Goal: Task Accomplishment & Management: Manage account settings

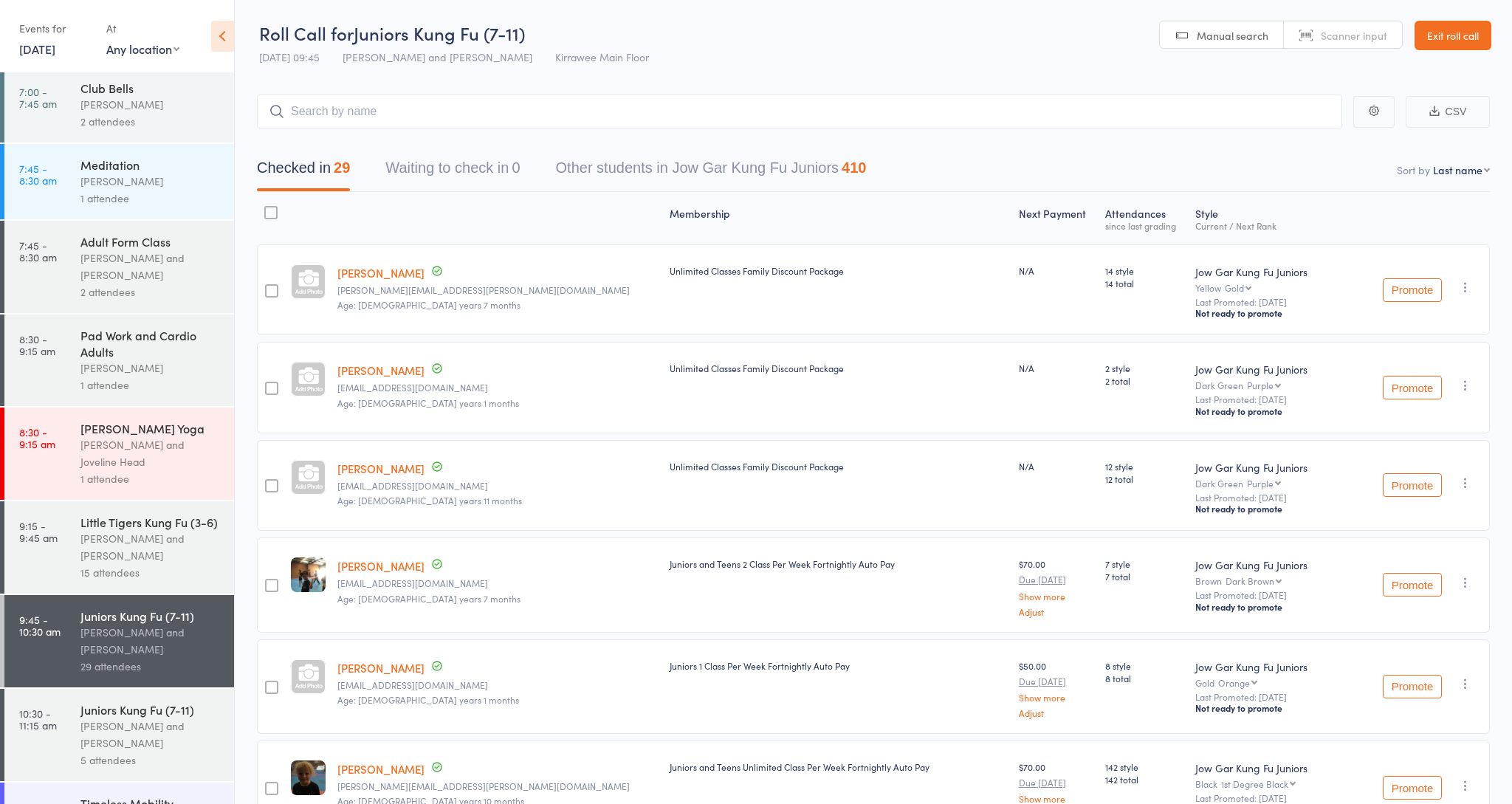
scroll to position [200, 0]
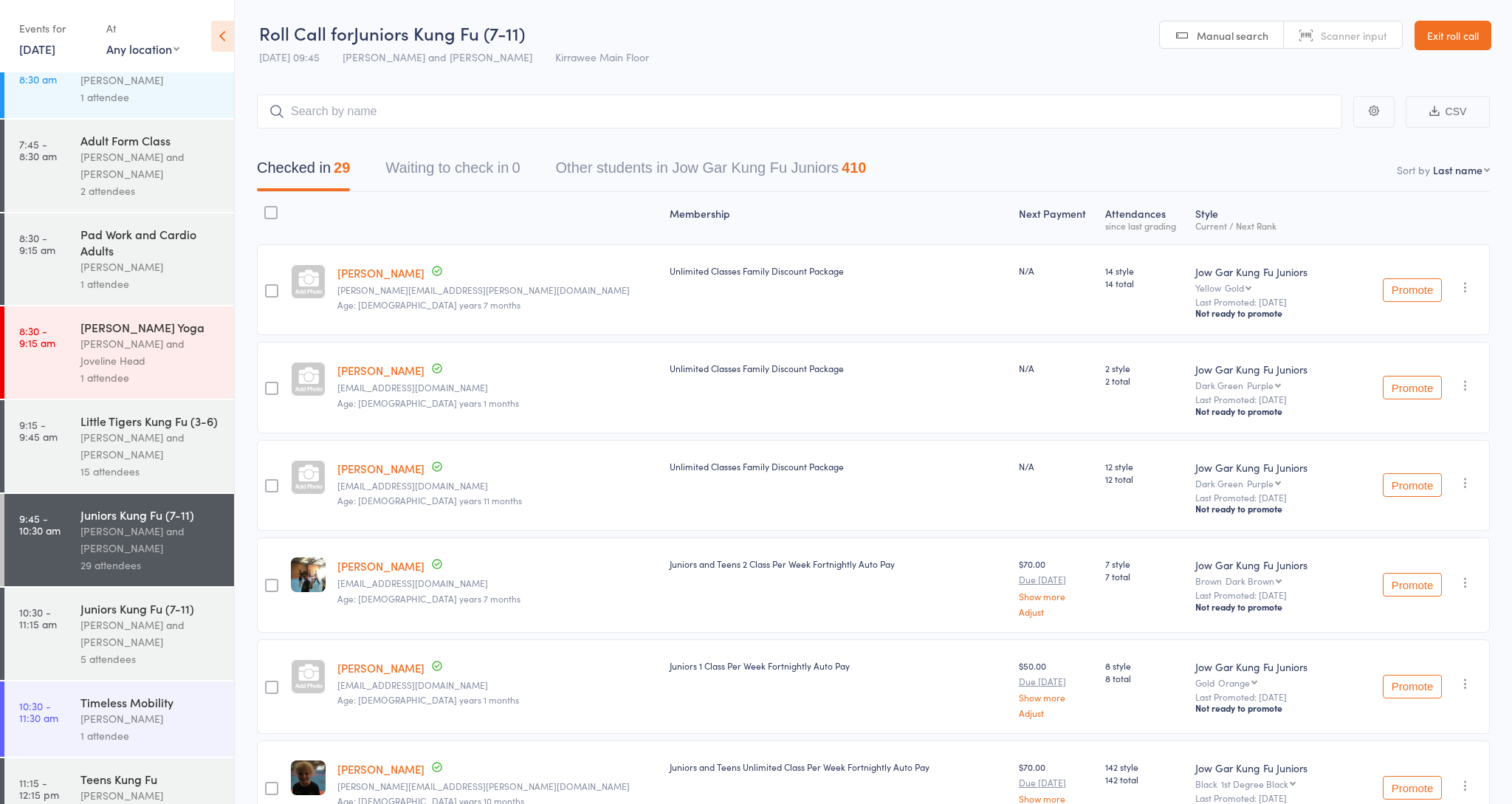
click at [152, 651] on div "5 attendees" at bounding box center [151, 659] width 141 height 17
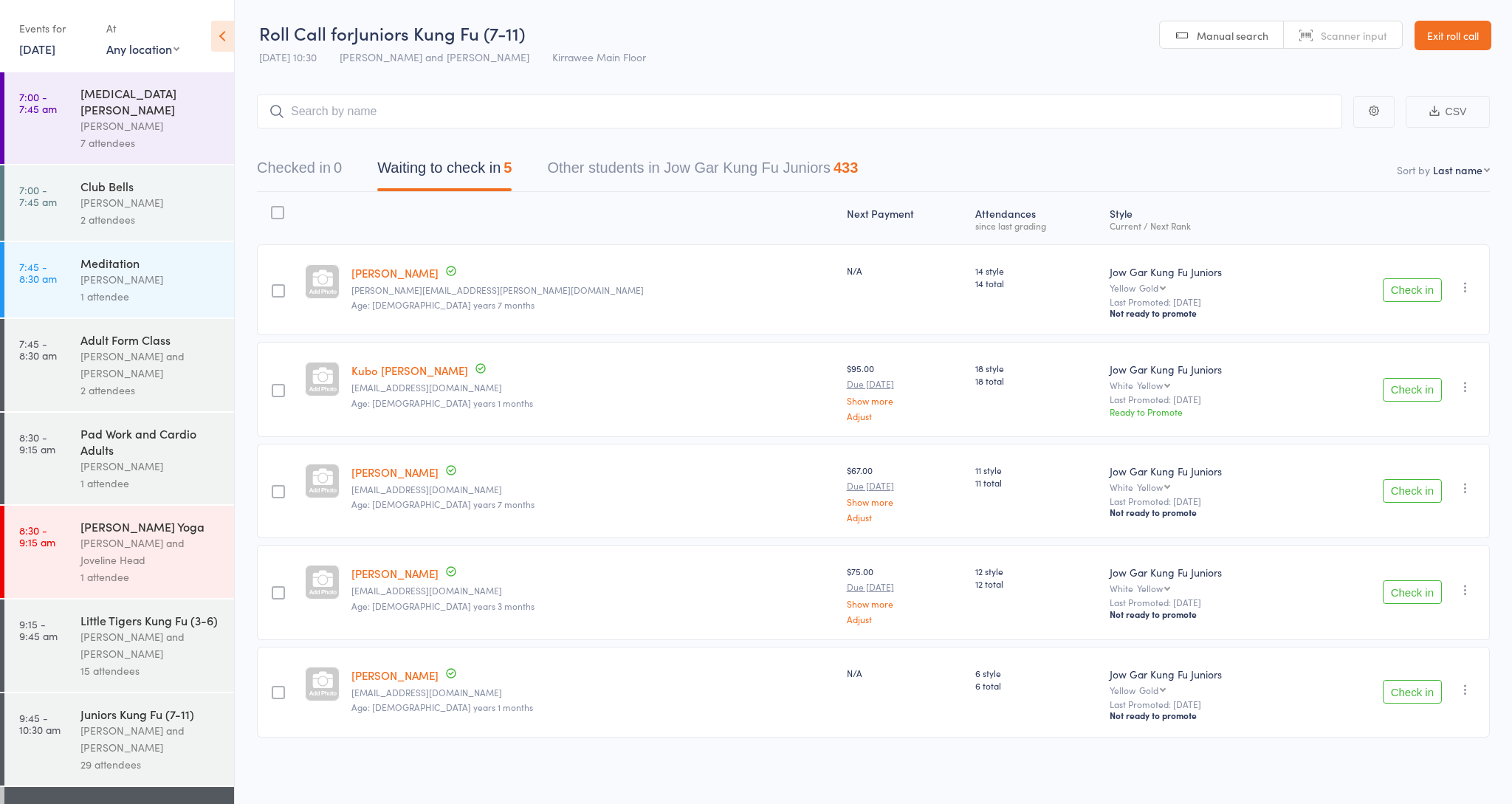
click at [1410, 292] on button "Check in" at bounding box center [1412, 291] width 59 height 24
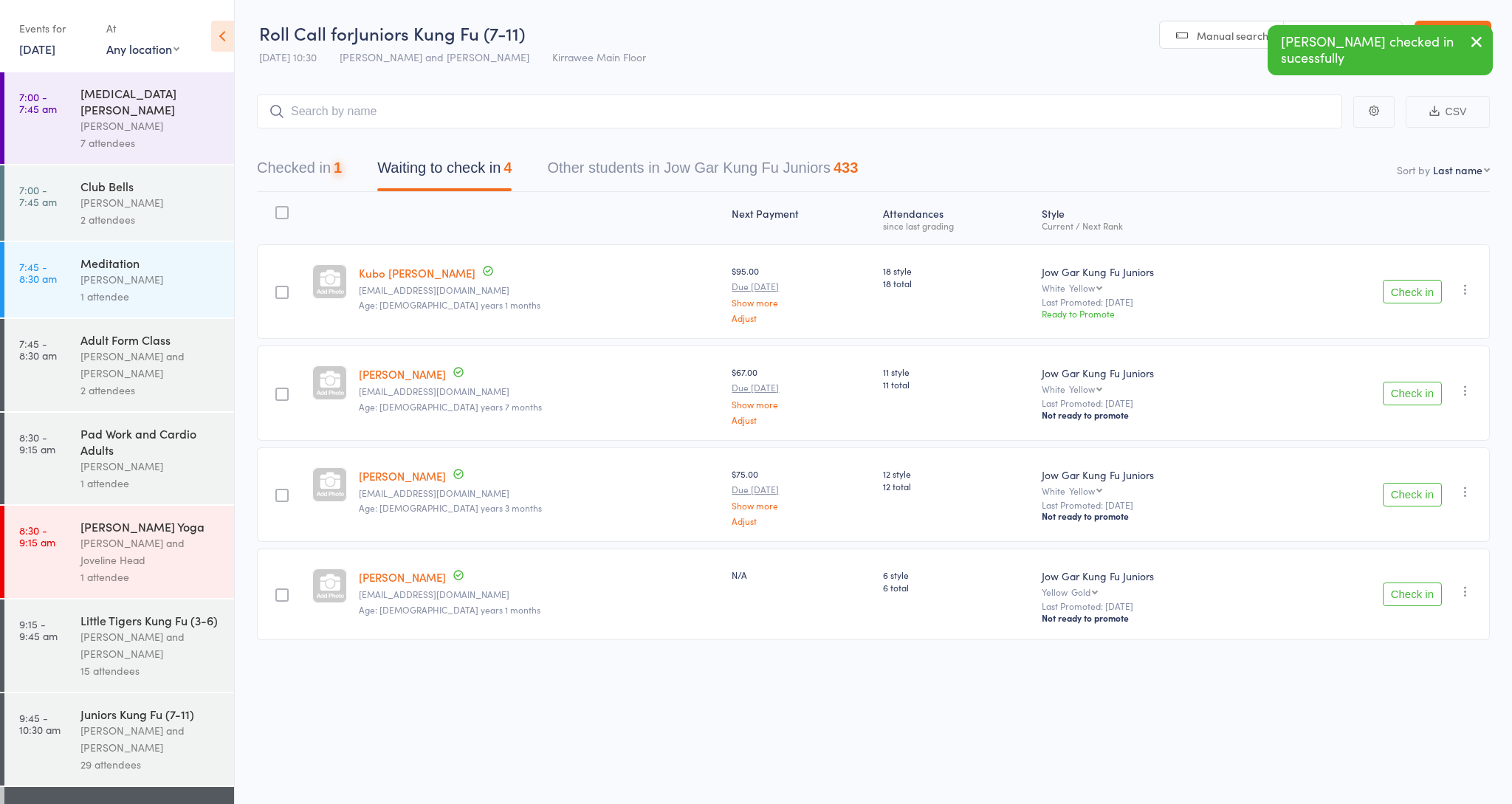
click at [1410, 291] on button "Check in" at bounding box center [1412, 292] width 59 height 24
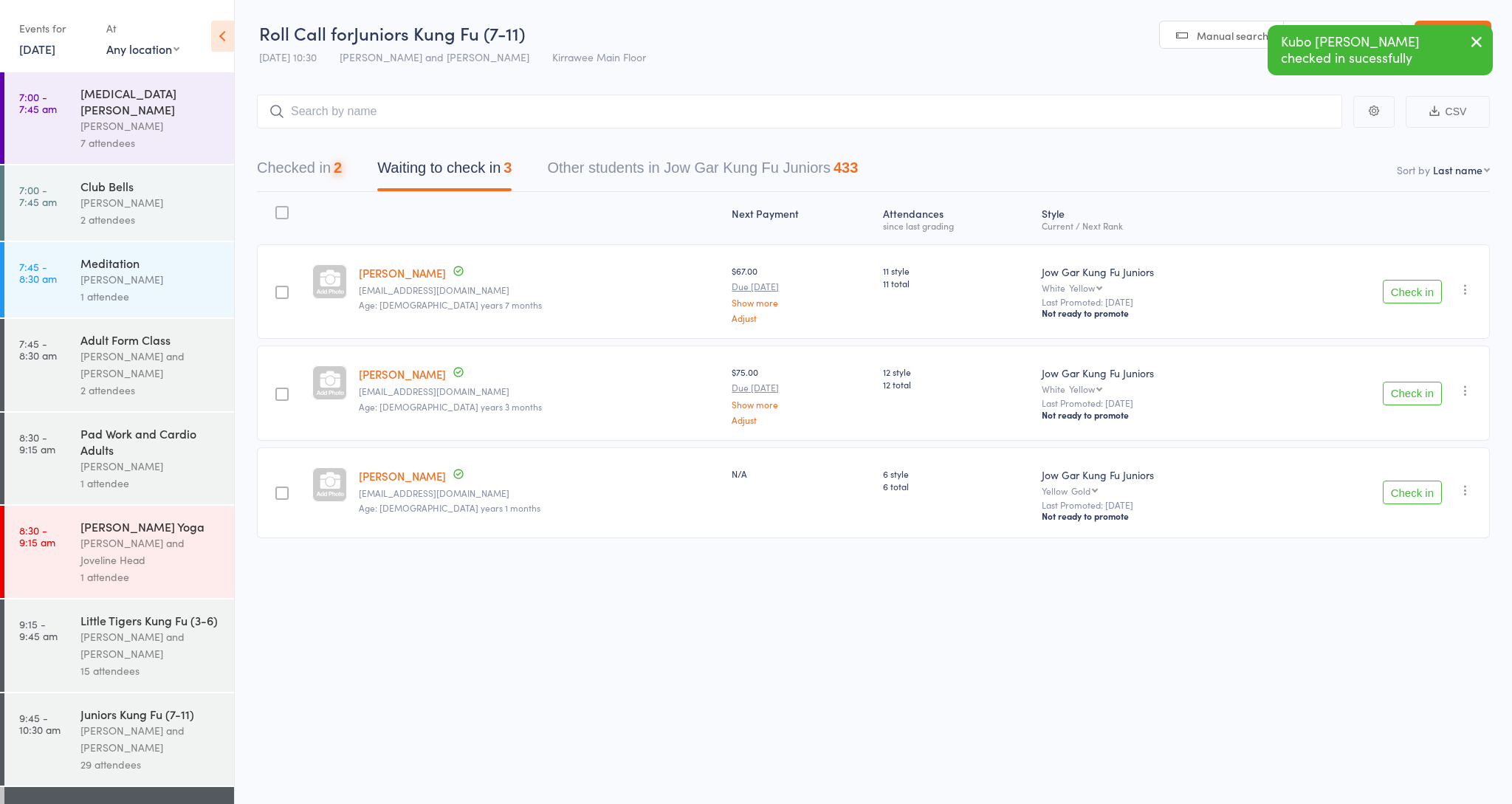
click at [1410, 291] on button "Check in" at bounding box center [1412, 292] width 59 height 24
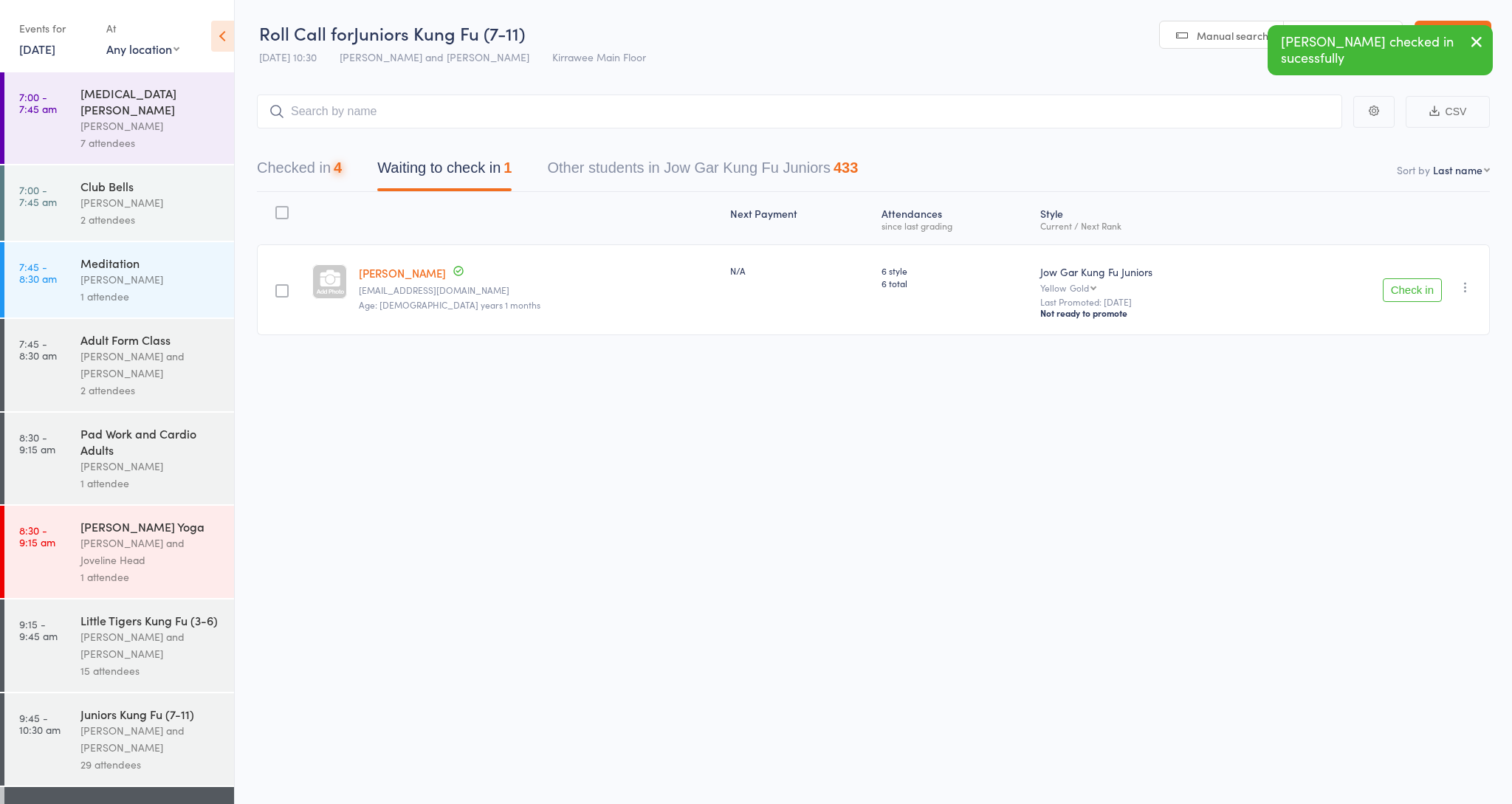
click at [1410, 291] on button "Check in" at bounding box center [1412, 291] width 59 height 24
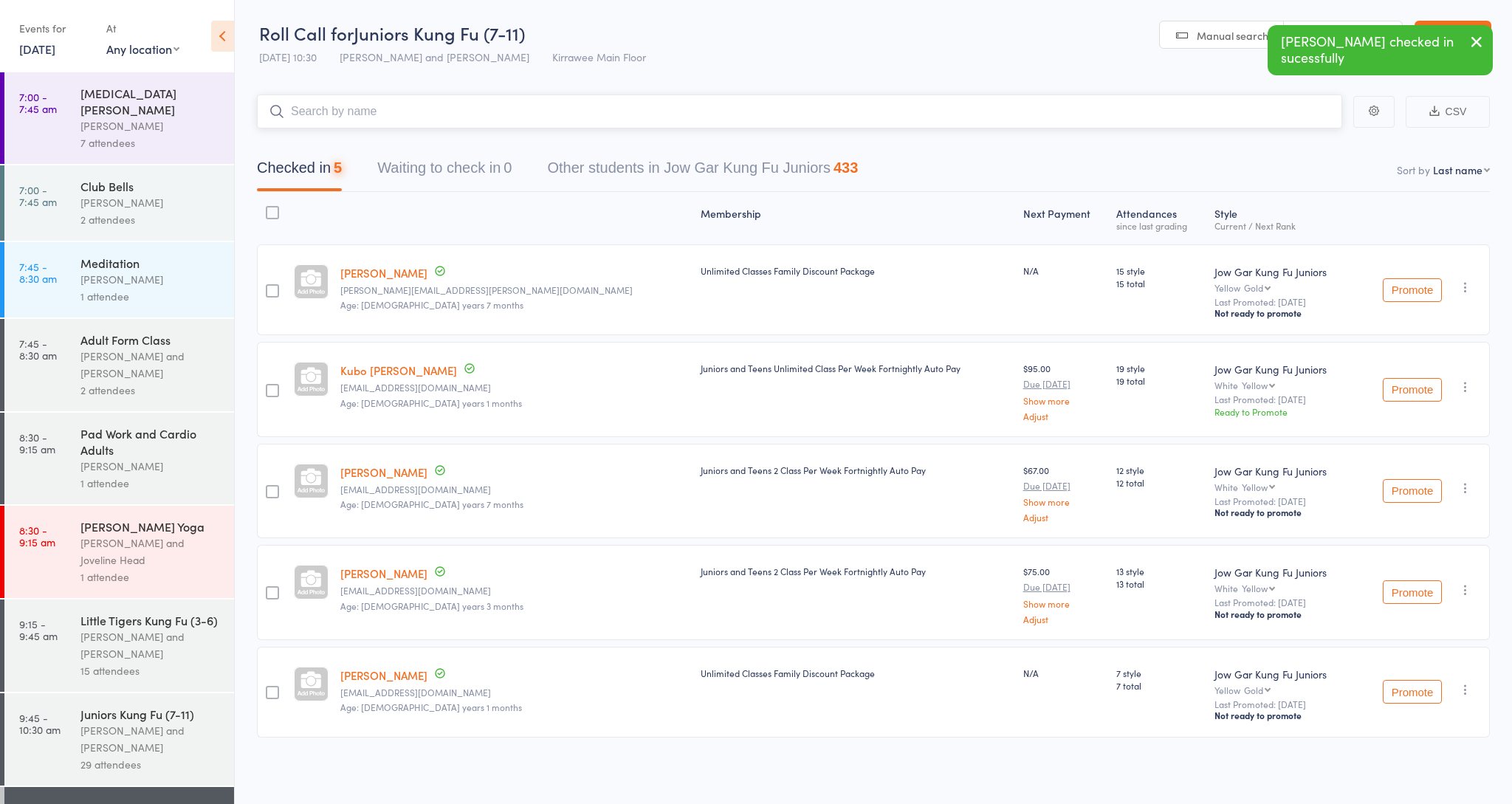
click at [718, 120] on input "search" at bounding box center [799, 111] width 1085 height 34
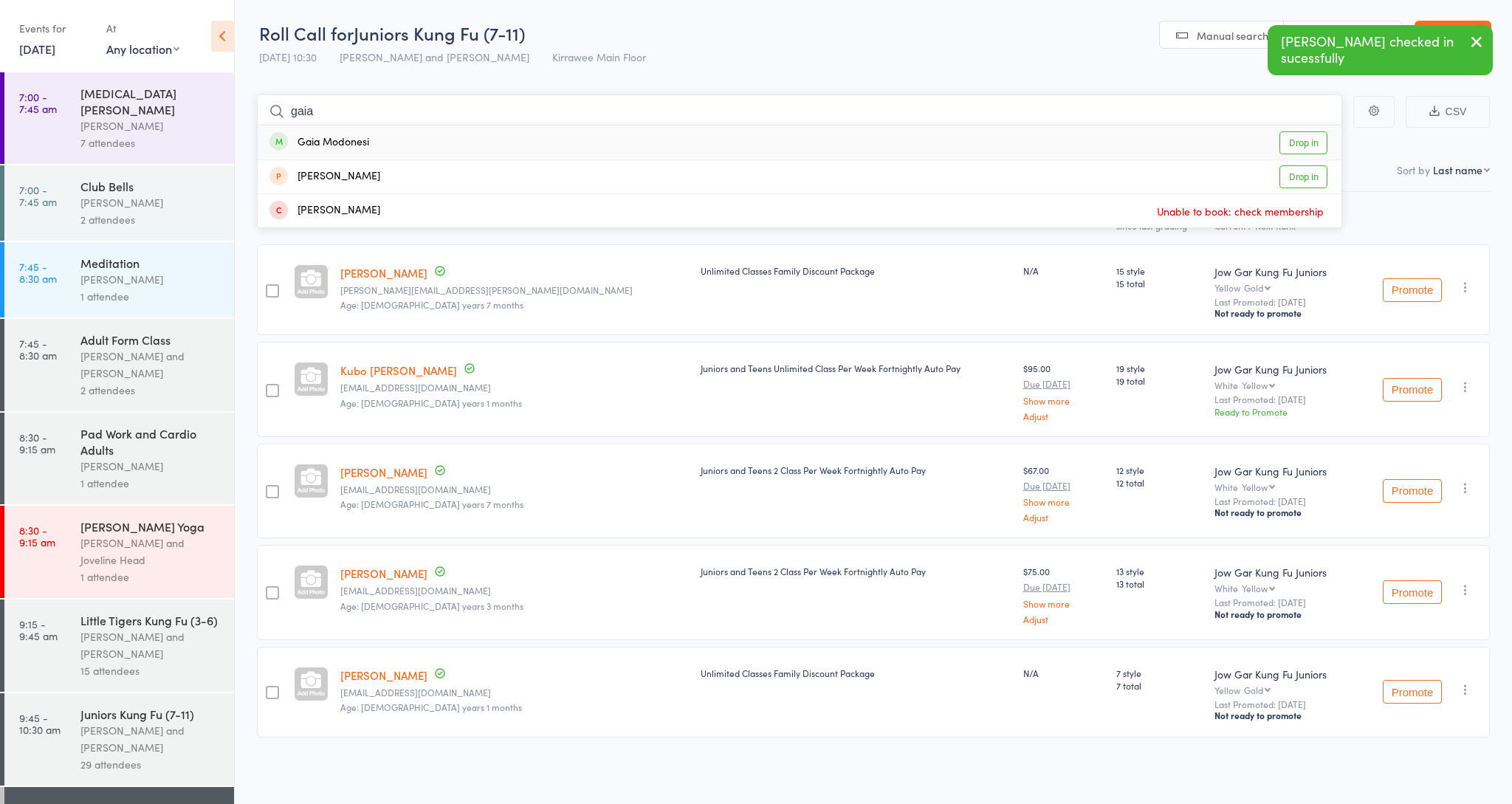
type input "gaia"
click at [471, 136] on div "Gaia Modonesi Drop in" at bounding box center [799, 142] width 1084 height 34
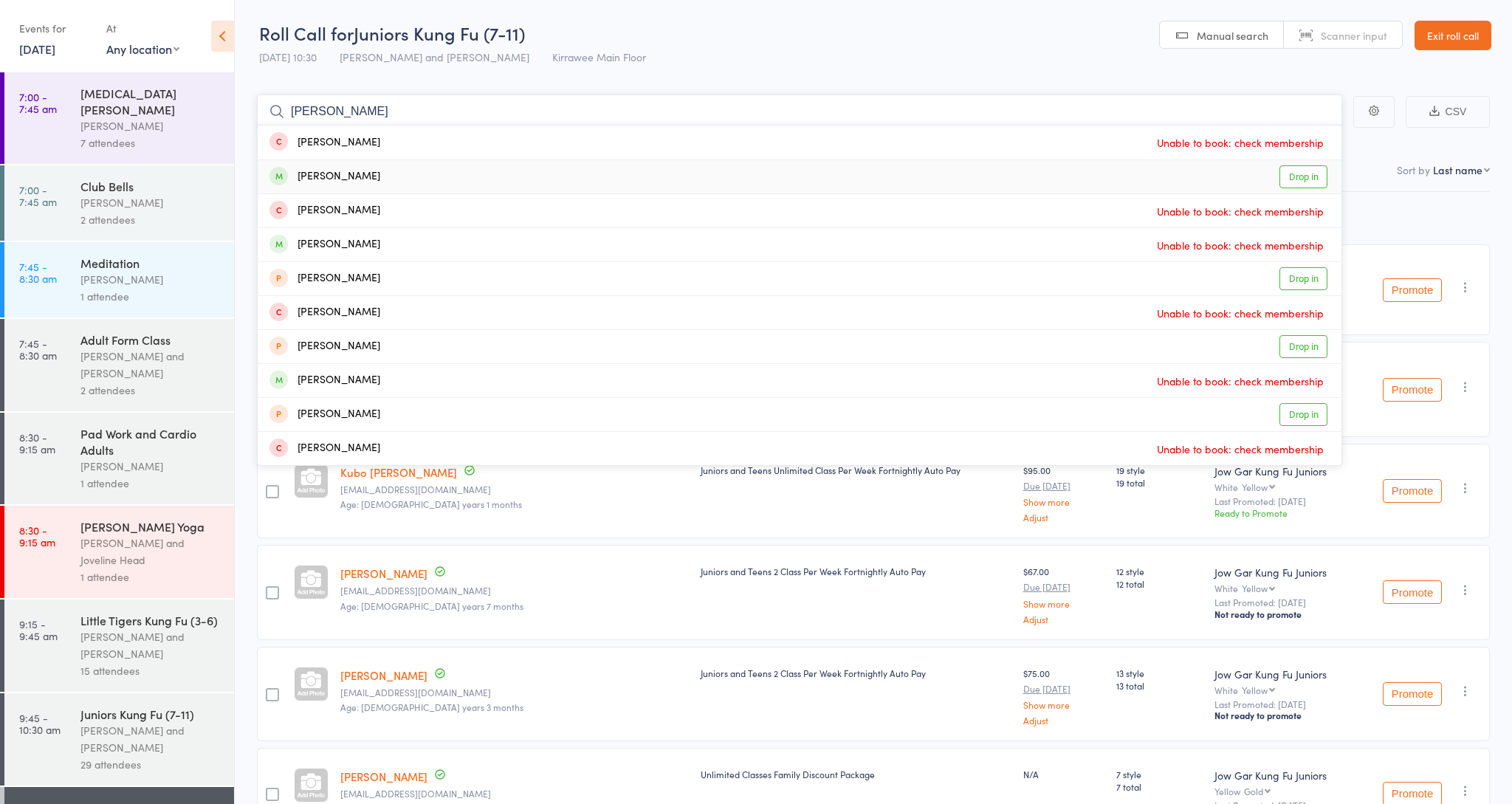
type input "niko"
click at [430, 166] on div "Niko Sekermestrovic Drop in" at bounding box center [799, 176] width 1084 height 33
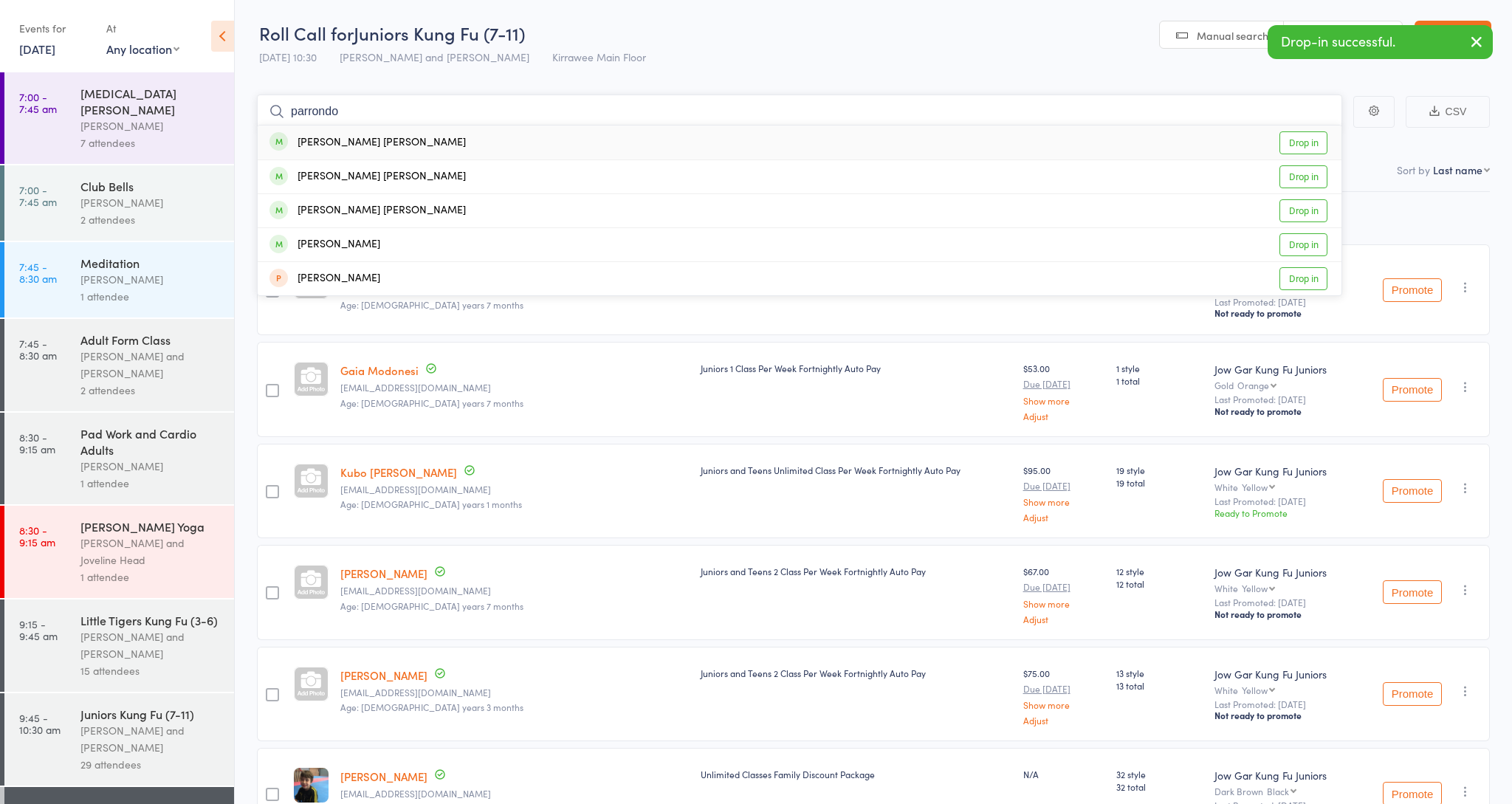
type input "par rondo"
drag, startPoint x: 778, startPoint y: 136, endPoint x: 439, endPoint y: 133, distance: 339.0
click at [439, 133] on div "Oliver Parrondo Marina Drop in" at bounding box center [799, 142] width 1084 height 34
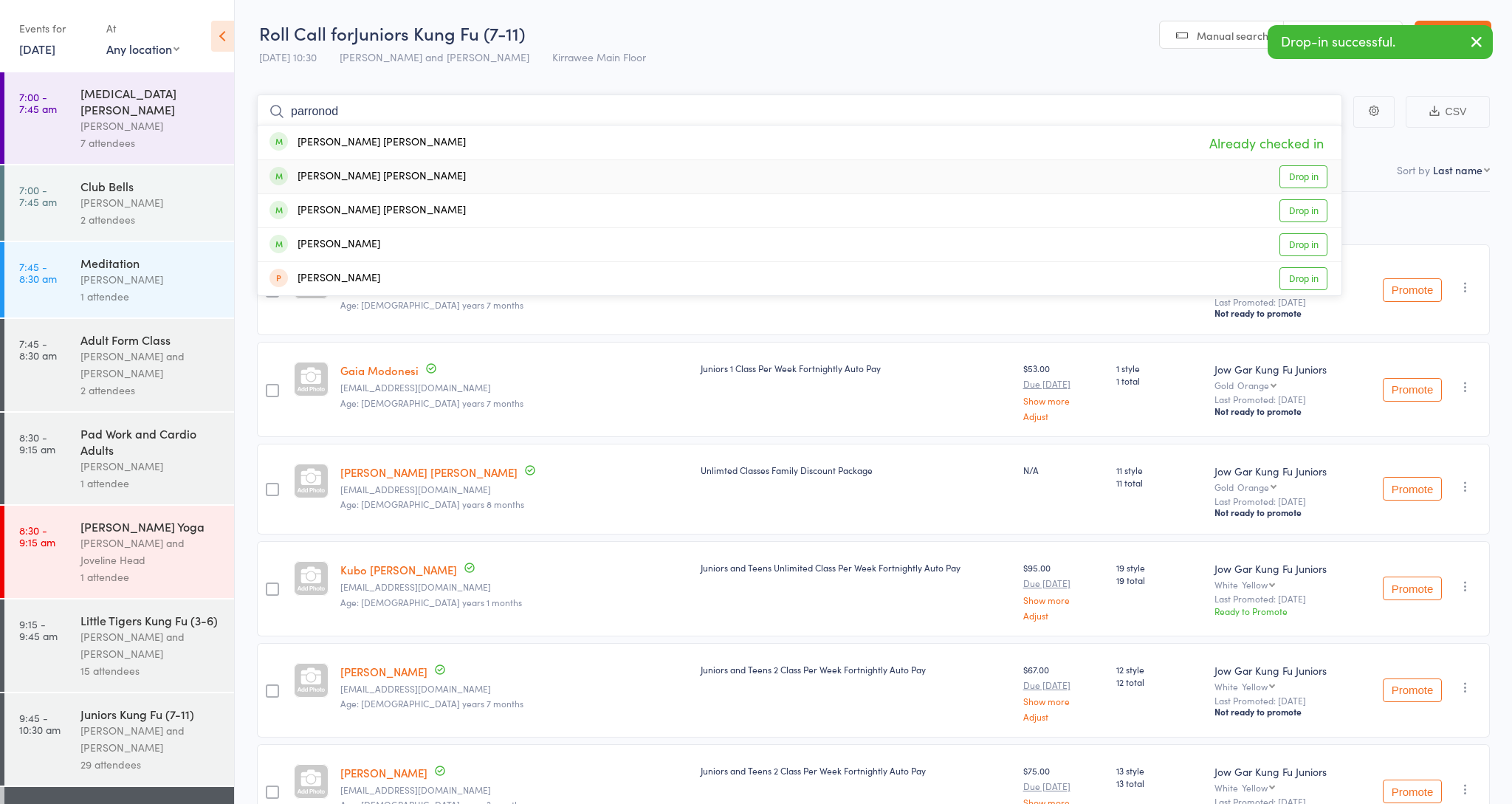
type input "parronod"
click at [425, 175] on div "Nicolas Parrondo Marina Drop in" at bounding box center [799, 176] width 1084 height 33
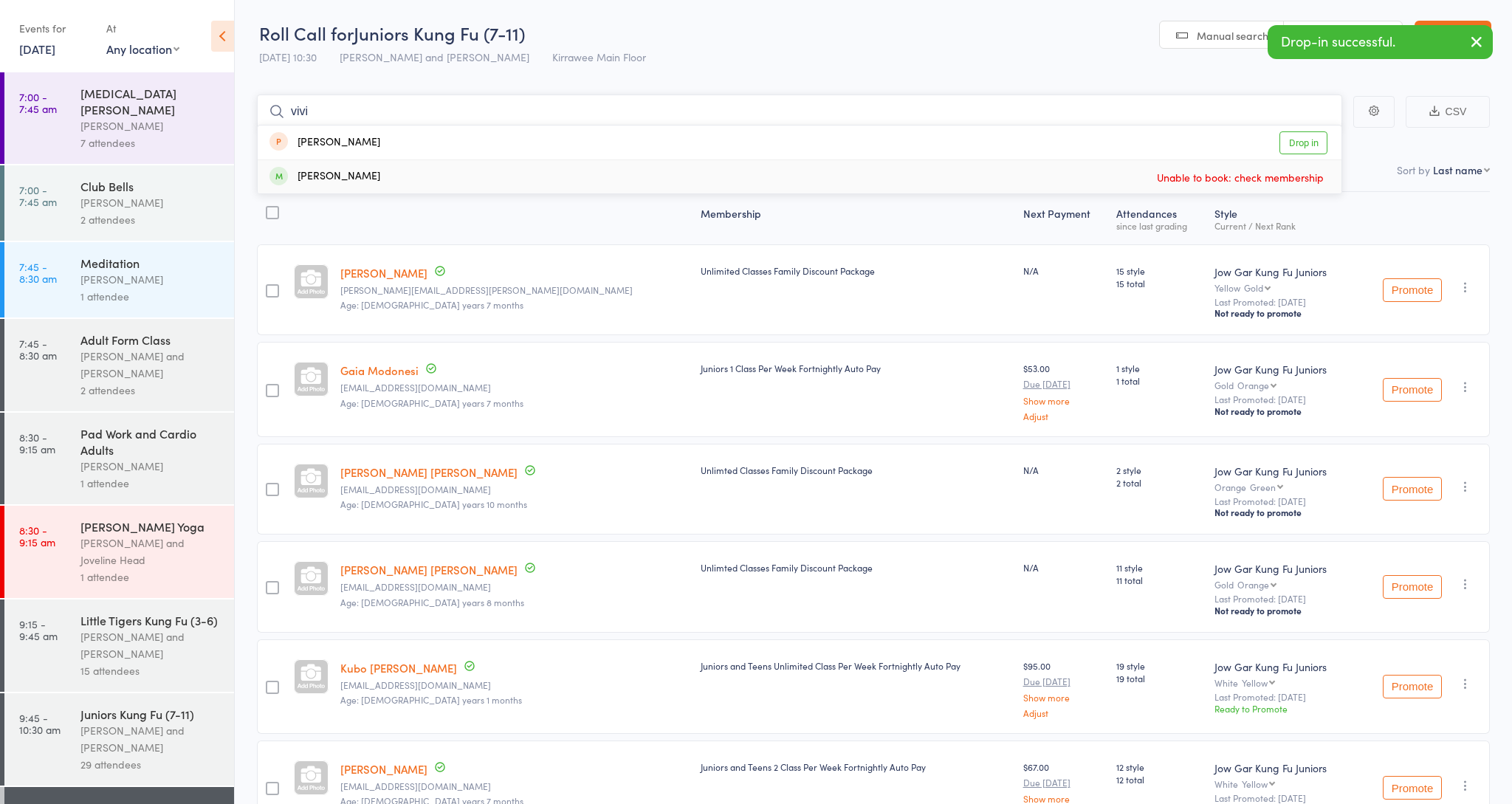
type input "vivi"
click at [438, 180] on div "Vivienne Hicks Unable to book: check membership" at bounding box center [799, 176] width 1084 height 33
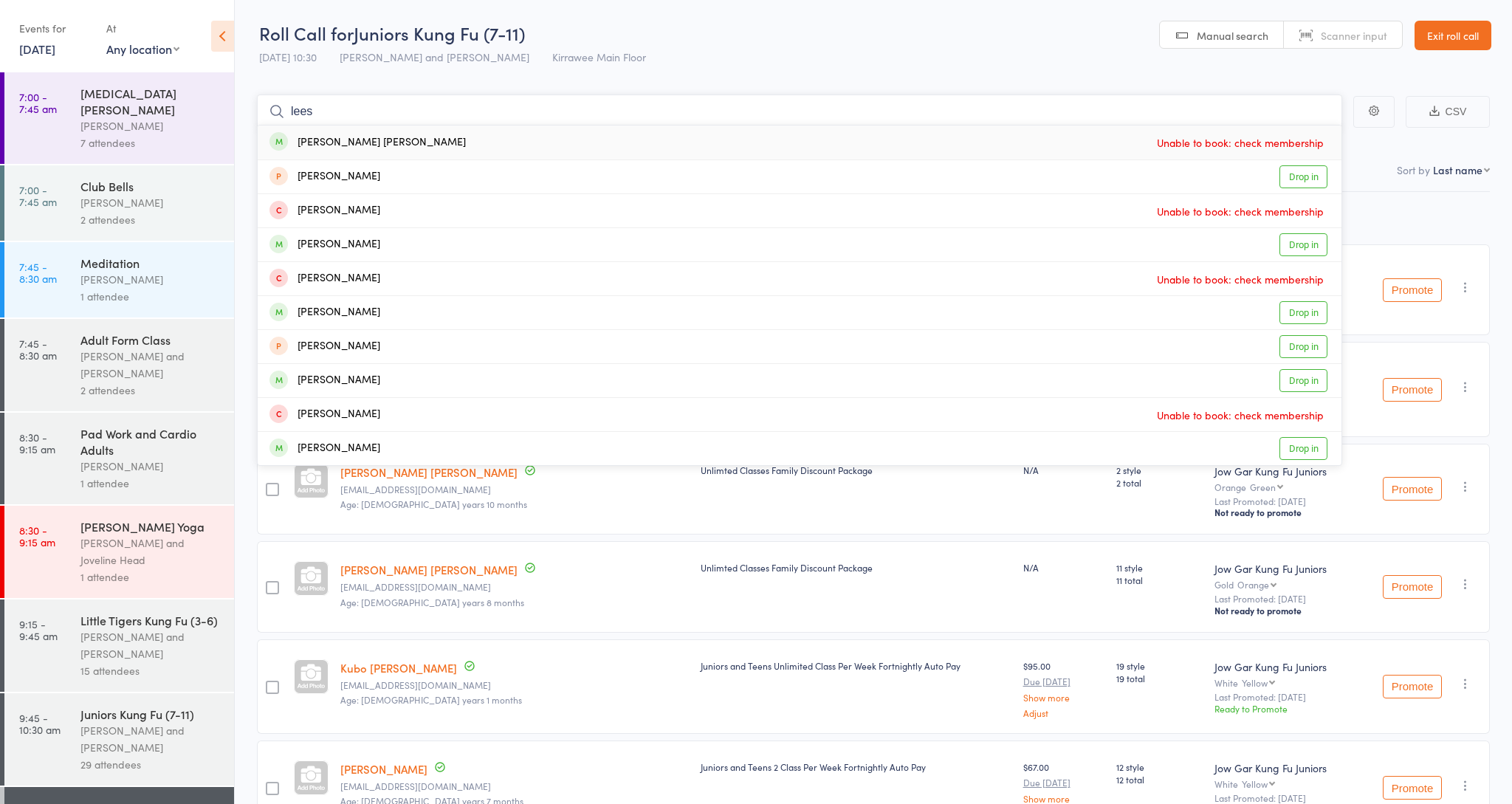
type input "lees"
click at [367, 142] on div "Connor Lees Unable to book: check membership" at bounding box center [799, 142] width 1084 height 34
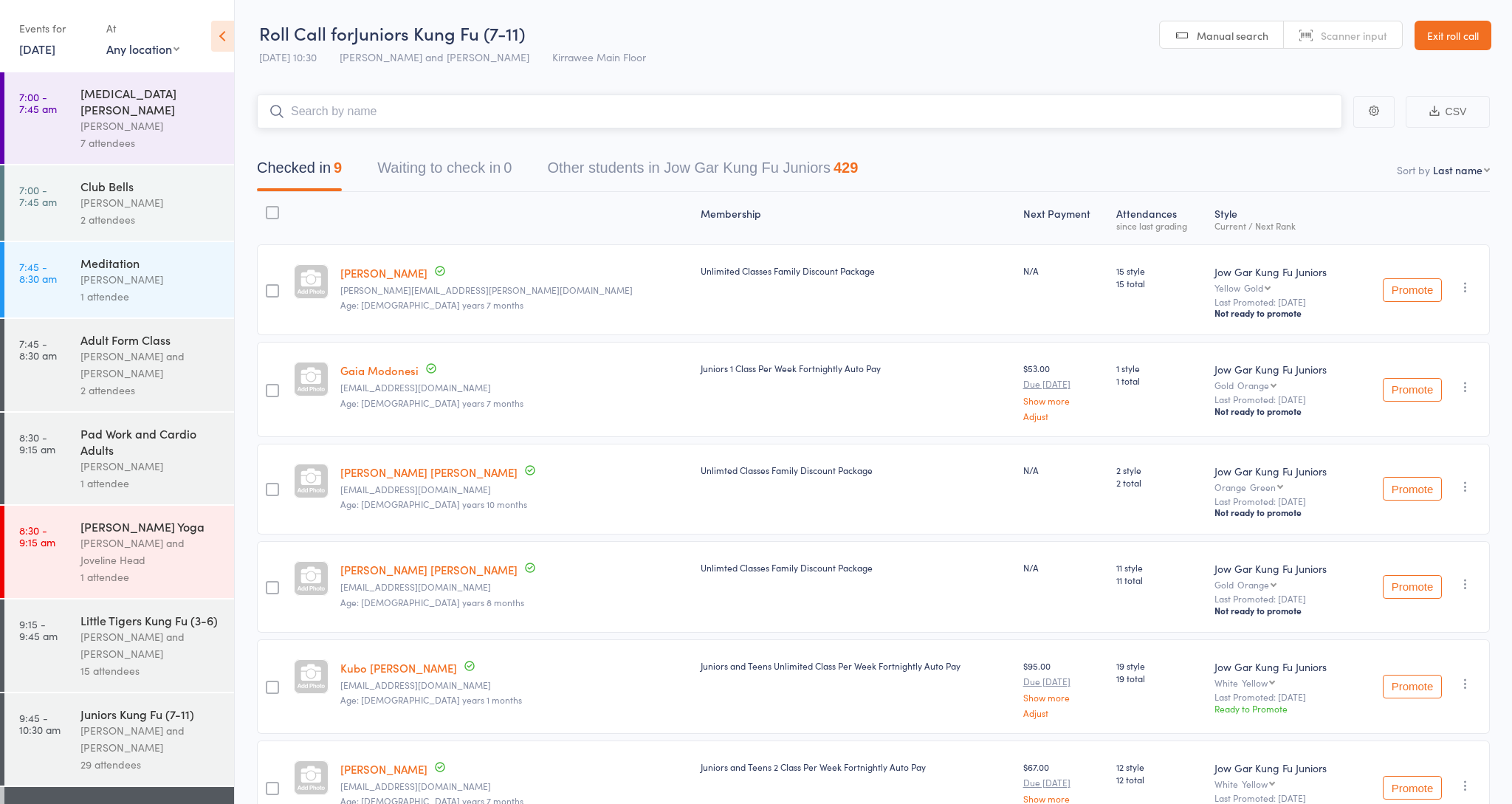
click at [376, 108] on input "search" at bounding box center [799, 111] width 1085 height 34
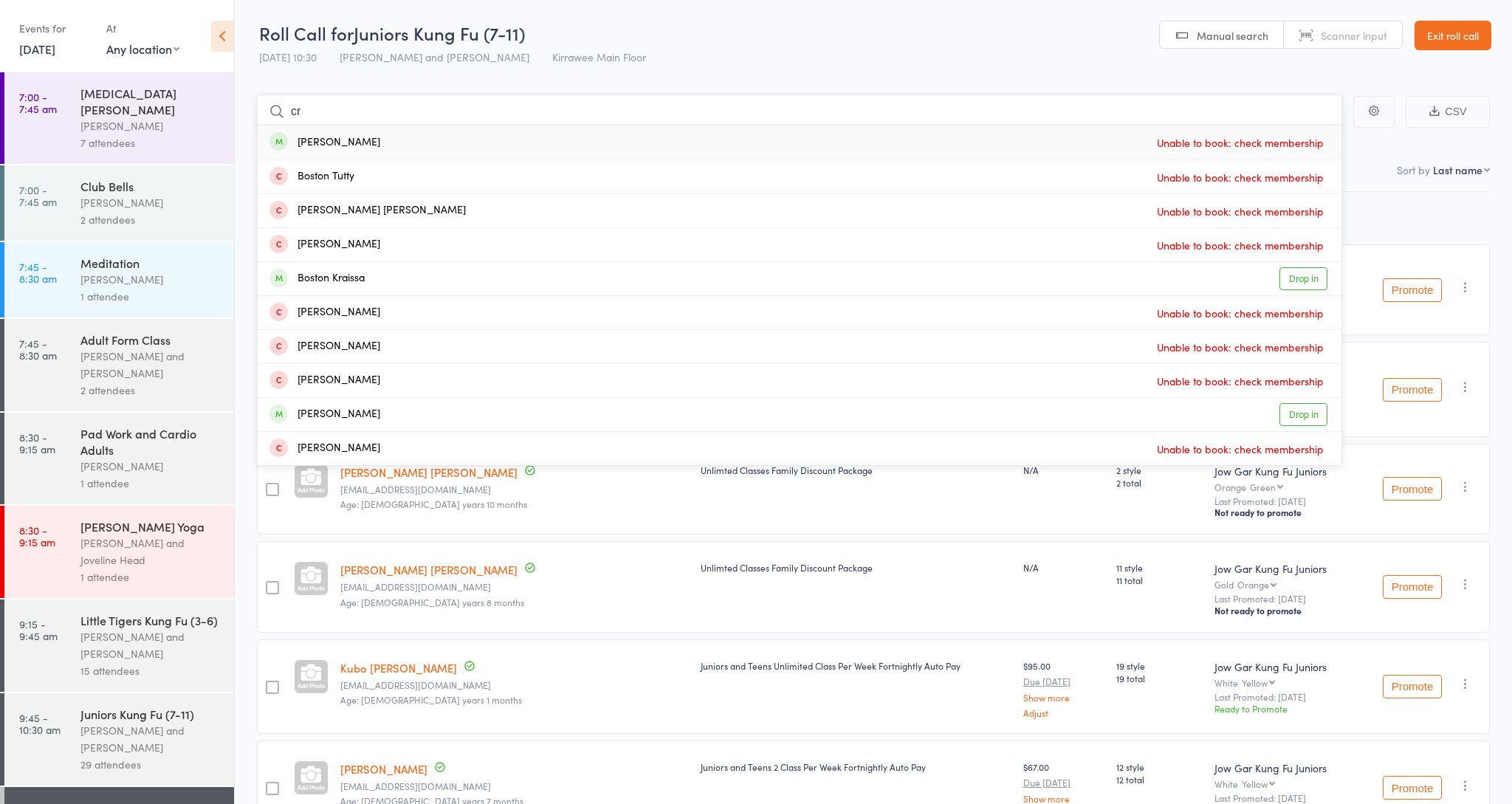
type input "c"
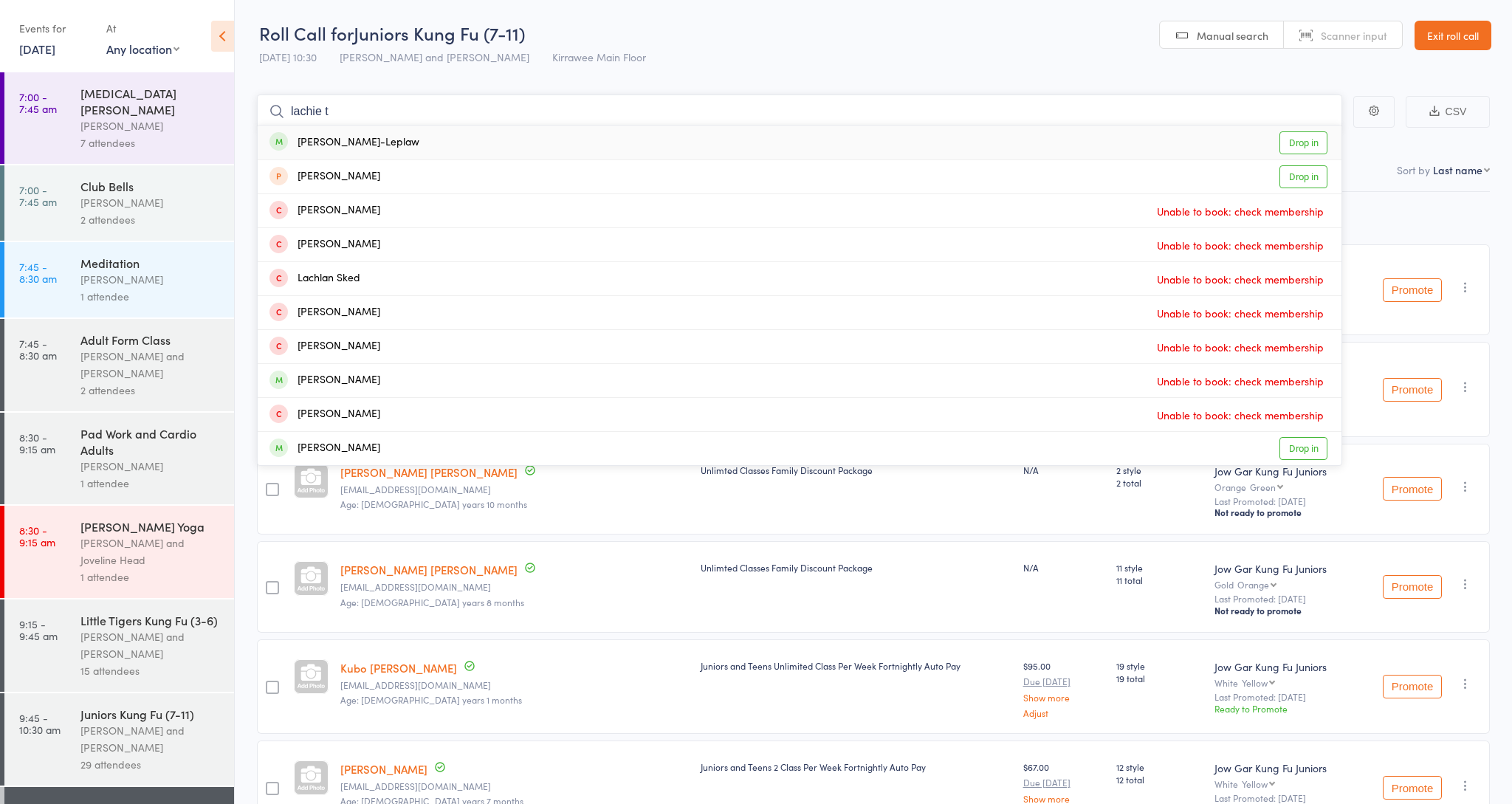
type input "lachie t"
click at [362, 147] on div "Lachie Taylor-Leplaw" at bounding box center [344, 143] width 150 height 17
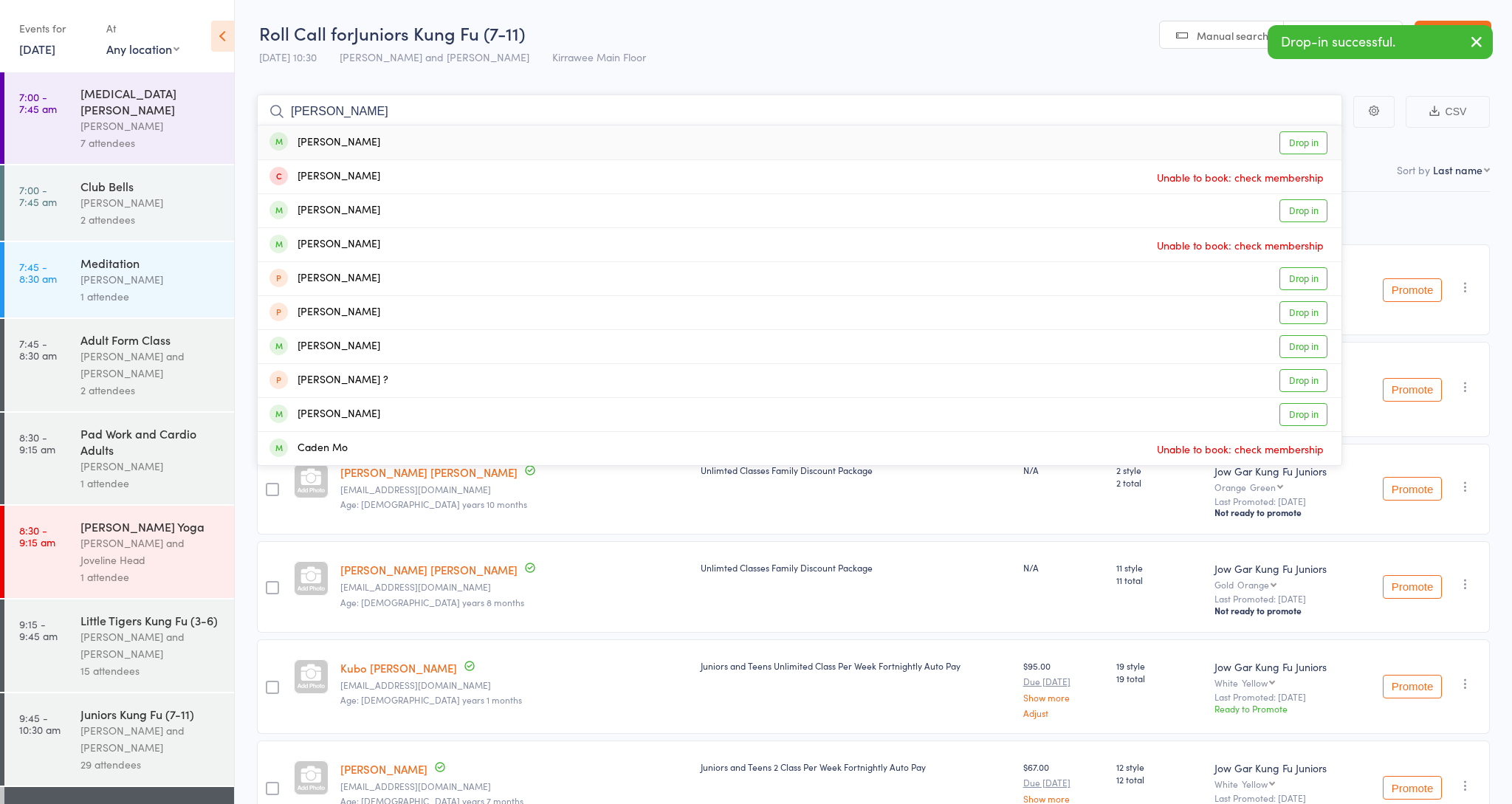
type input "Marco mo"
click at [381, 137] on div "Marco Modonesi Drop in" at bounding box center [799, 142] width 1084 height 34
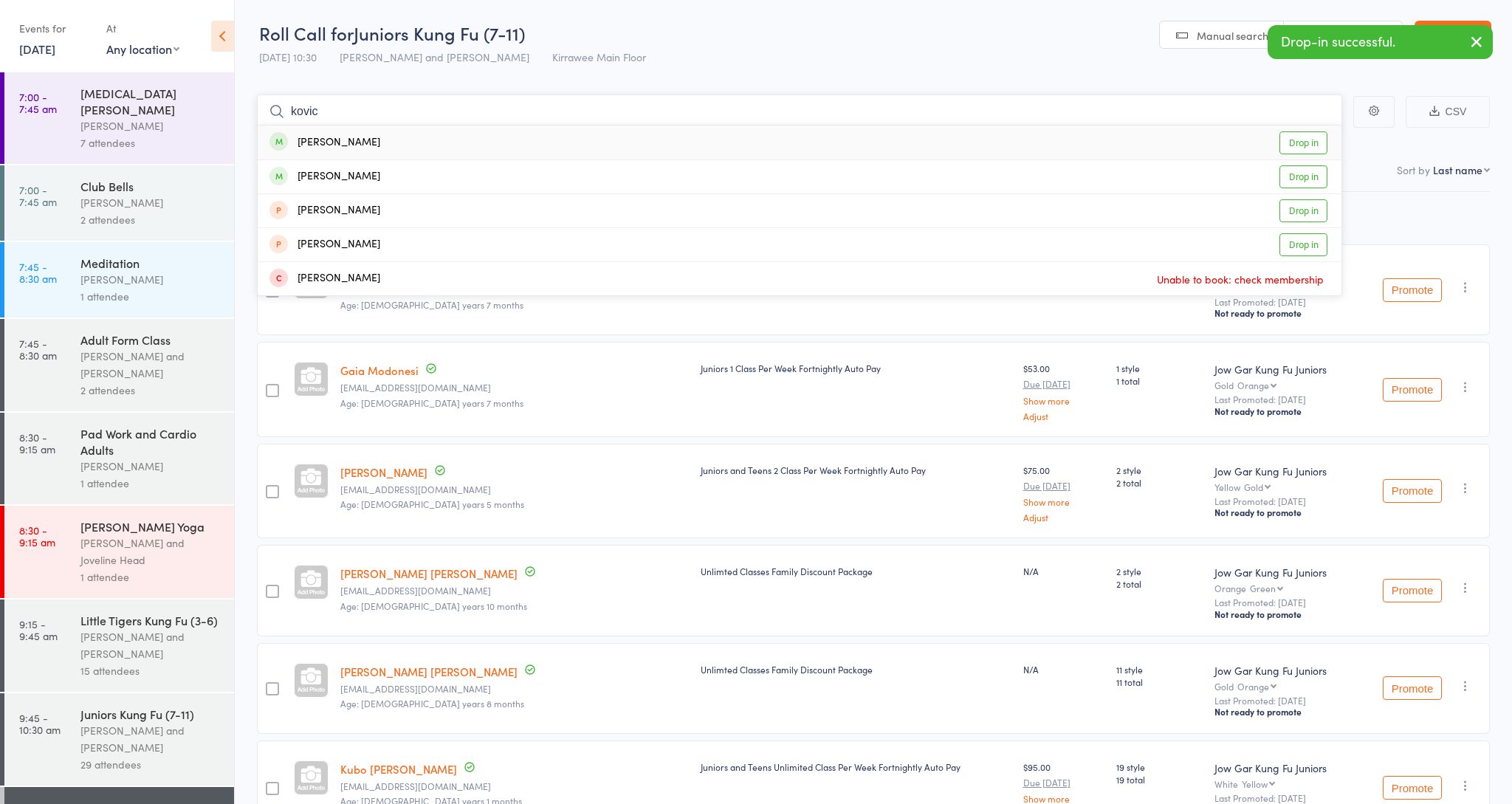
type input "kovic"
click at [460, 144] on div "Andrew Kovic Drop in" at bounding box center [799, 142] width 1084 height 34
type input "kovic"
click at [358, 173] on div "Matthew Kovic" at bounding box center [325, 176] width 111 height 17
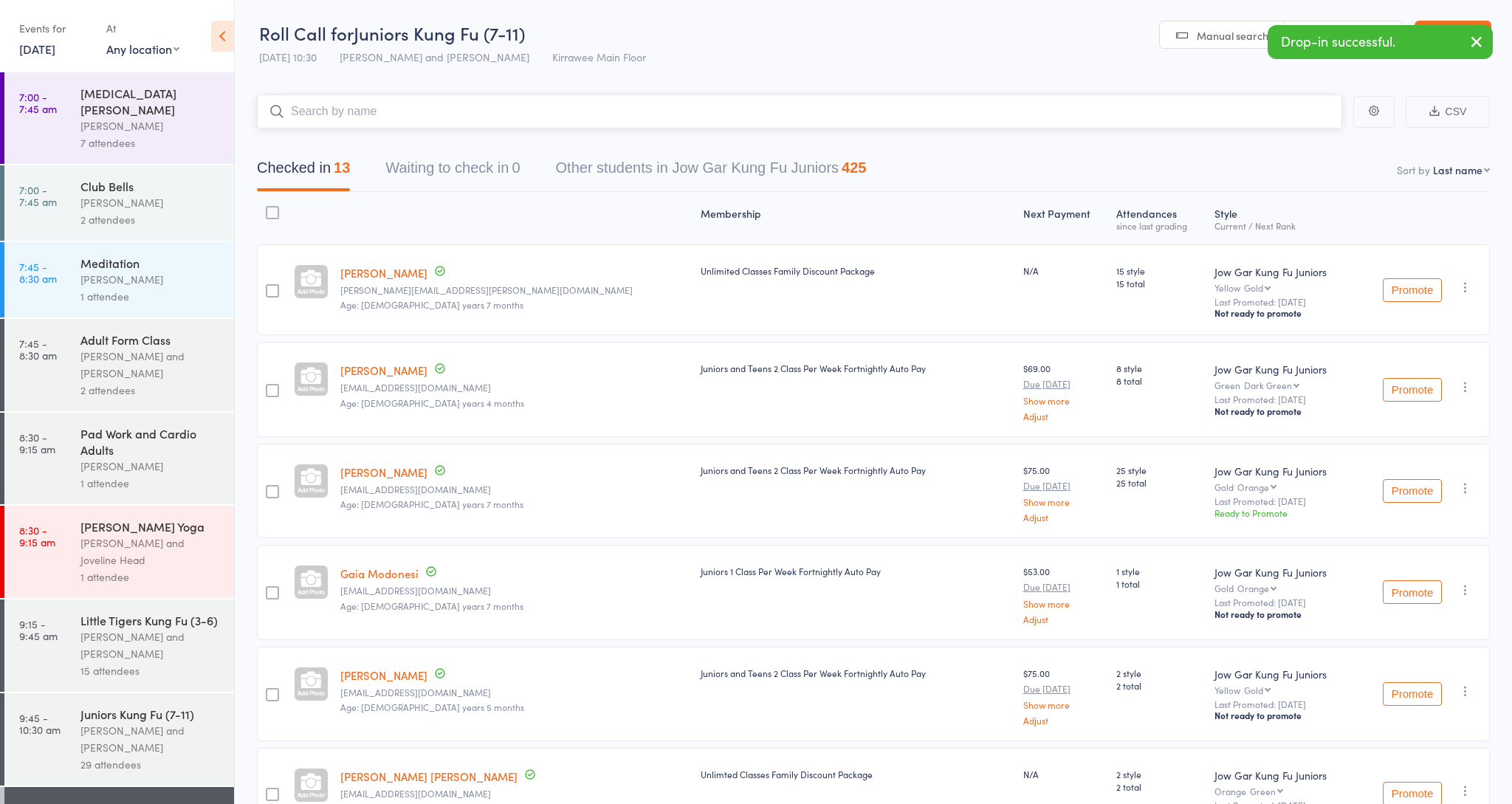
click at [375, 115] on input "search" at bounding box center [799, 111] width 1085 height 34
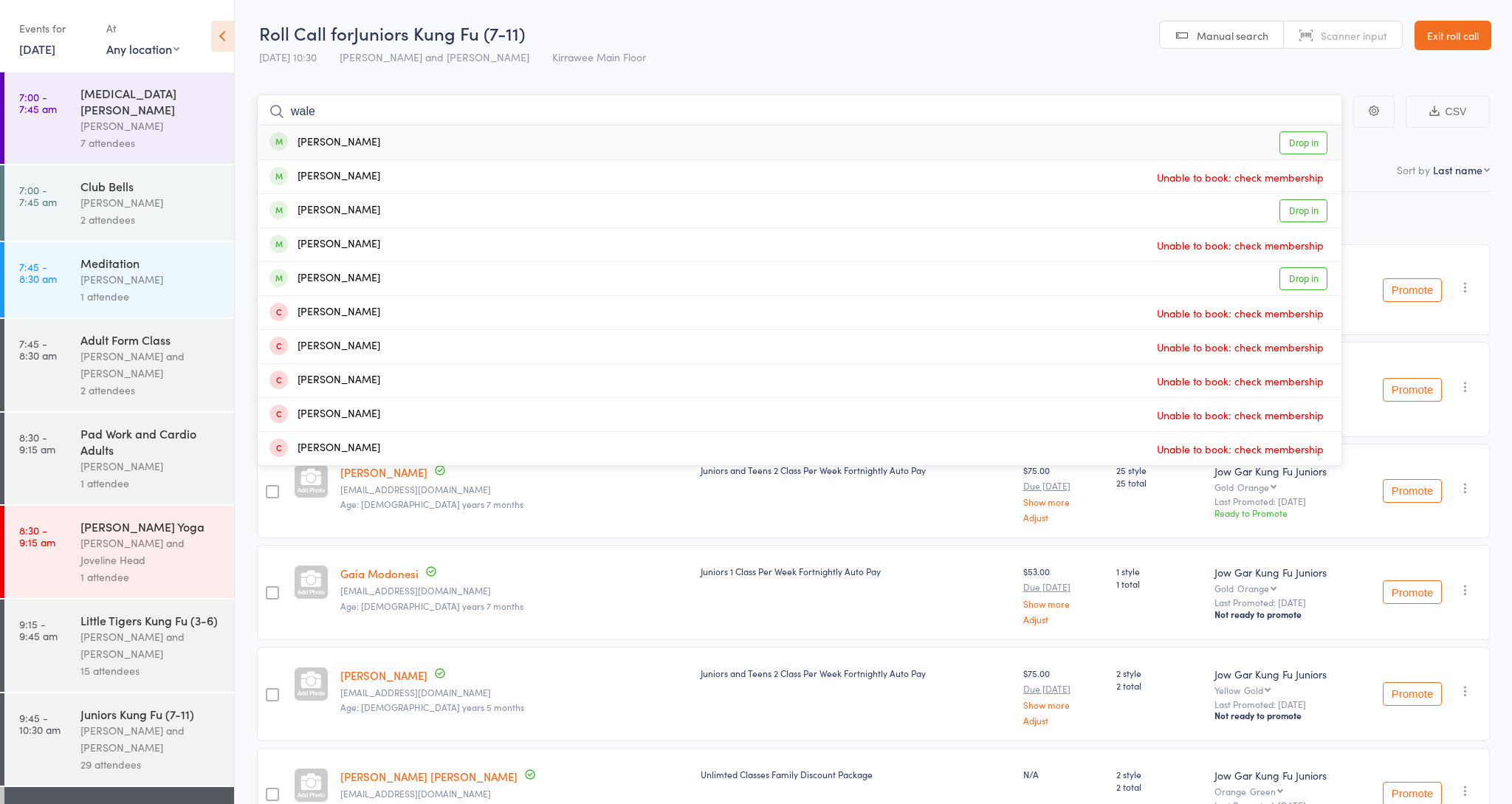
type input "wale"
drag, startPoint x: 375, startPoint y: 115, endPoint x: 414, endPoint y: 149, distance: 51.7
click at [414, 149] on div "William Walshe Drop in" at bounding box center [799, 142] width 1084 height 34
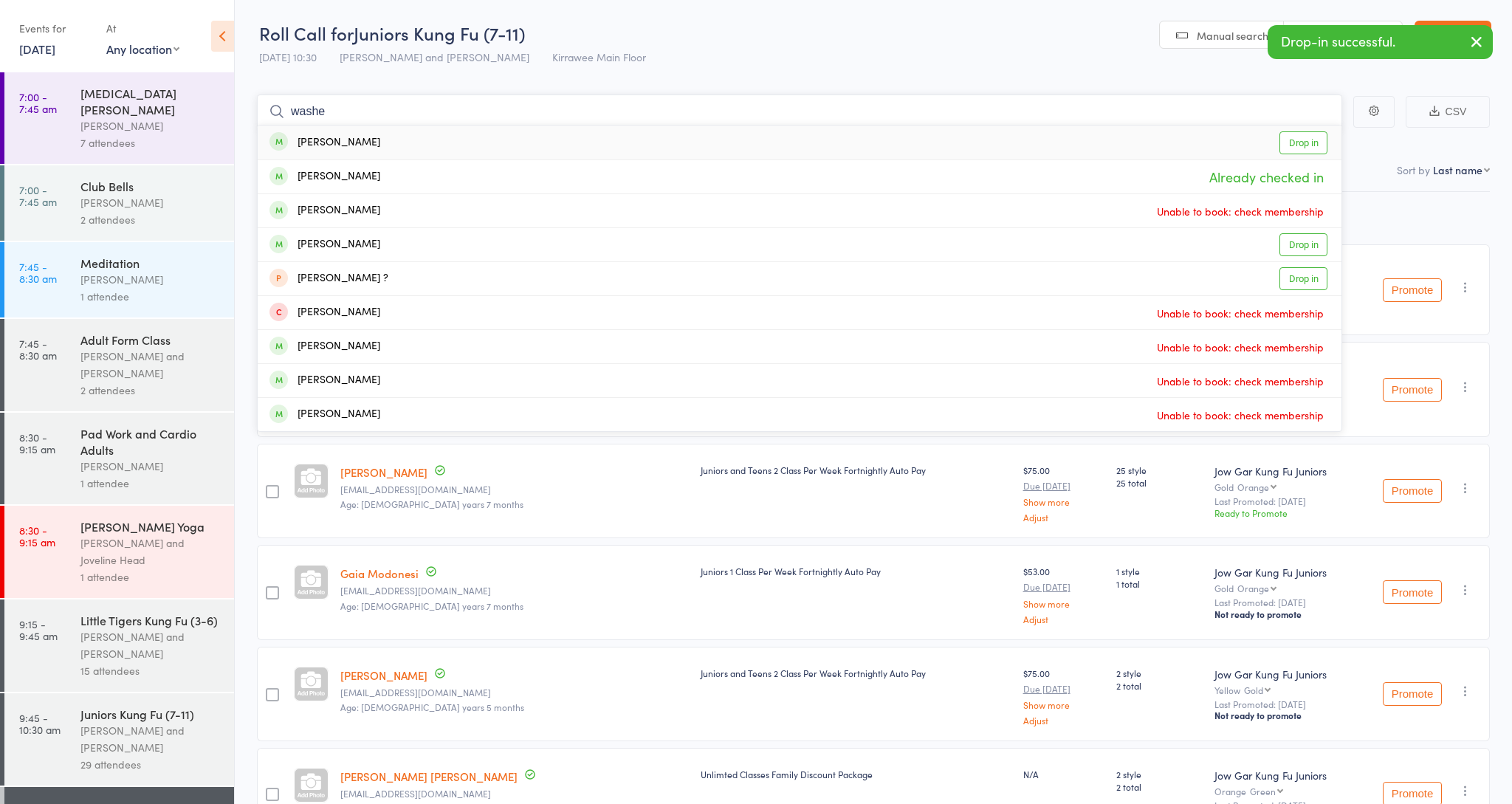
type input "was he"
drag, startPoint x: 414, startPoint y: 149, endPoint x: 403, endPoint y: 141, distance: 13.6
click at [403, 141] on div "Elliot Walshe Drop in" at bounding box center [799, 142] width 1084 height 34
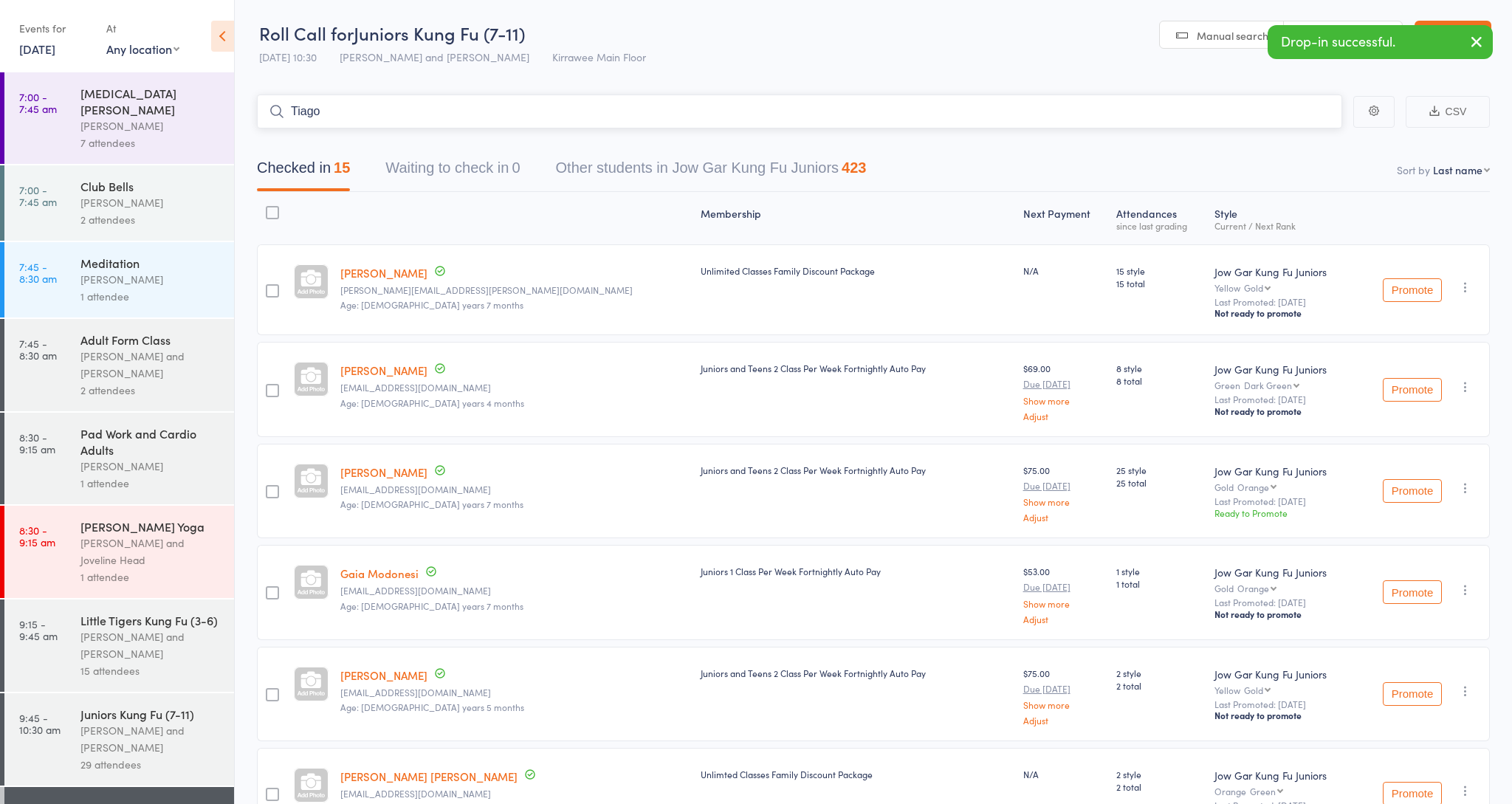
drag, startPoint x: 403, startPoint y: 141, endPoint x: 509, endPoint y: 111, distance: 110.2
click at [510, 111] on input "Tiago" at bounding box center [799, 111] width 1085 height 34
type input "T"
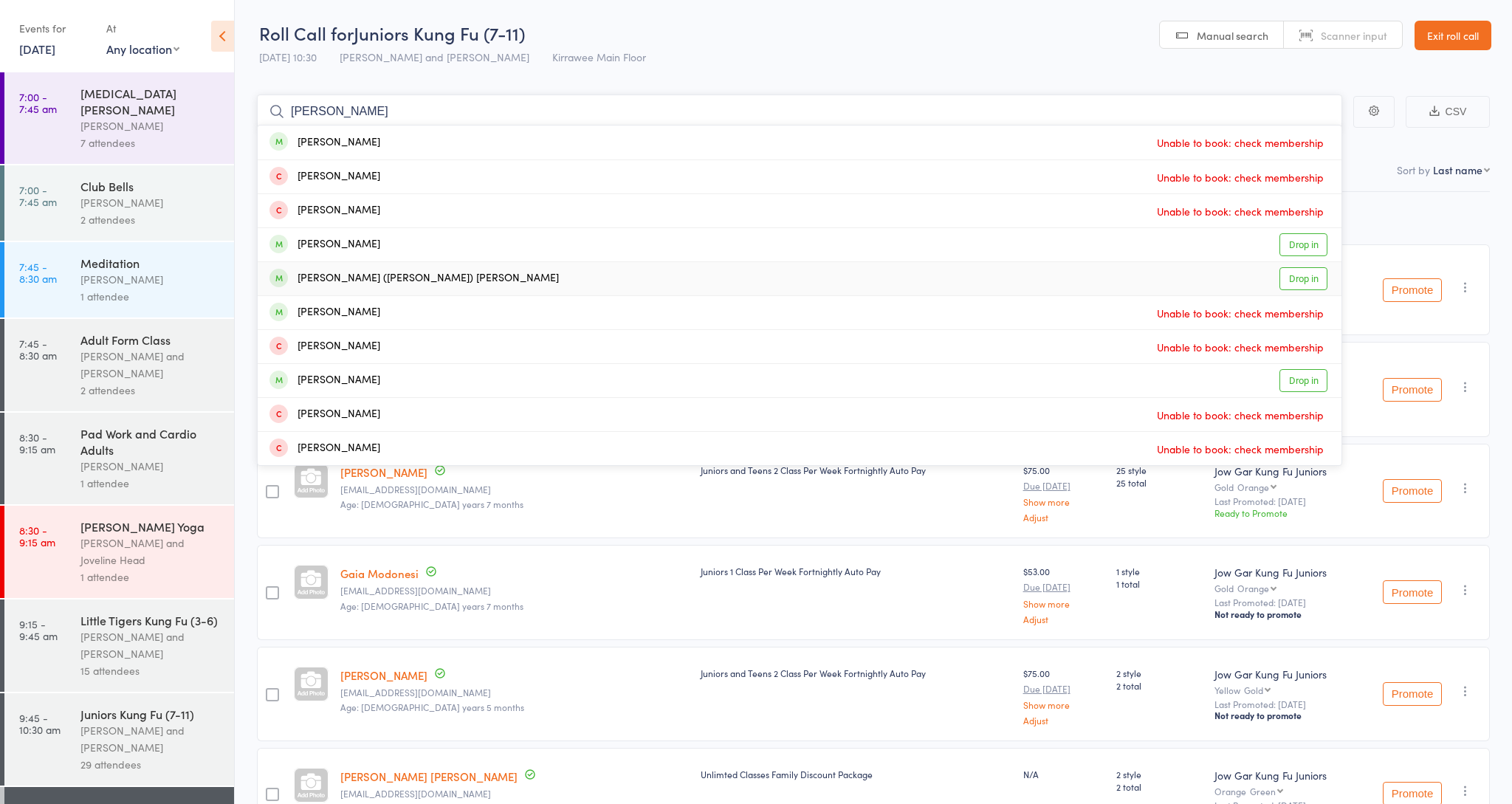
type input "lucia"
click at [354, 284] on div "Ayesha (Lucia) Hussein Giraldo" at bounding box center [414, 279] width 289 height 17
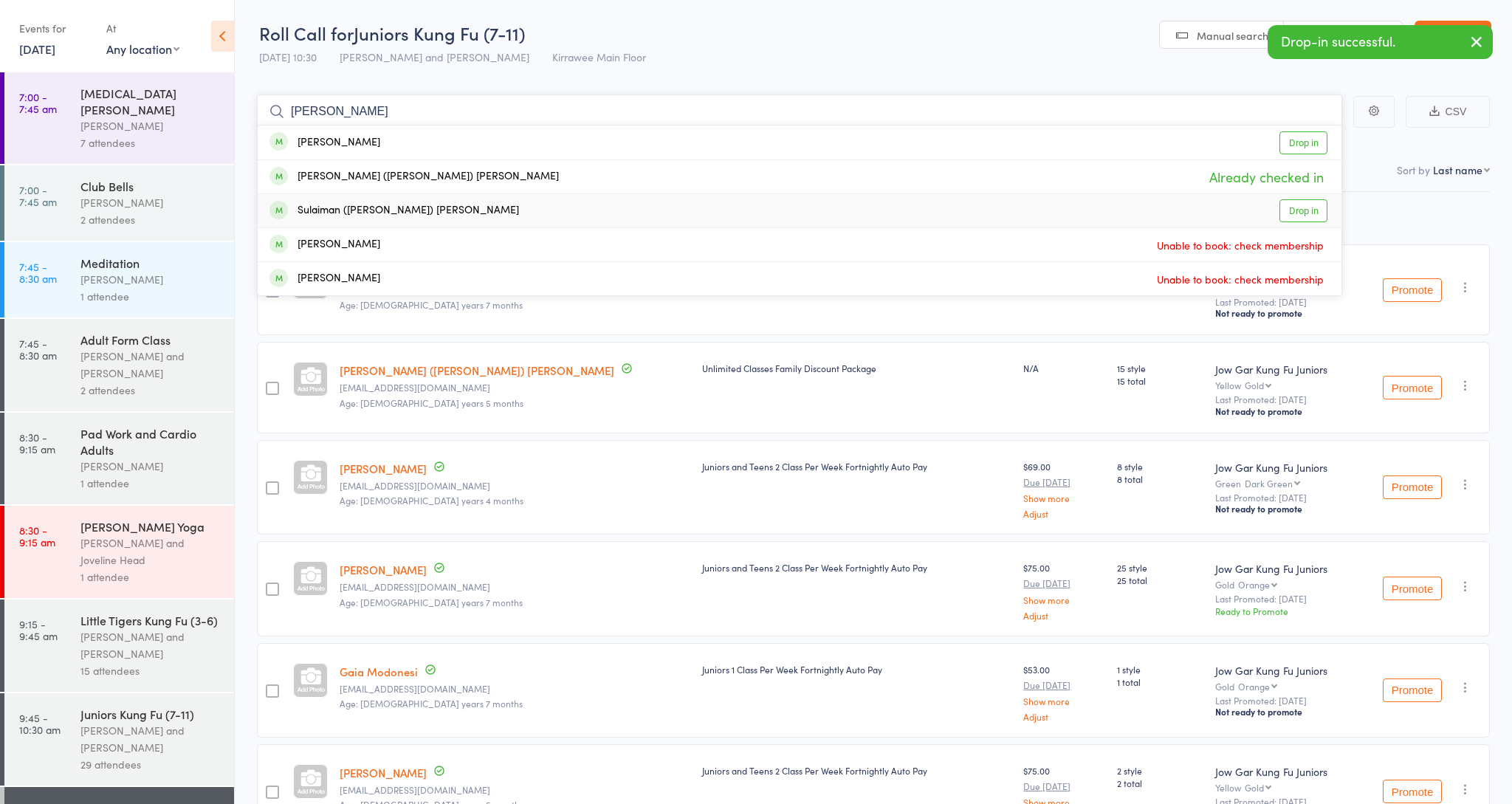
type input "giraldo"
click at [390, 194] on li "Sulaiman (Salo) Hussein Giraldo Drop in" at bounding box center [799, 210] width 1084 height 34
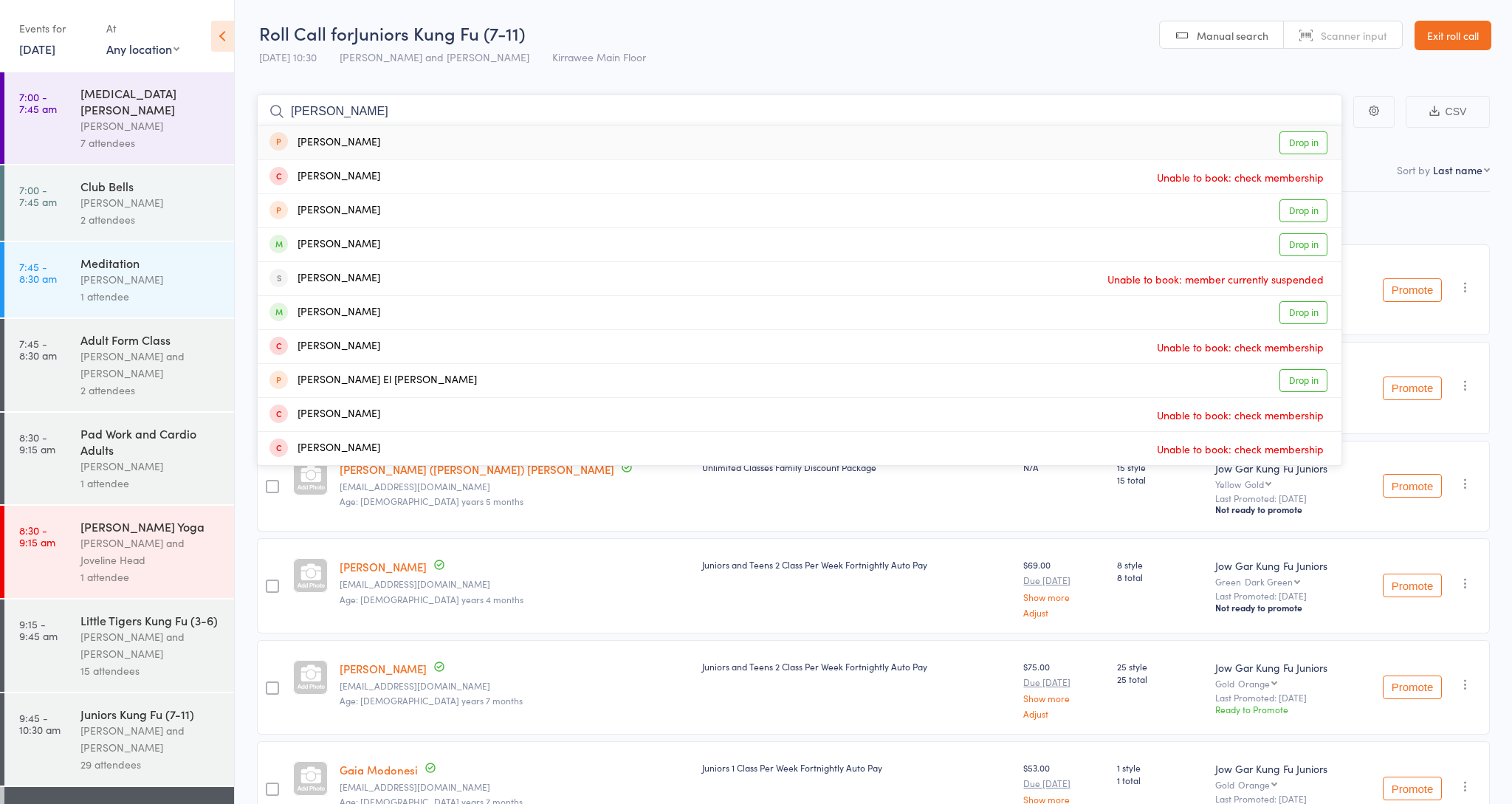
type input "Ella"
drag, startPoint x: 390, startPoint y: 194, endPoint x: 347, endPoint y: 246, distance: 67.5
click at [347, 246] on div "Ella Gallagher" at bounding box center [325, 244] width 111 height 17
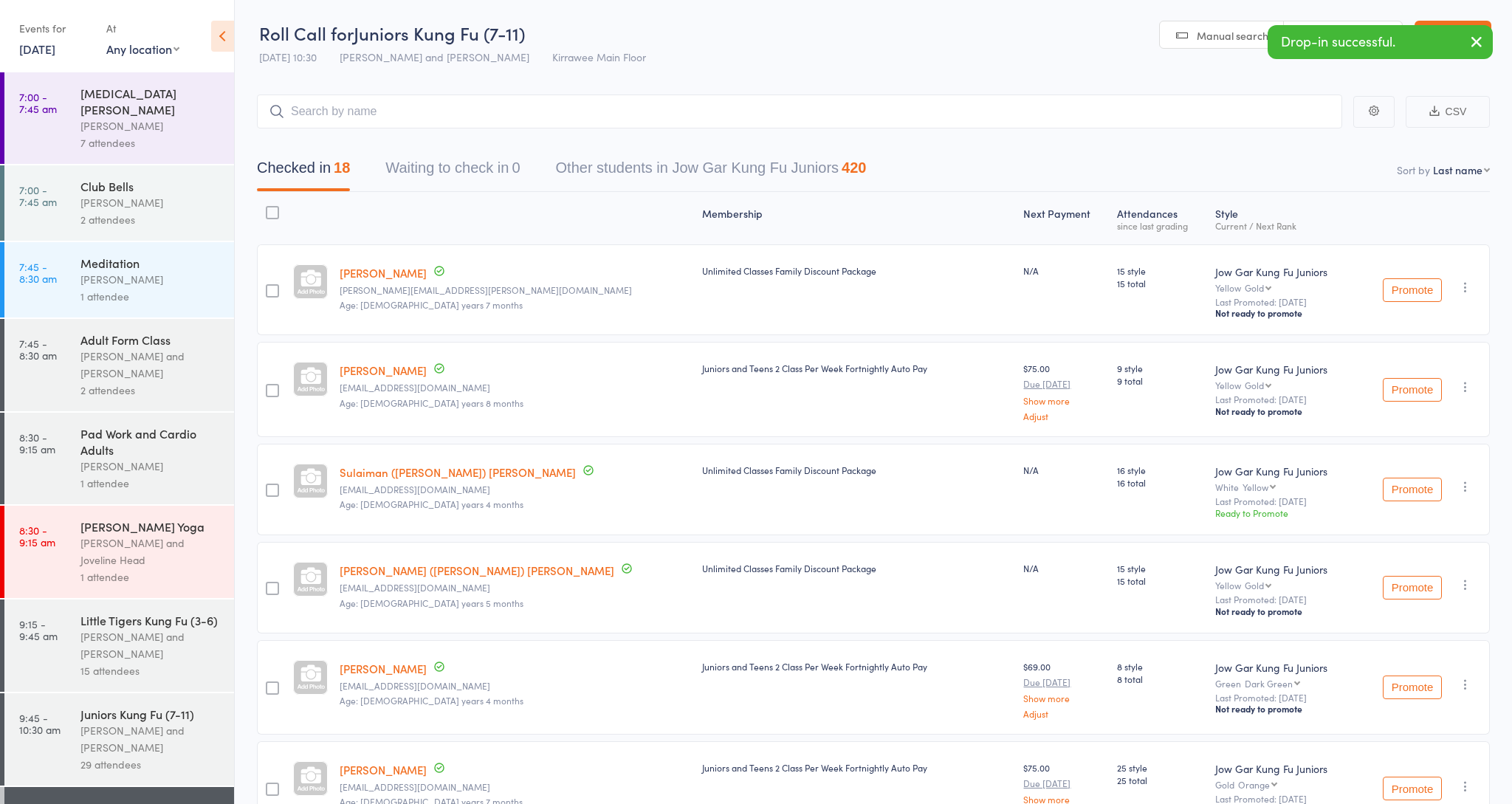
click at [1475, 43] on icon "button" at bounding box center [1477, 41] width 18 height 19
click at [1431, 30] on link "Exit roll call" at bounding box center [1453, 36] width 77 height 30
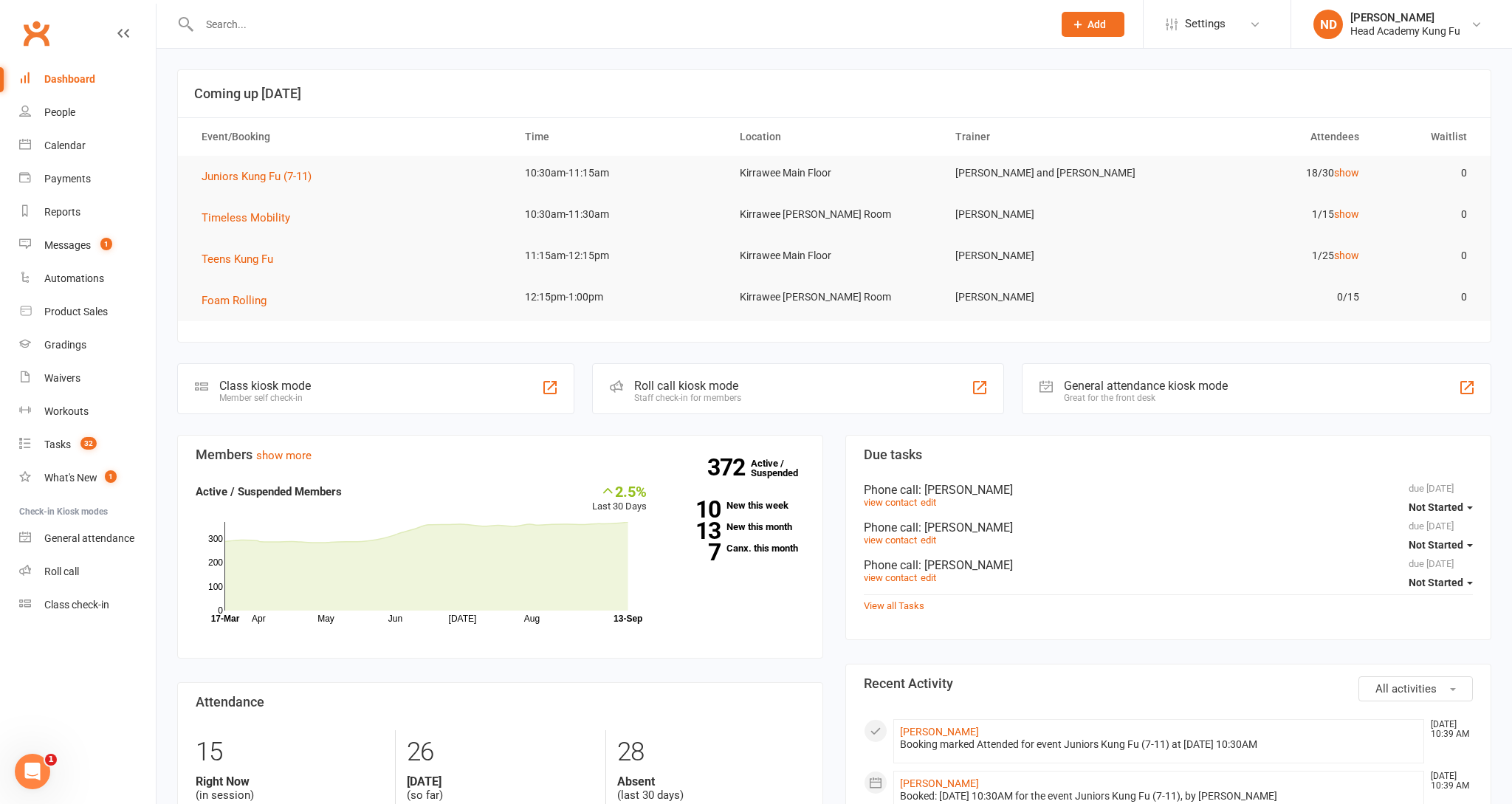
click at [479, 14] on input "text" at bounding box center [619, 25] width 849 height 21
type input "indiana"
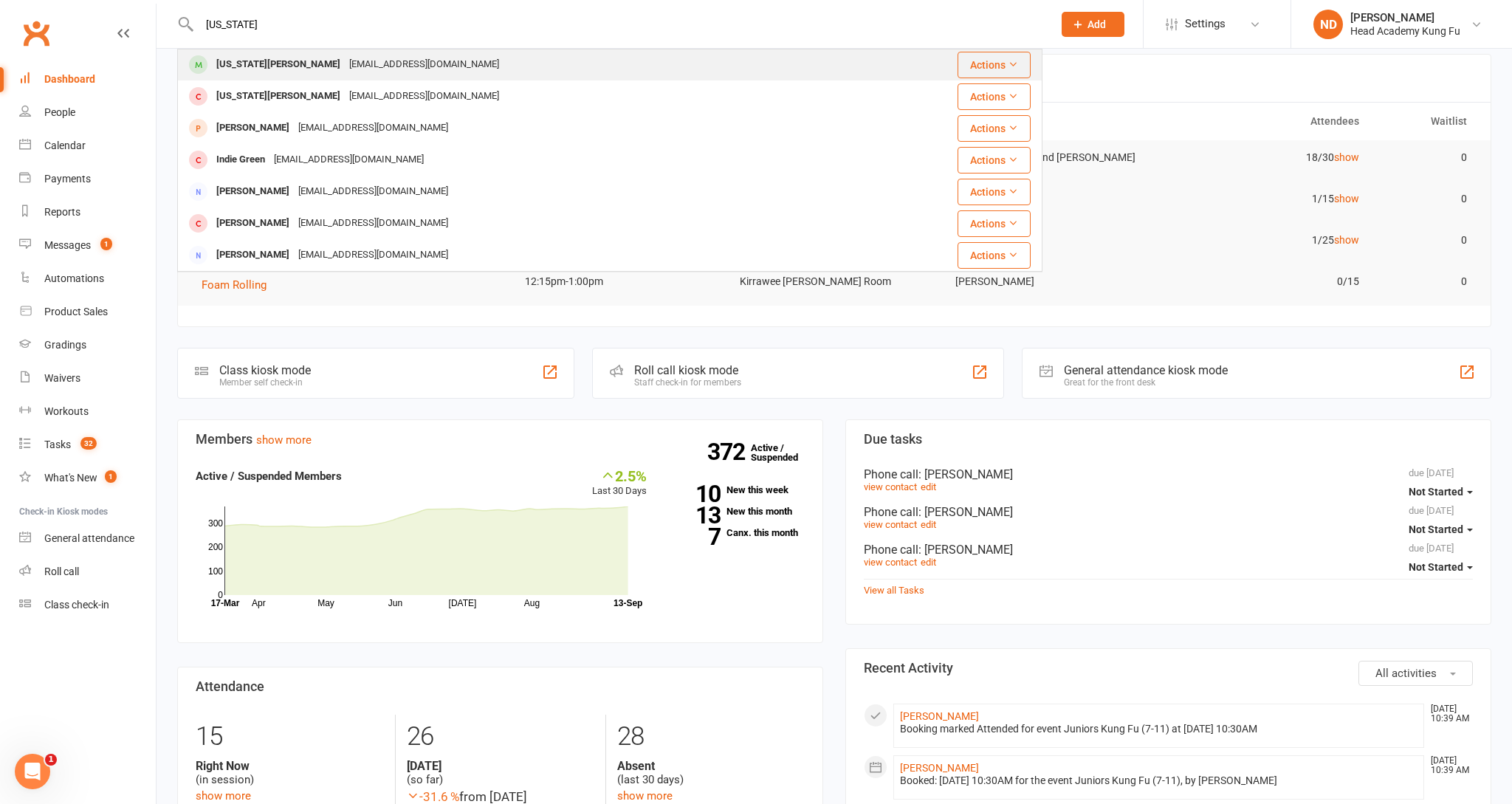
scroll to position [1, 0]
click at [351, 67] on div "nadenelkeller@gmail.com" at bounding box center [424, 64] width 159 height 22
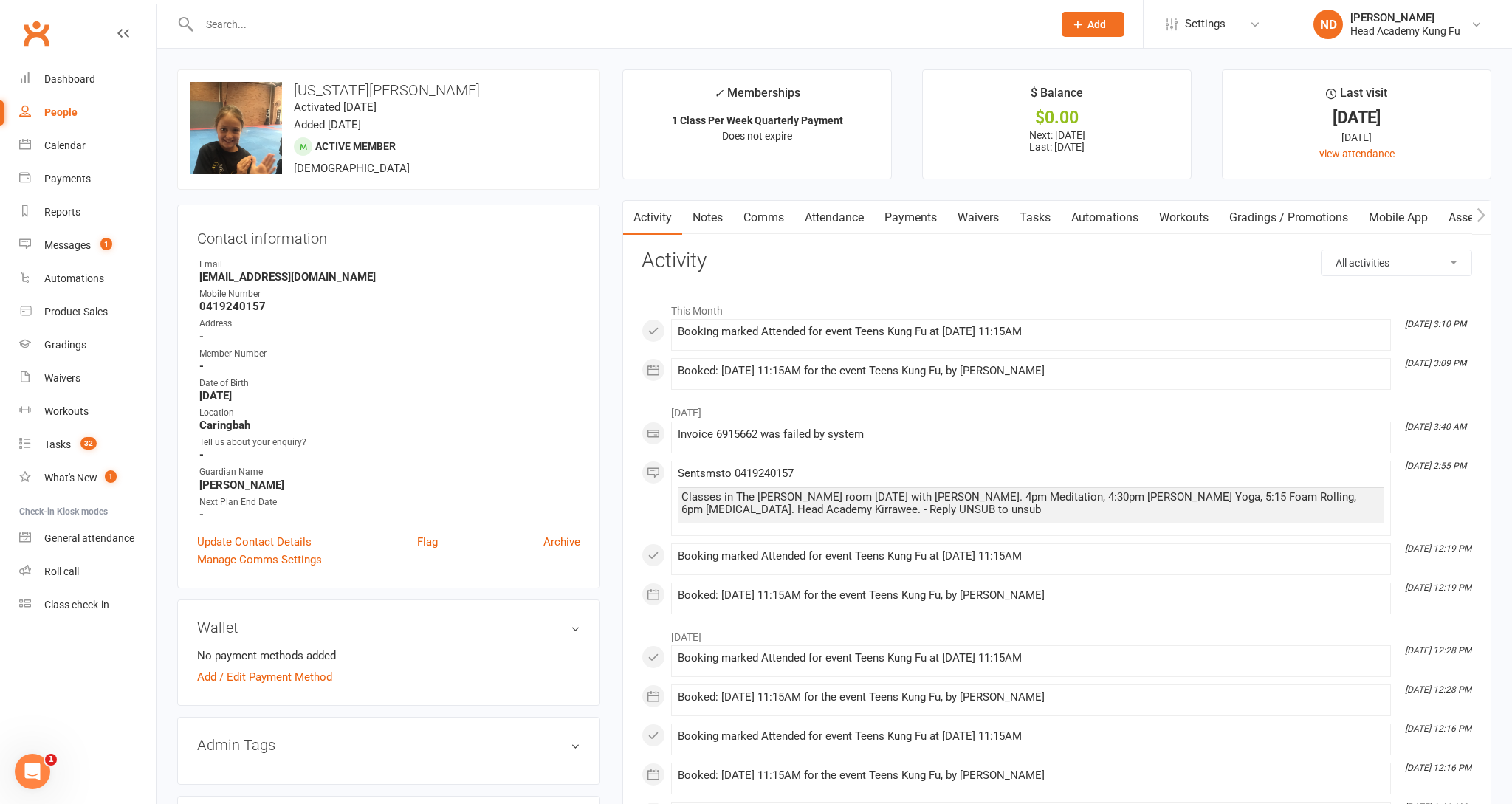
click at [911, 214] on link "Payments" at bounding box center [911, 217] width 73 height 34
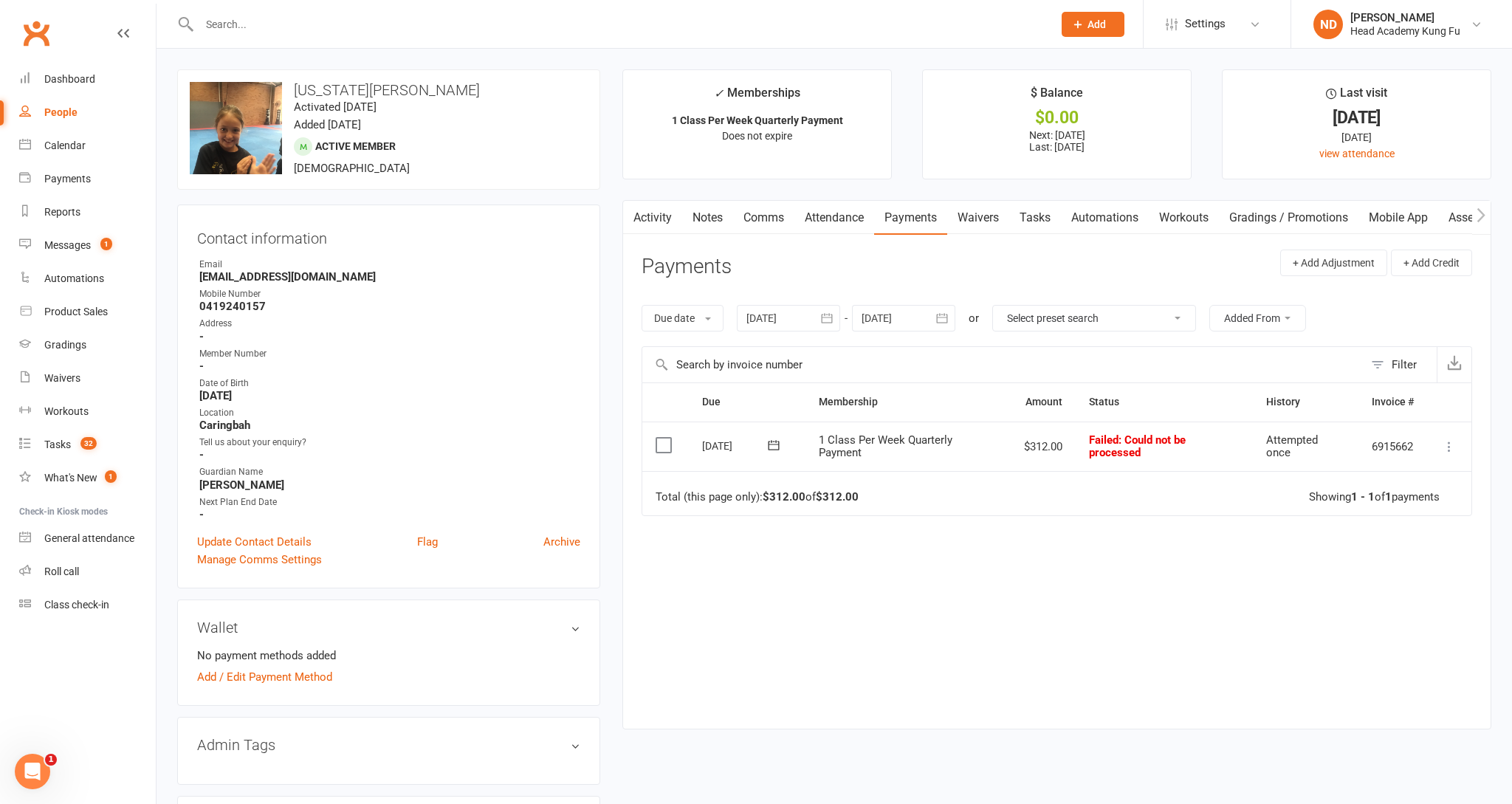
drag, startPoint x: 697, startPoint y: 443, endPoint x: 744, endPoint y: 454, distance: 48.3
click at [744, 454] on td "14 Aug 2025" at bounding box center [747, 446] width 117 height 50
click at [714, 442] on div "14 Aug 2025" at bounding box center [736, 445] width 68 height 23
drag, startPoint x: 1029, startPoint y: 441, endPoint x: 1045, endPoint y: 441, distance: 16.0
click at [1045, 441] on td "$312.00" at bounding box center [1043, 446] width 65 height 50
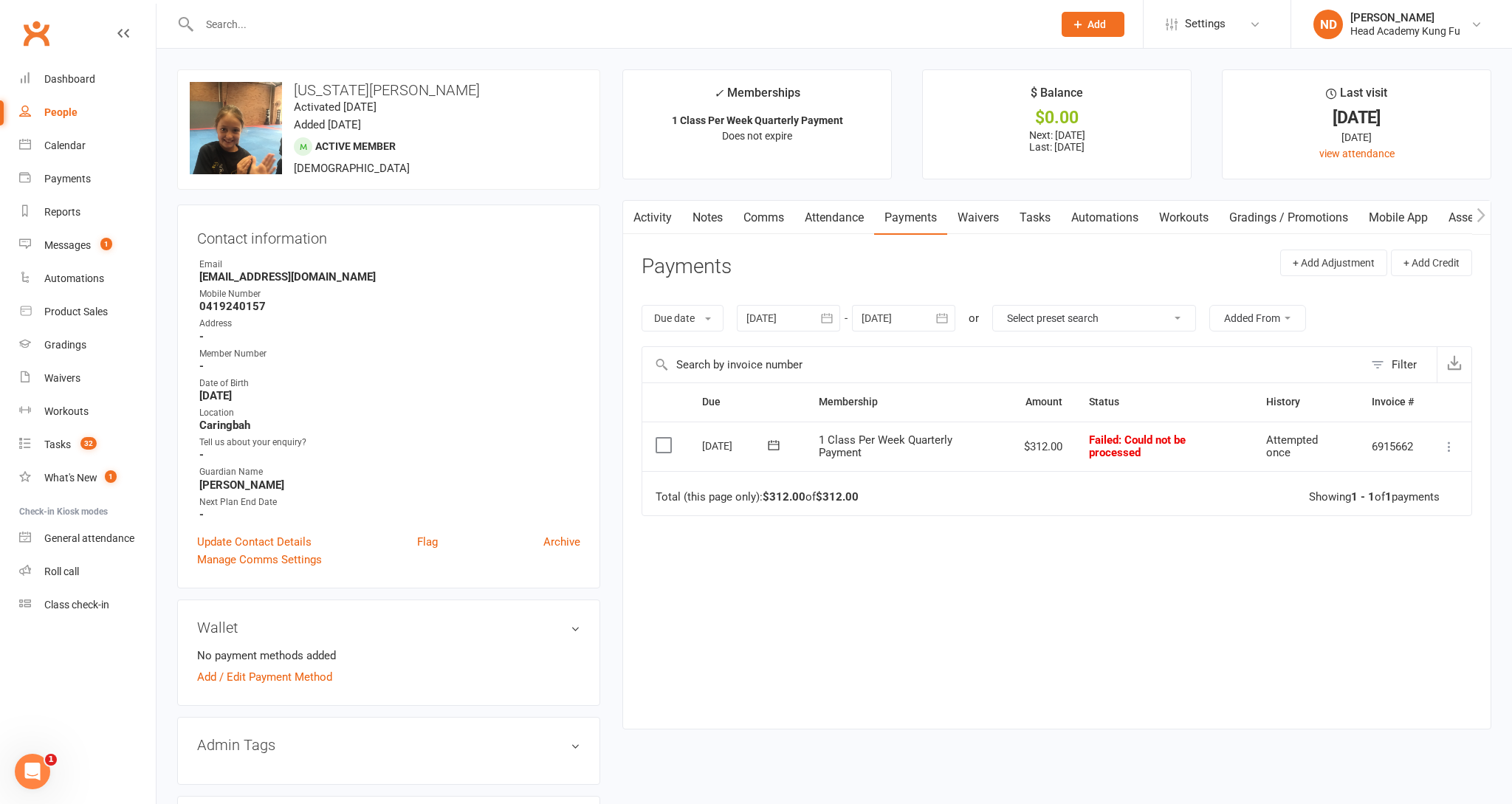
click at [666, 448] on label at bounding box center [666, 445] width 20 height 15
click at [666, 438] on input "checkbox" at bounding box center [660, 438] width 10 height 0
click at [1419, 767] on button "Change status" at bounding box center [1433, 770] width 117 height 31
click at [1384, 667] on link "Paid (POS)" at bounding box center [1418, 672] width 146 height 30
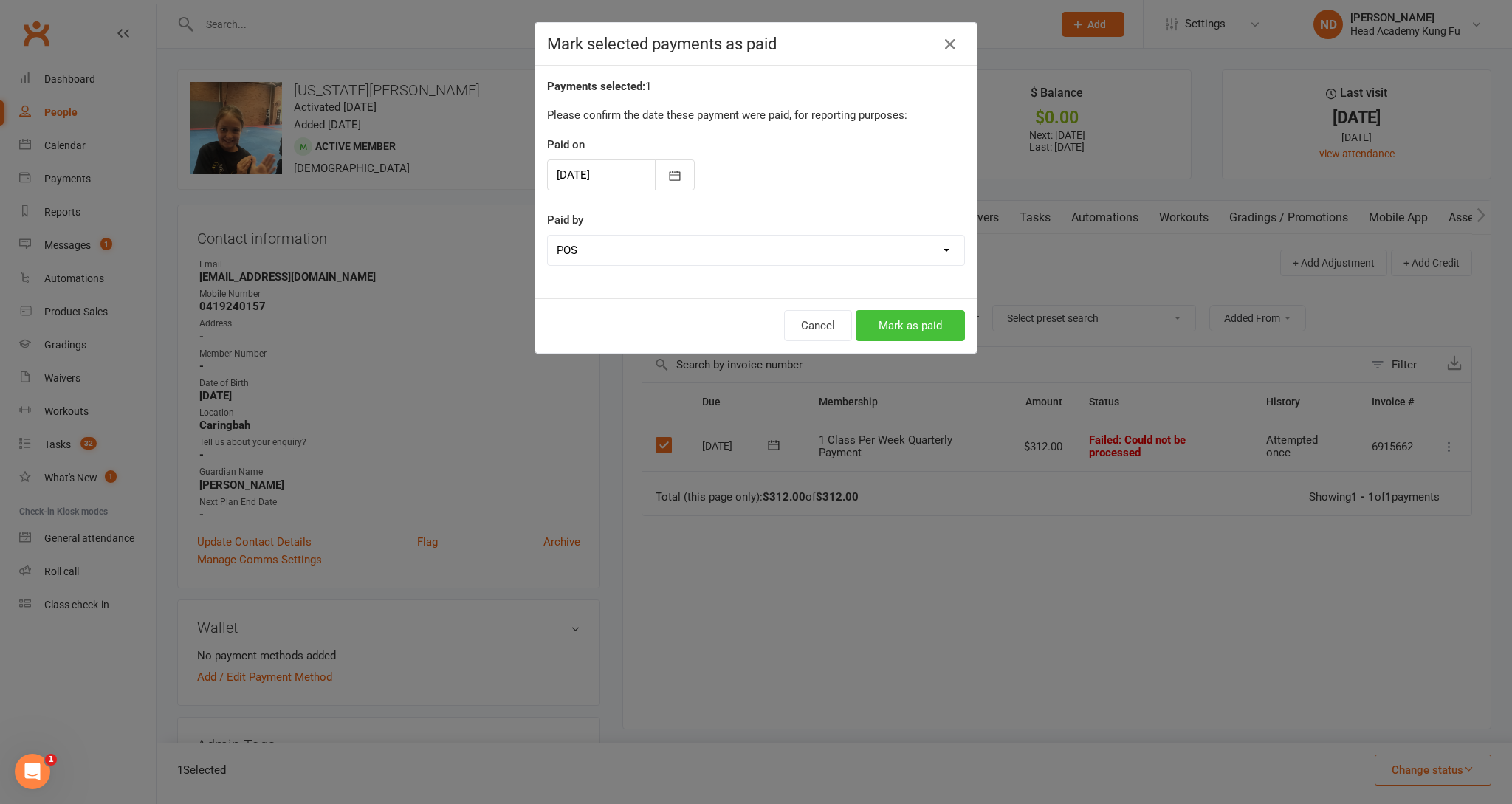
click at [916, 324] on button "Mark as paid" at bounding box center [911, 326] width 109 height 31
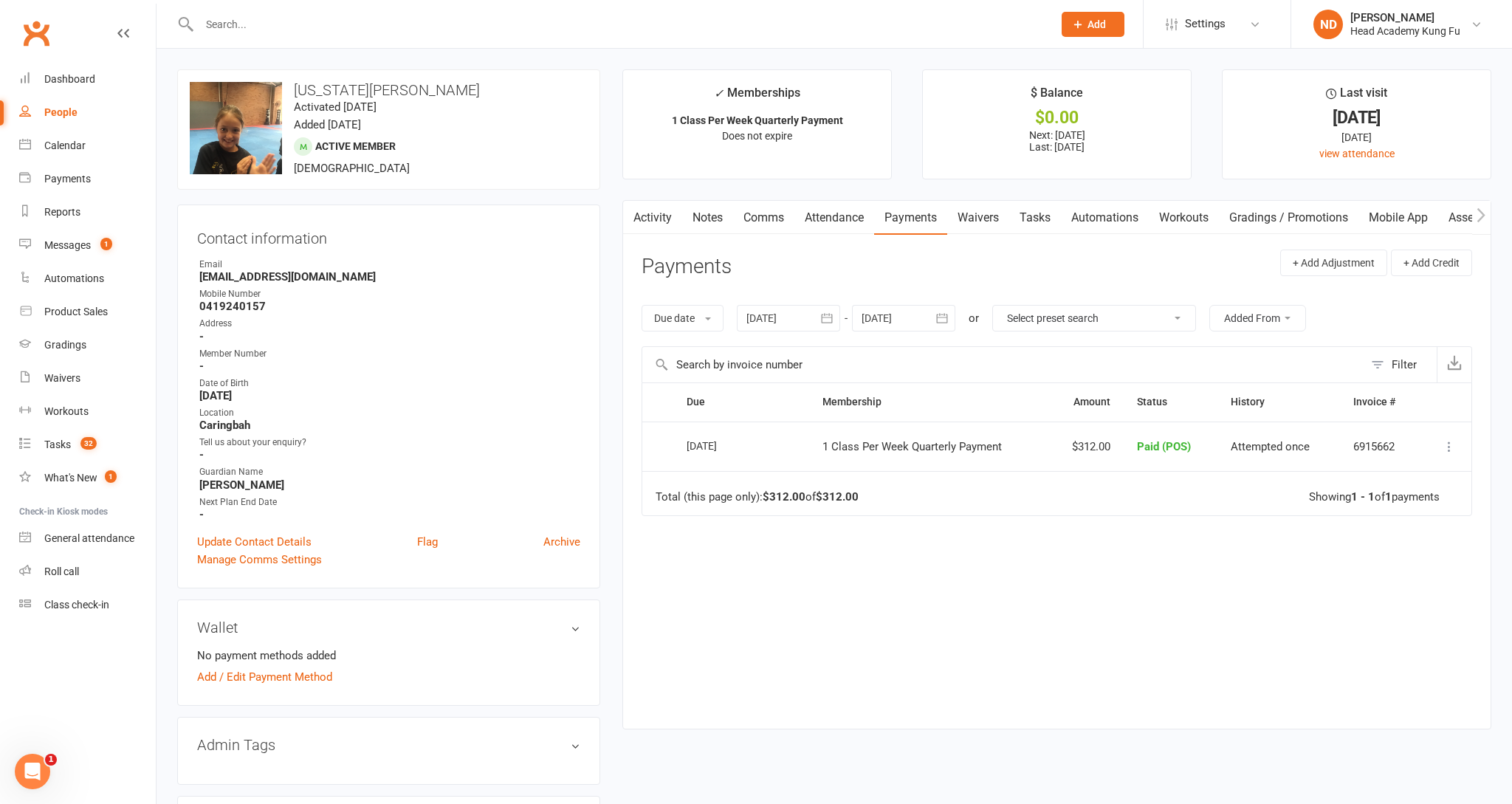
click at [579, 13] on div at bounding box center [610, 24] width 865 height 48
click at [557, 22] on input "text" at bounding box center [619, 25] width 849 height 21
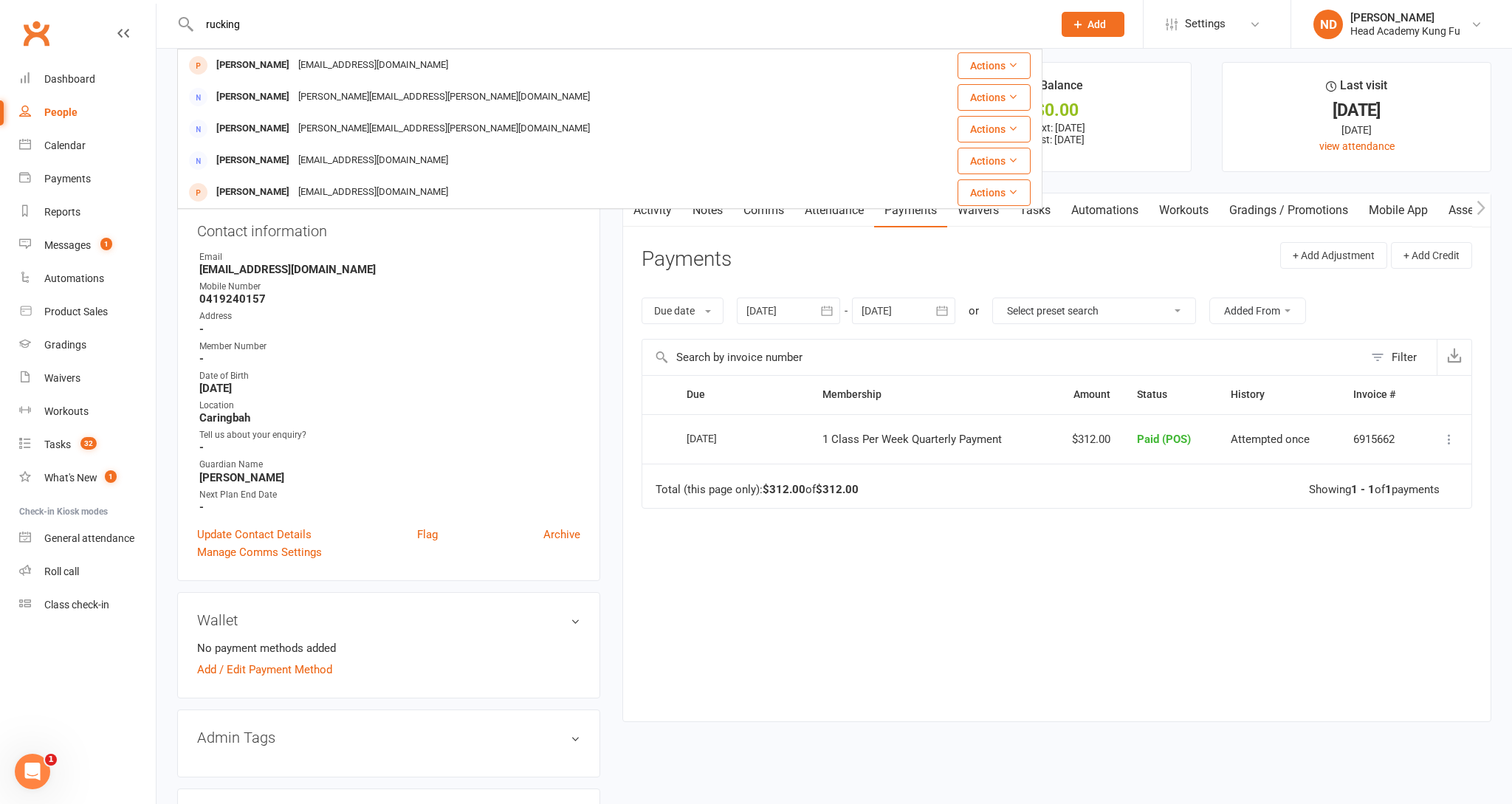
type input "rucking"
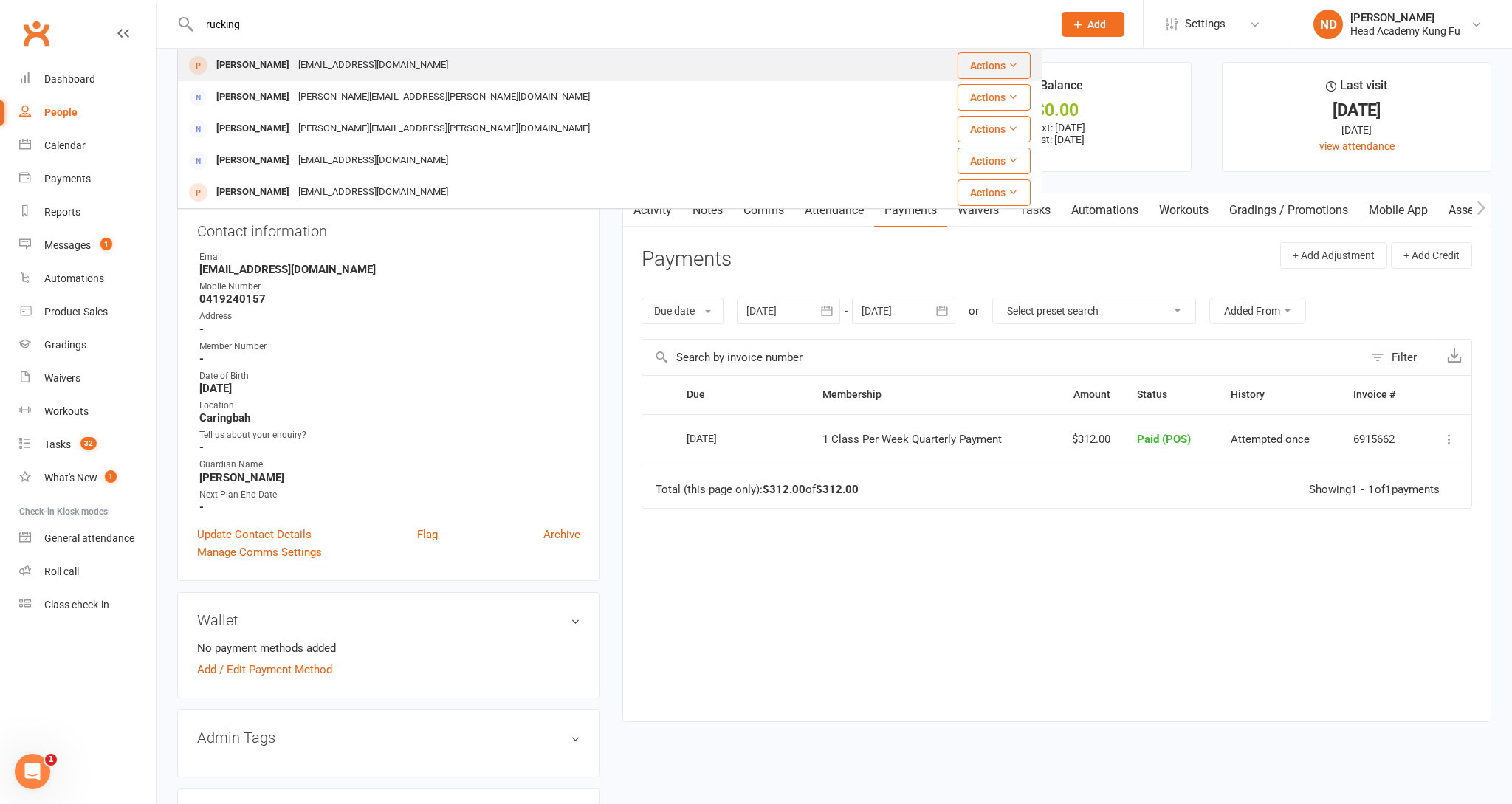
drag, startPoint x: 563, startPoint y: 3, endPoint x: 449, endPoint y: 60, distance: 127.5
click at [449, 60] on div "Rukang Qiu ceciliaqiu@qq.com" at bounding box center [537, 65] width 718 height 31
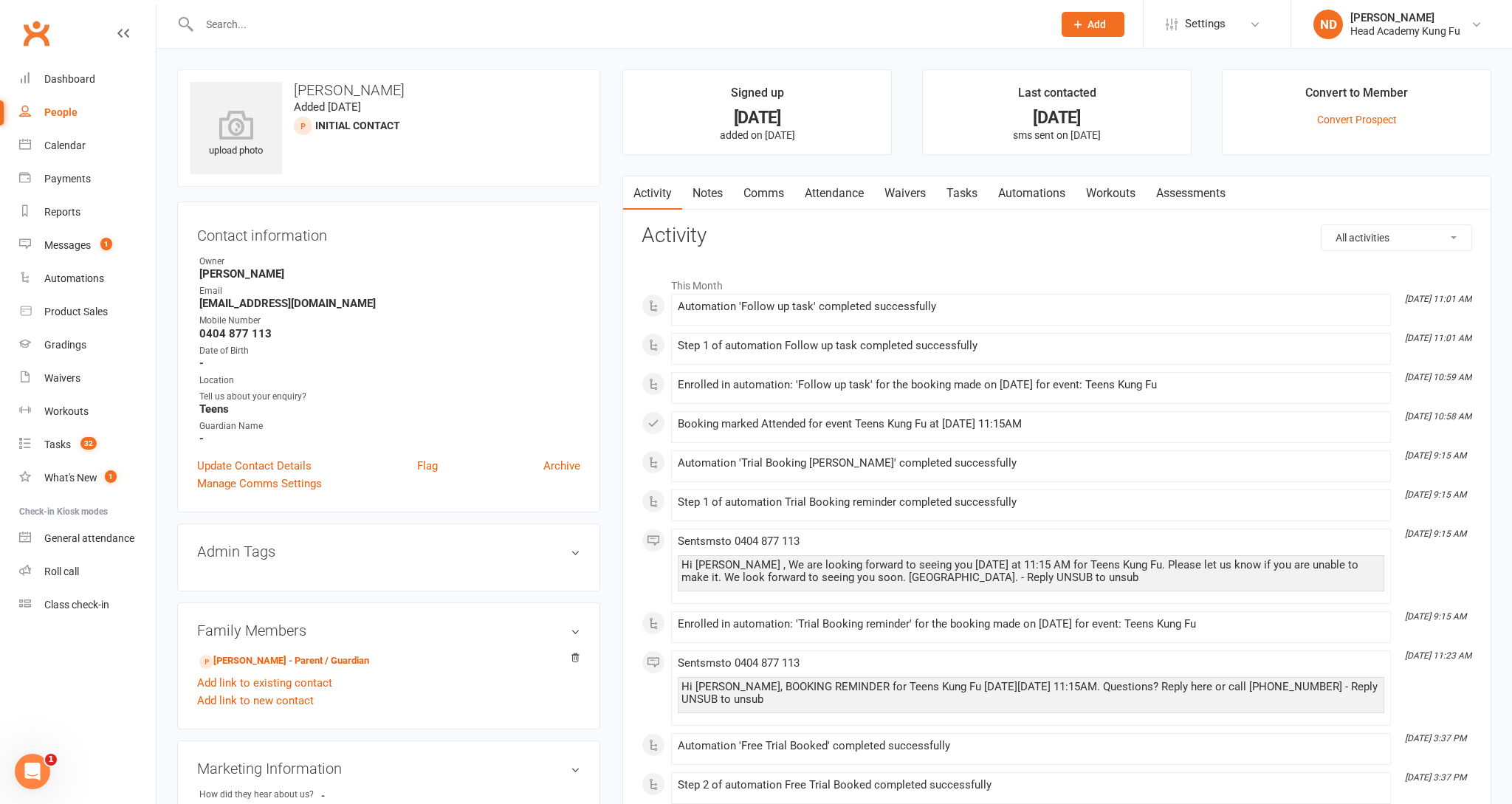
click at [717, 195] on link "Notes" at bounding box center [707, 193] width 51 height 34
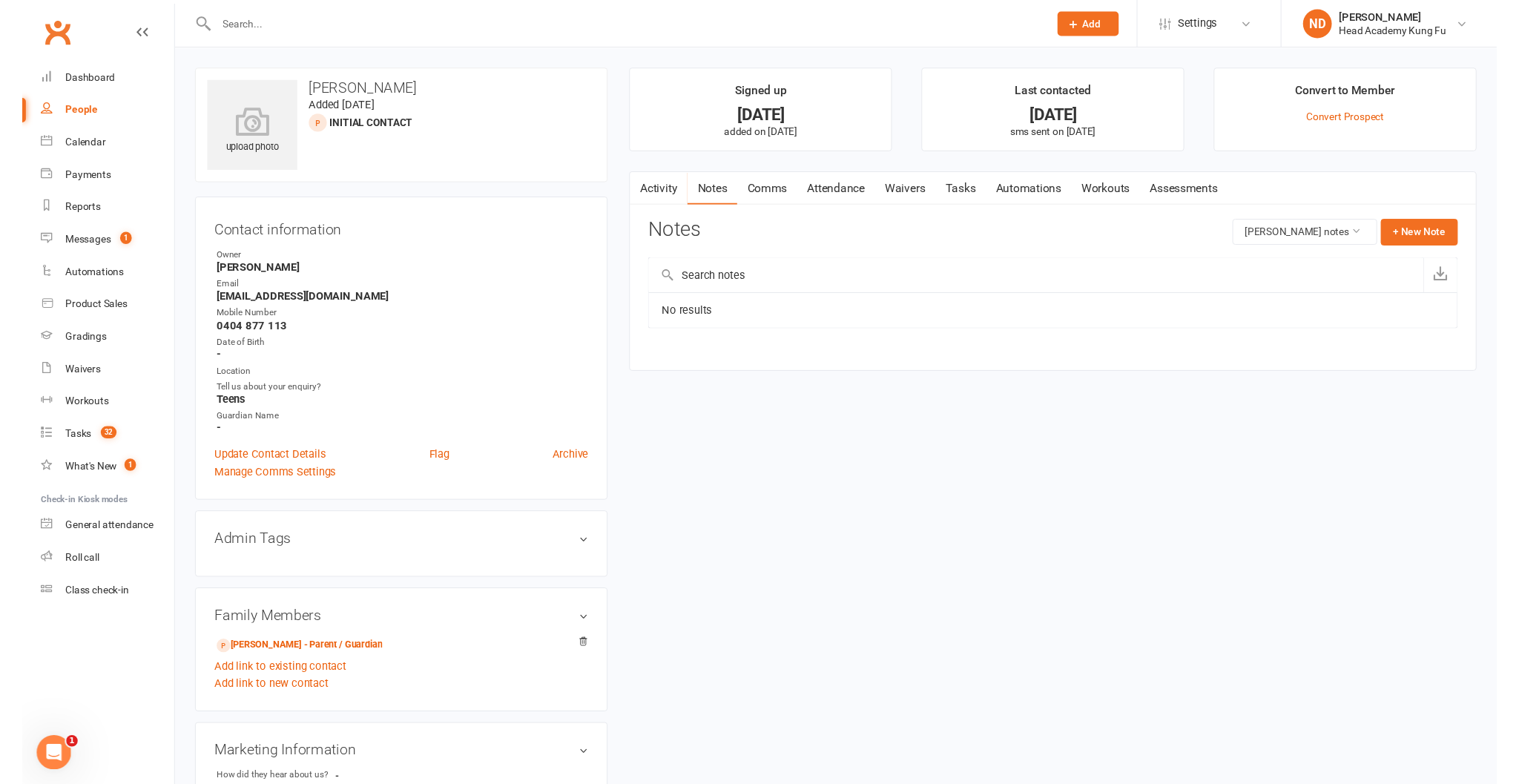
scroll to position [2, 0]
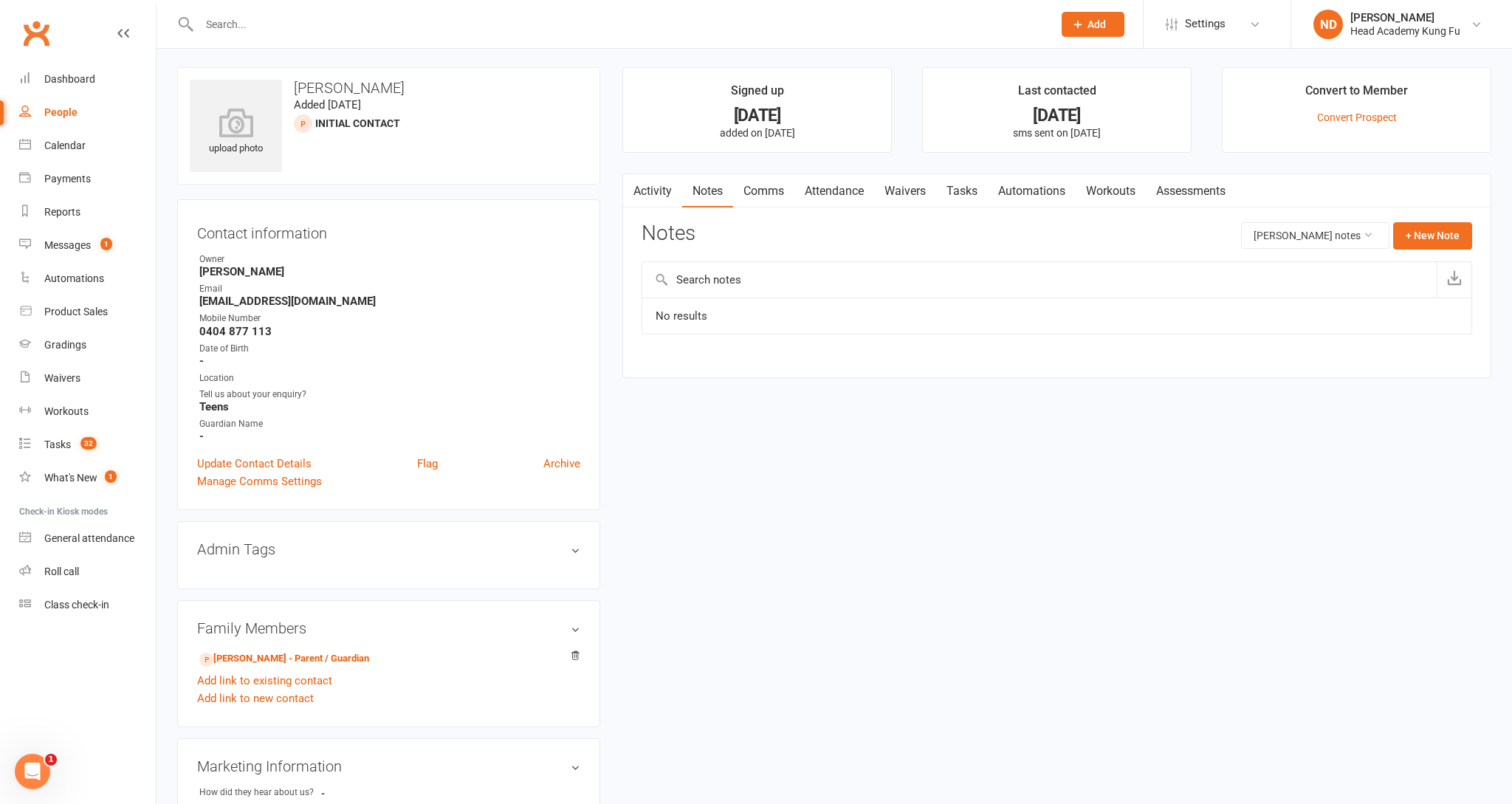
click at [844, 193] on link "Attendance" at bounding box center [834, 191] width 80 height 34
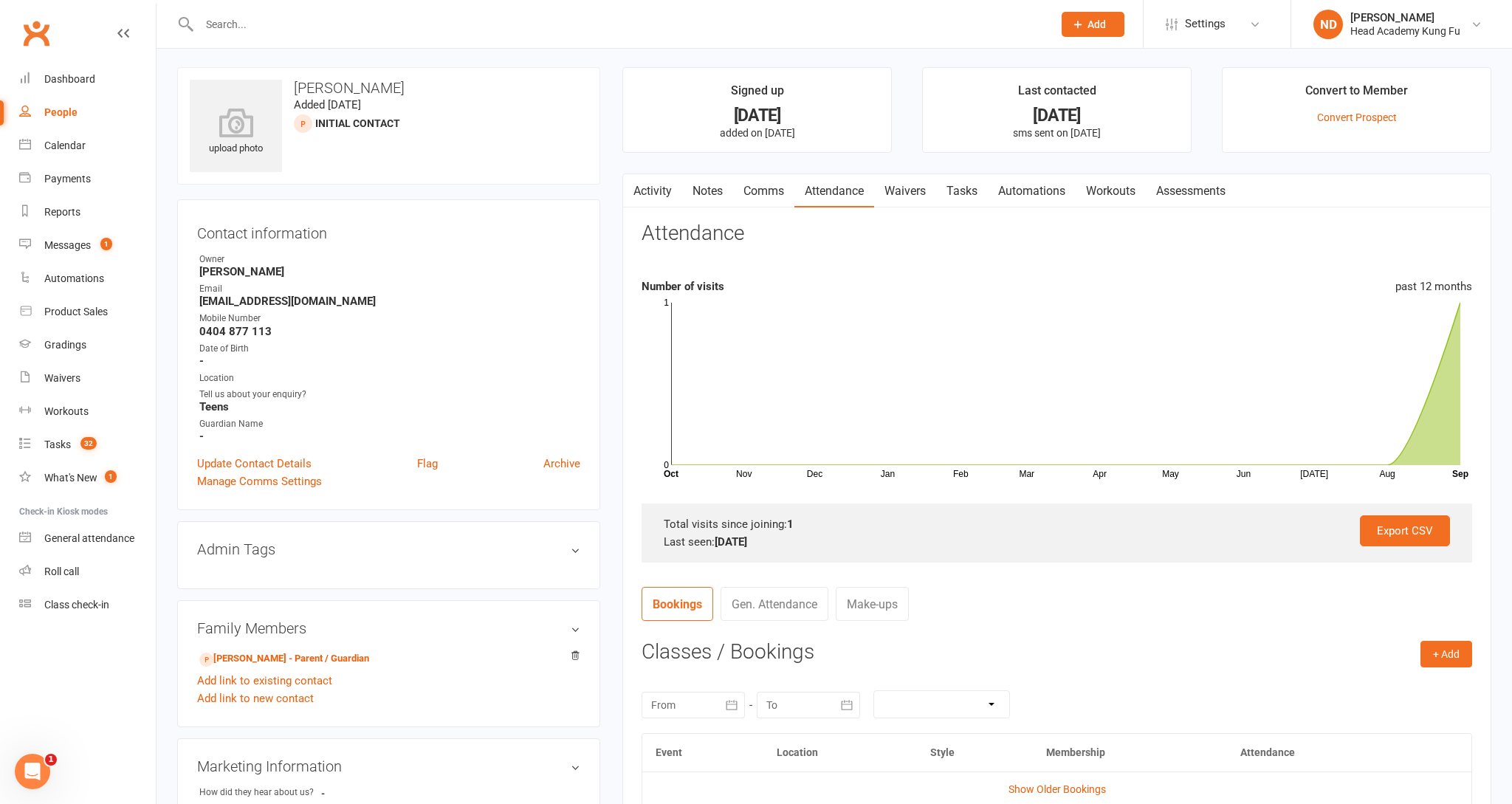
click at [661, 185] on link "Activity" at bounding box center [652, 191] width 59 height 34
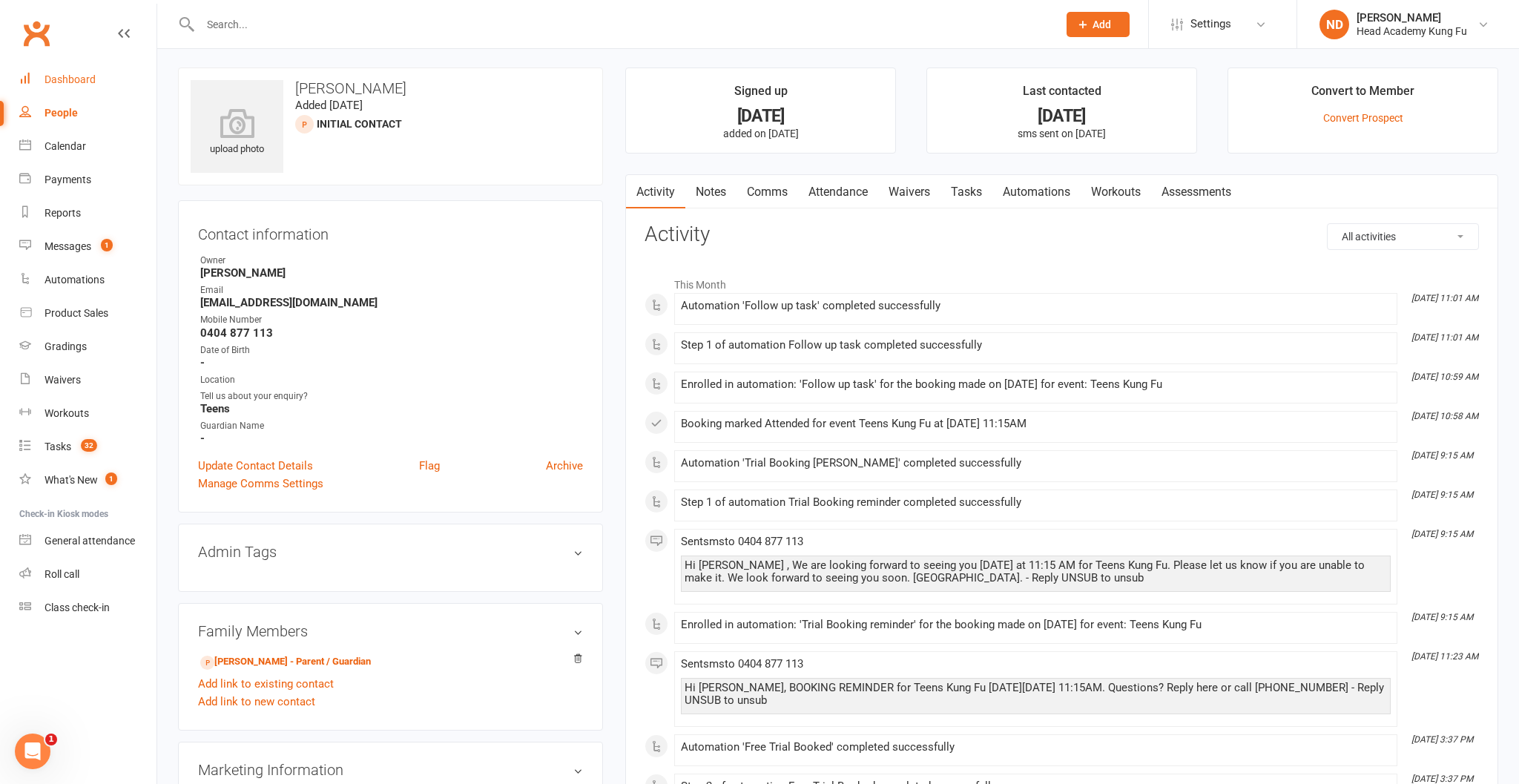
click at [62, 80] on div "Dashboard" at bounding box center [70, 80] width 51 height 12
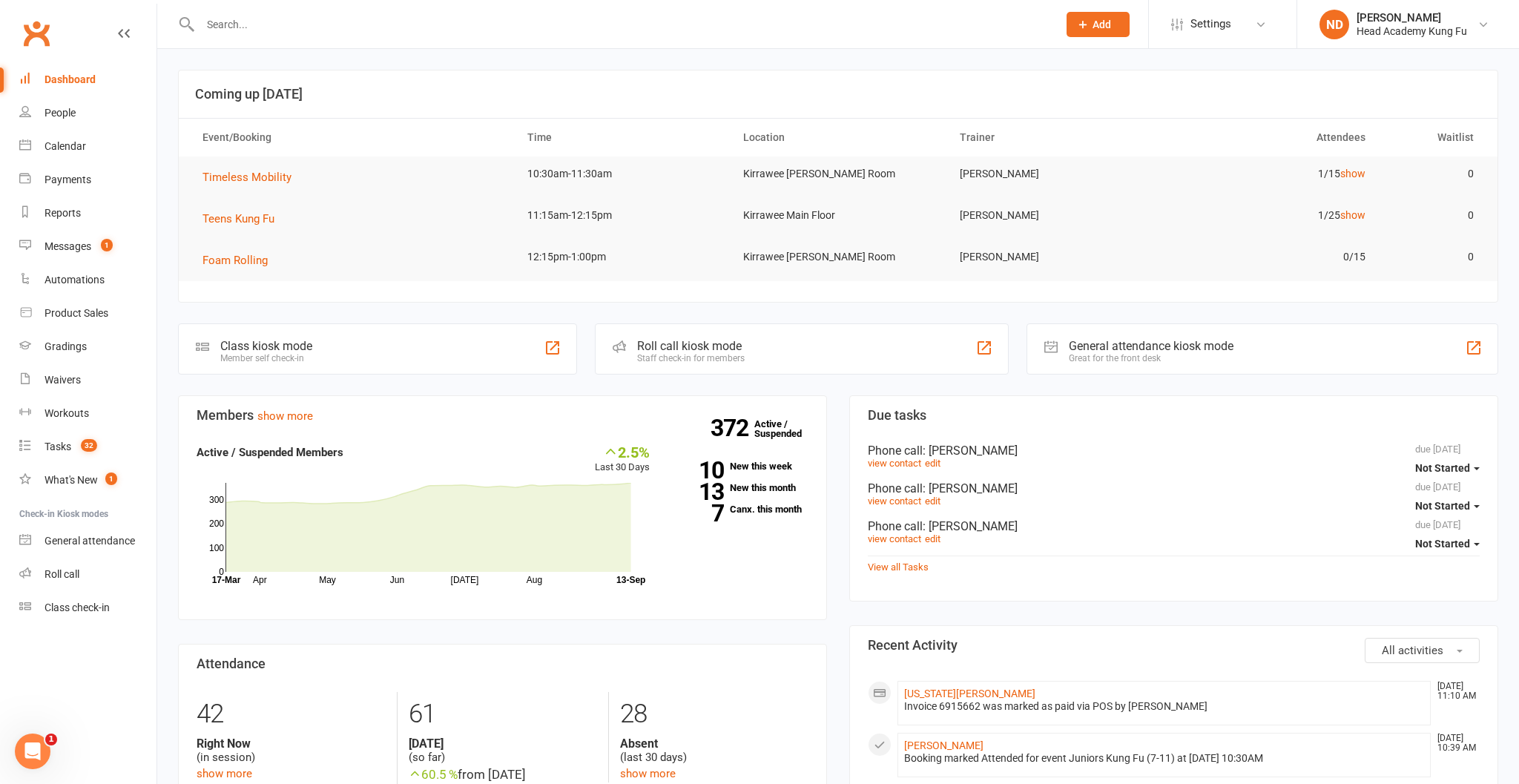
click at [420, 24] on input "text" at bounding box center [622, 25] width 853 height 21
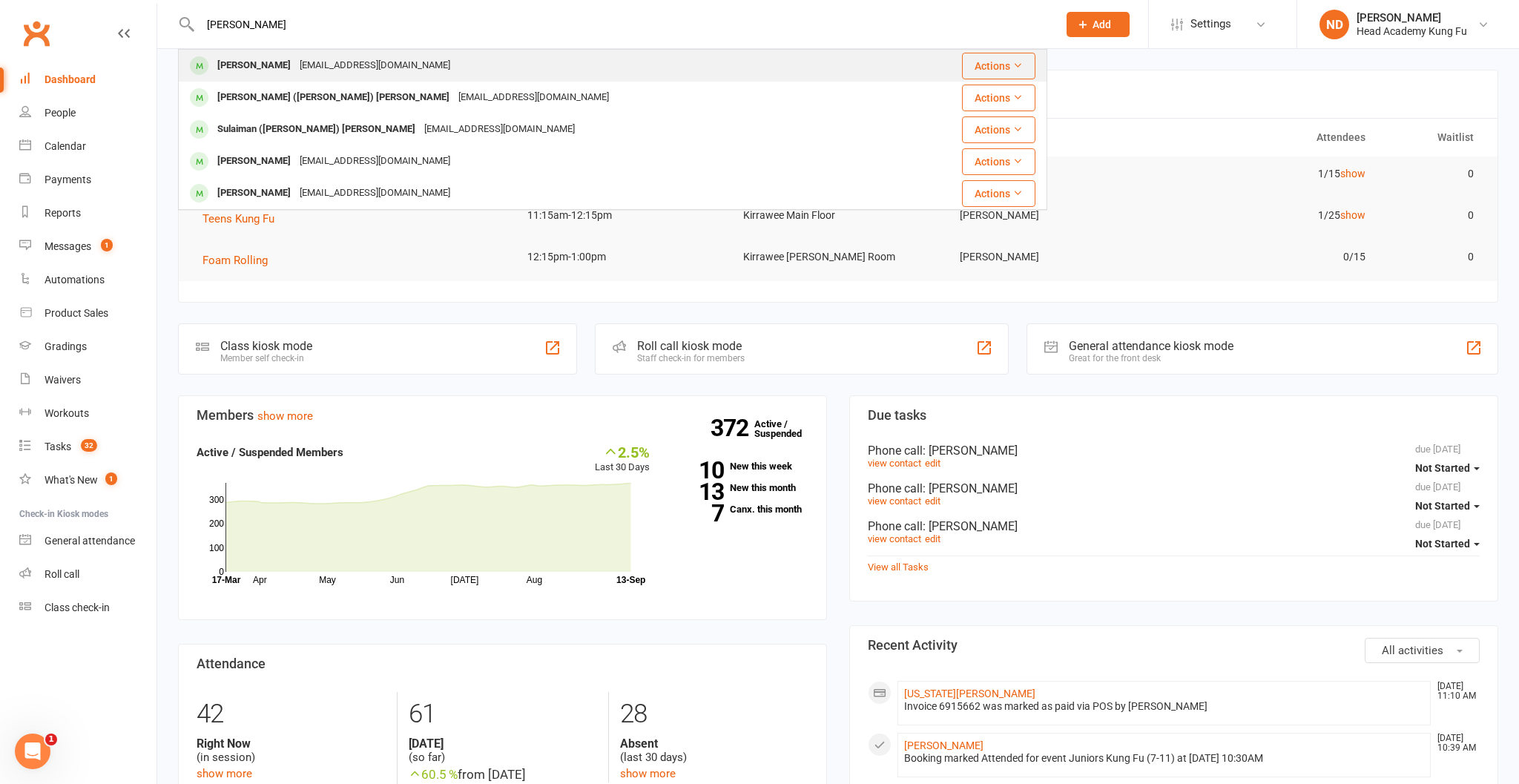
type input "giraldo"
click at [277, 72] on div "Angela Giraldo" at bounding box center [254, 65] width 83 height 22
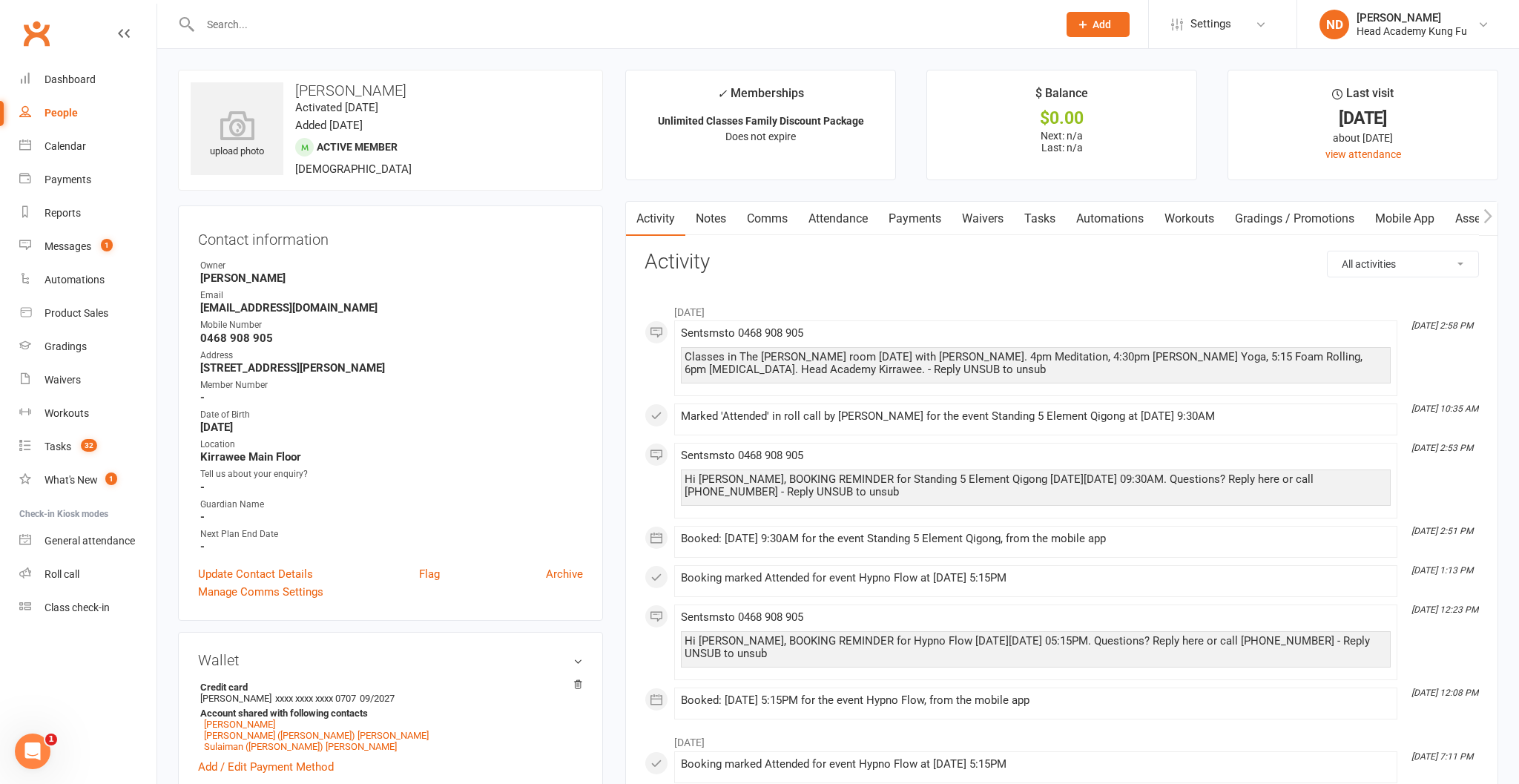
click at [921, 225] on link "Payments" at bounding box center [915, 218] width 74 height 34
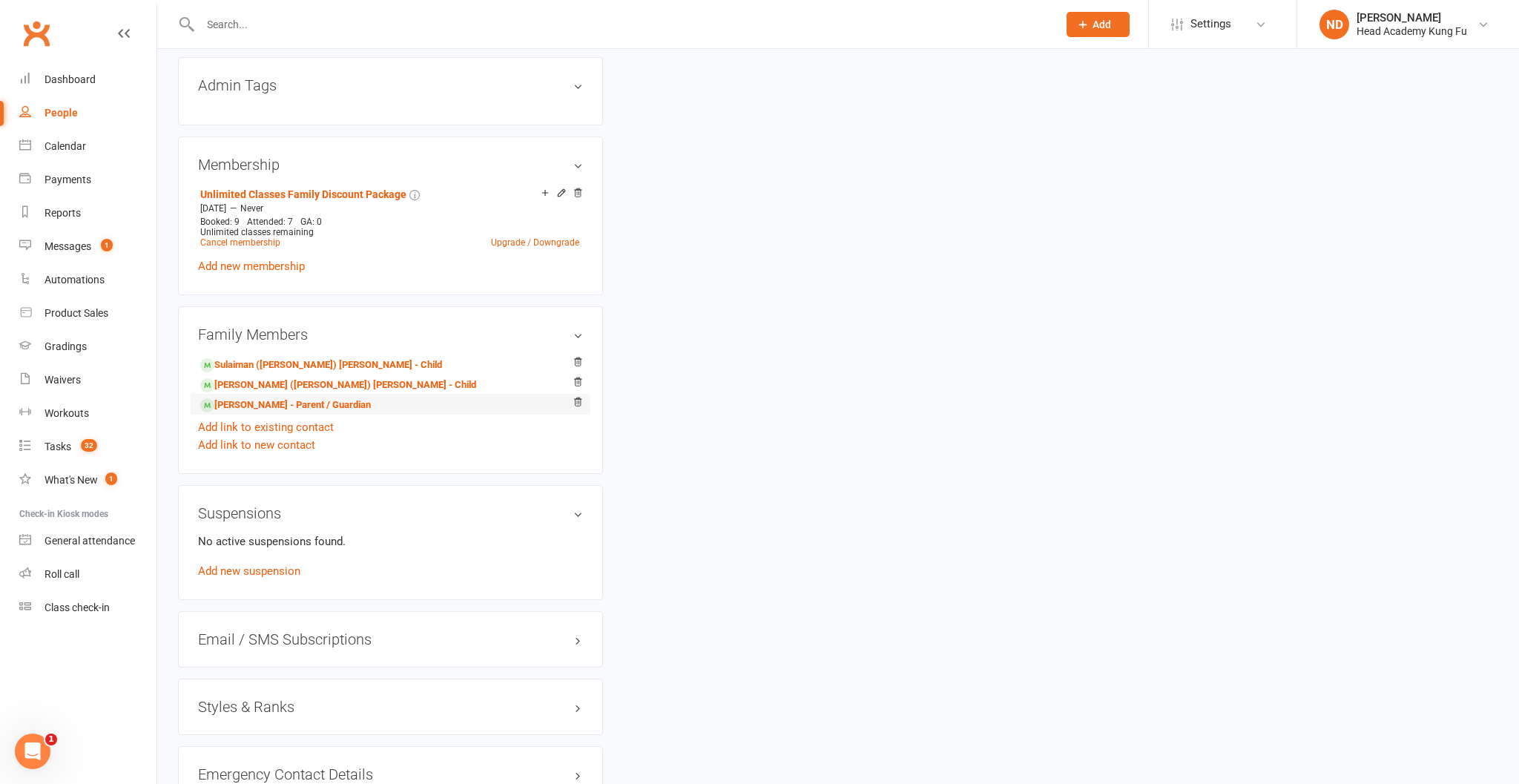
scroll to position [821, 0]
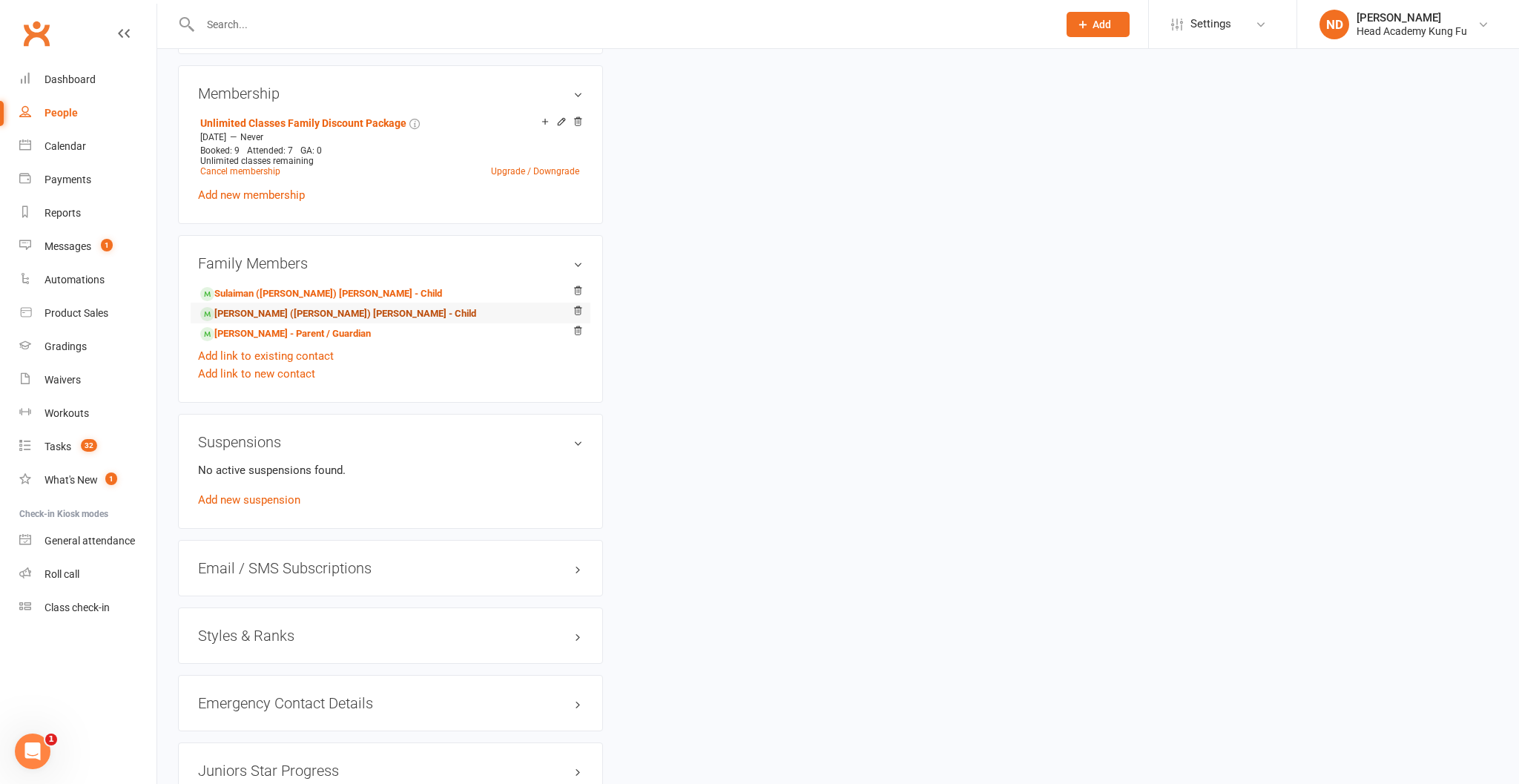
click at [346, 317] on link "Ayesha (Lucia) Hussein Giraldo - Child" at bounding box center [338, 314] width 276 height 16
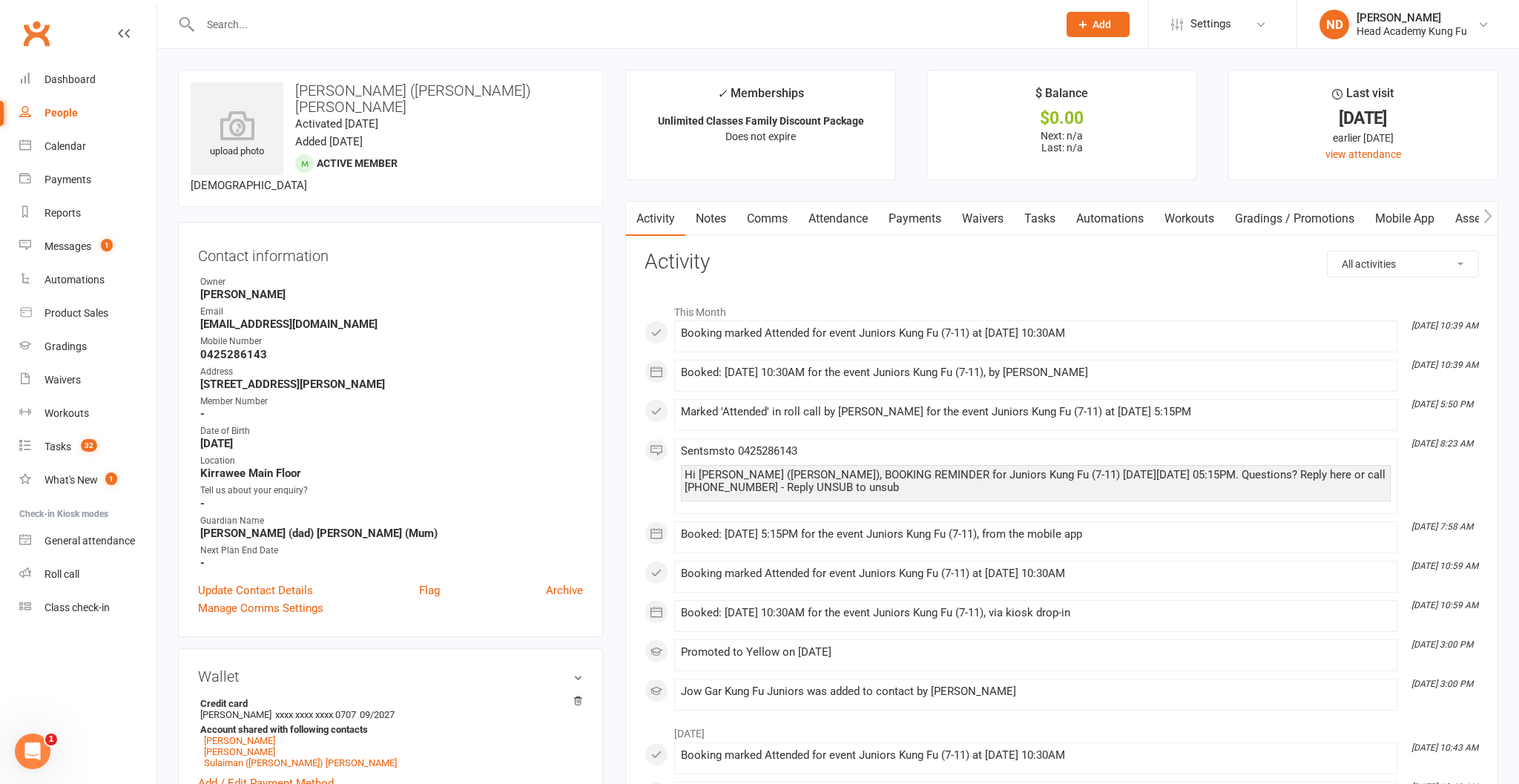
click at [934, 225] on link "Payments" at bounding box center [915, 218] width 74 height 34
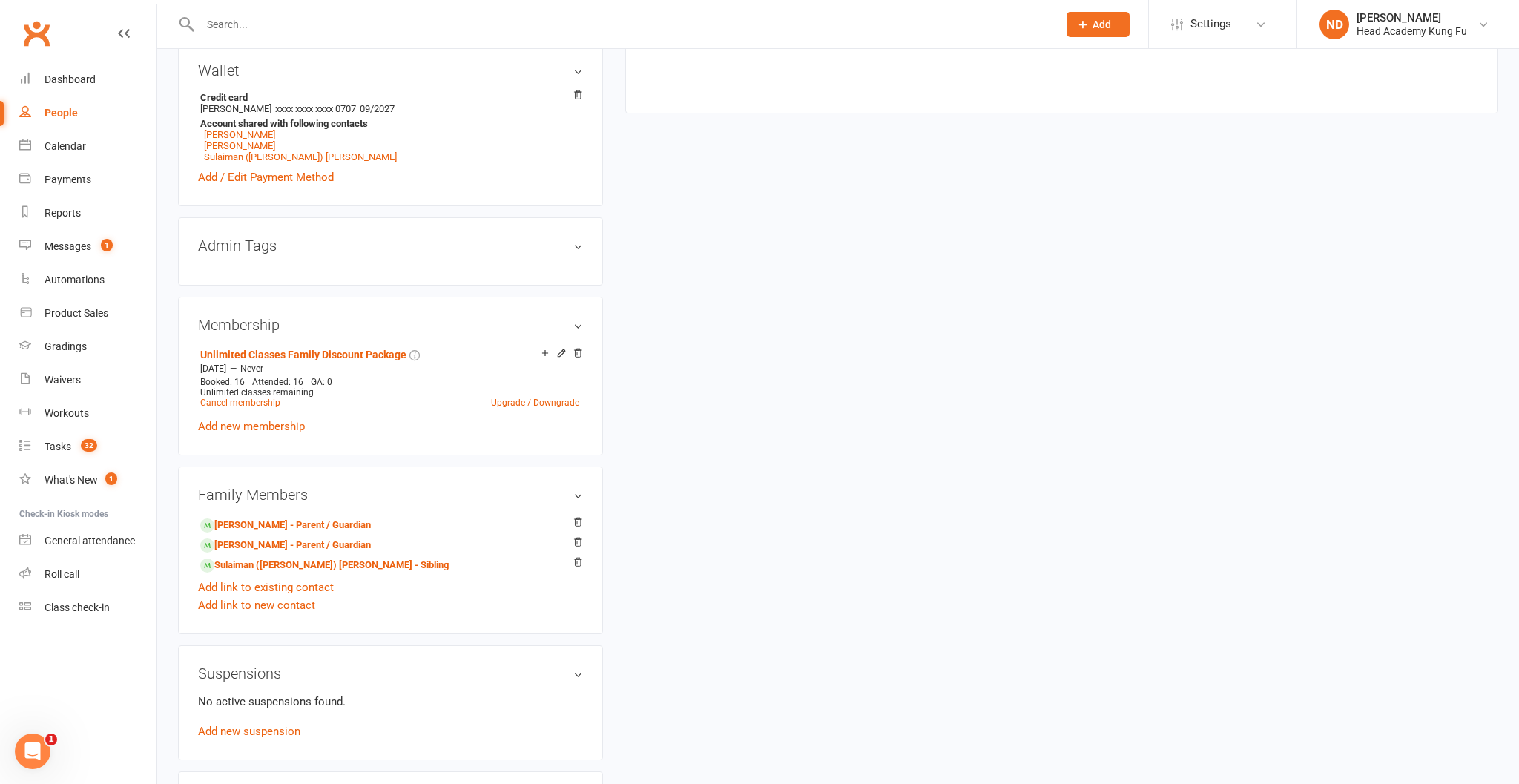
scroll to position [664, 0]
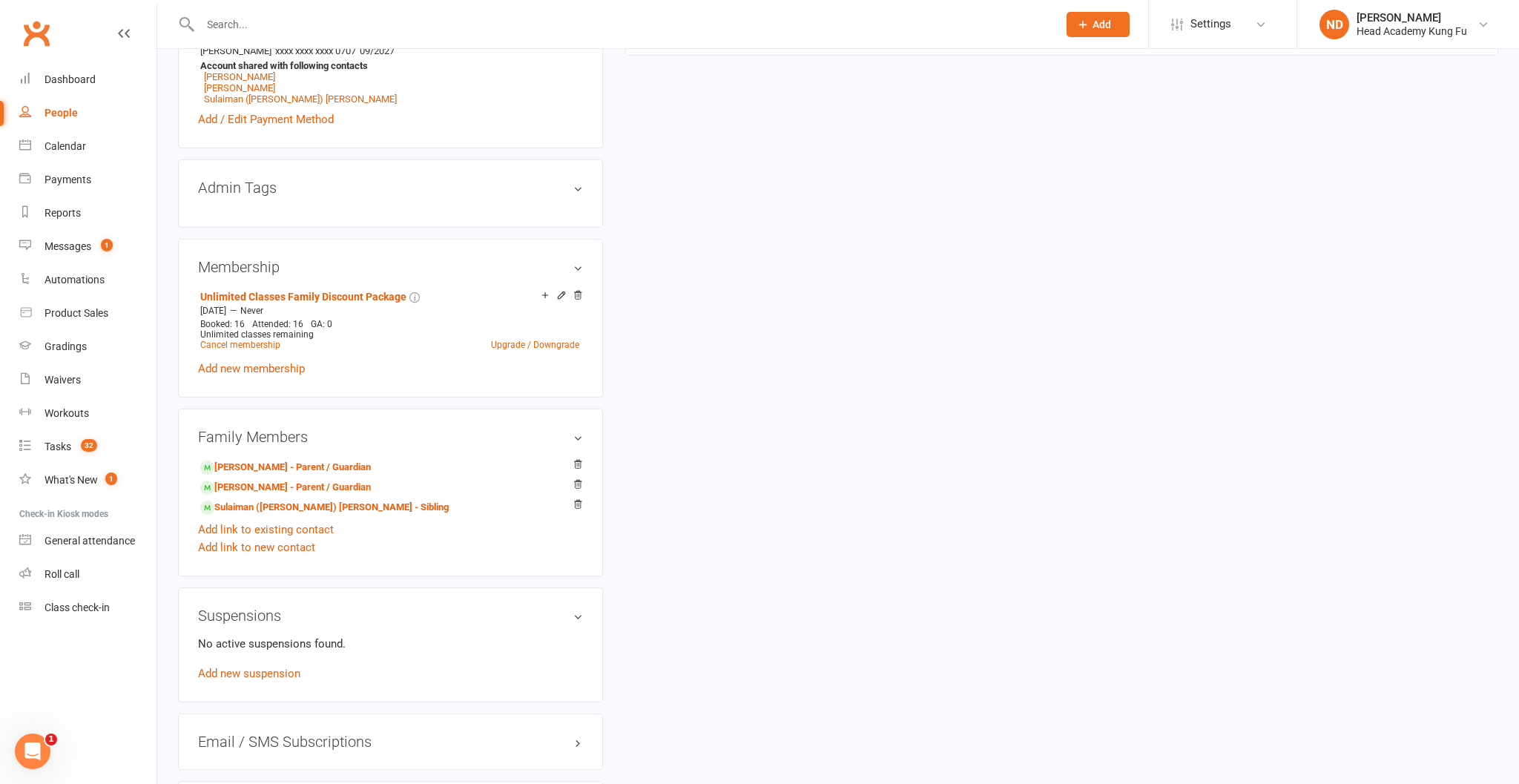
click at [278, 664] on div "No active suspensions found. Add new suspension" at bounding box center [390, 658] width 385 height 47
click at [281, 667] on link "Add new suspension" at bounding box center [249, 674] width 102 height 14
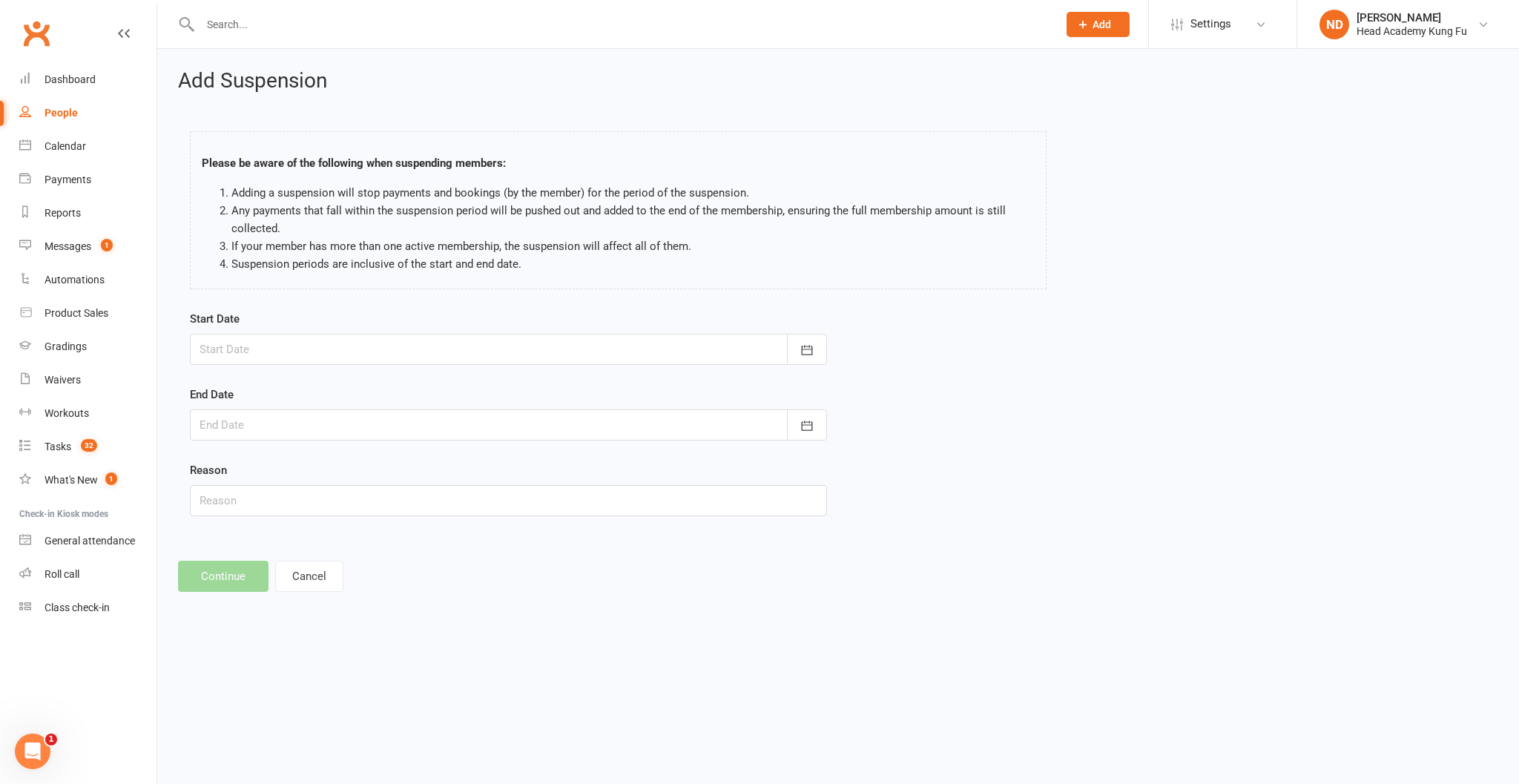
click at [446, 357] on div at bounding box center [508, 350] width 637 height 32
click at [244, 556] on span "28" at bounding box center [250, 557] width 12 height 12
click at [243, 357] on div at bounding box center [508, 350] width 637 height 32
click at [270, 559] on button "29" at bounding box center [283, 557] width 32 height 27
type input "29 Sep 2025"
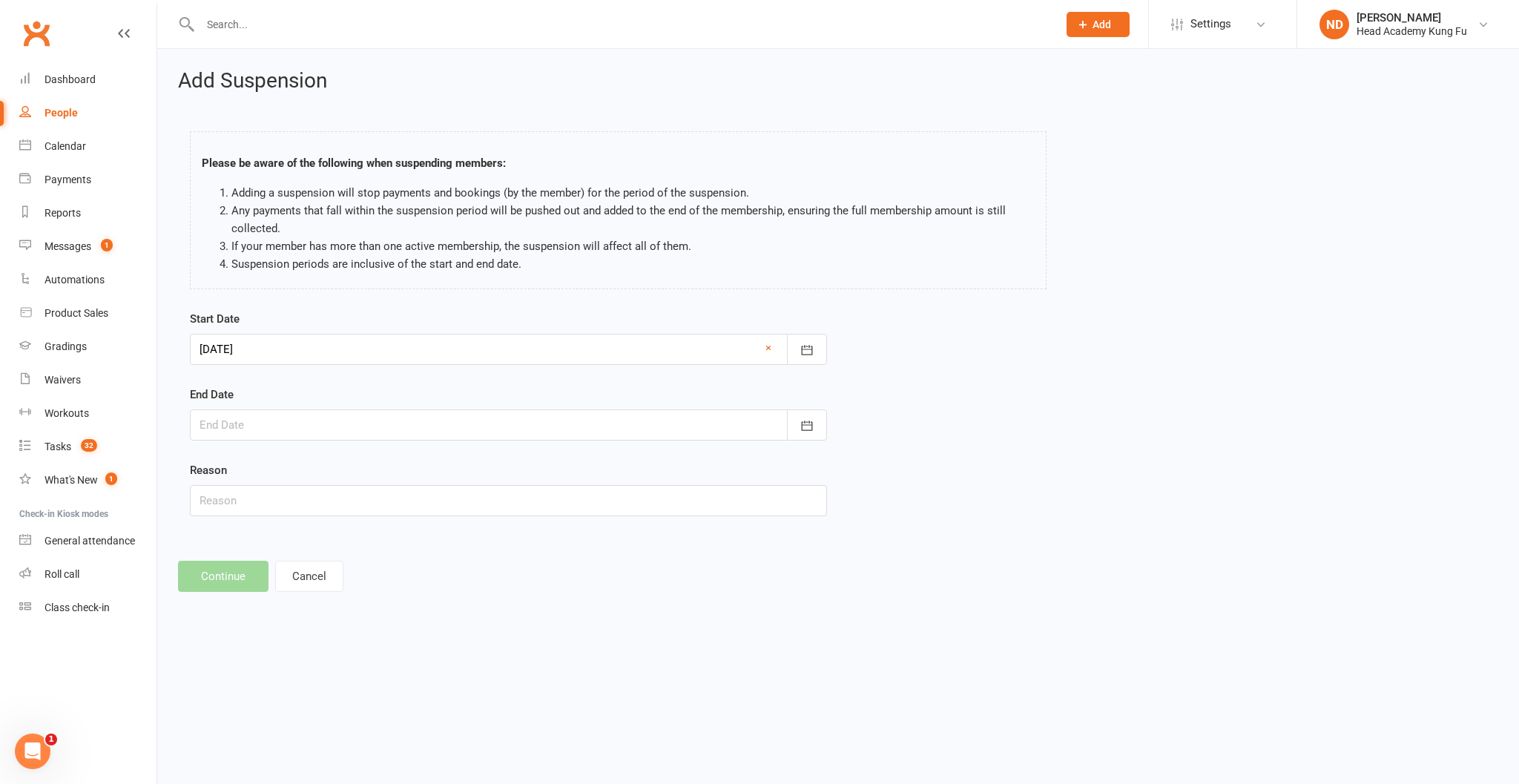
click at [284, 431] on div at bounding box center [508, 425] width 637 height 32
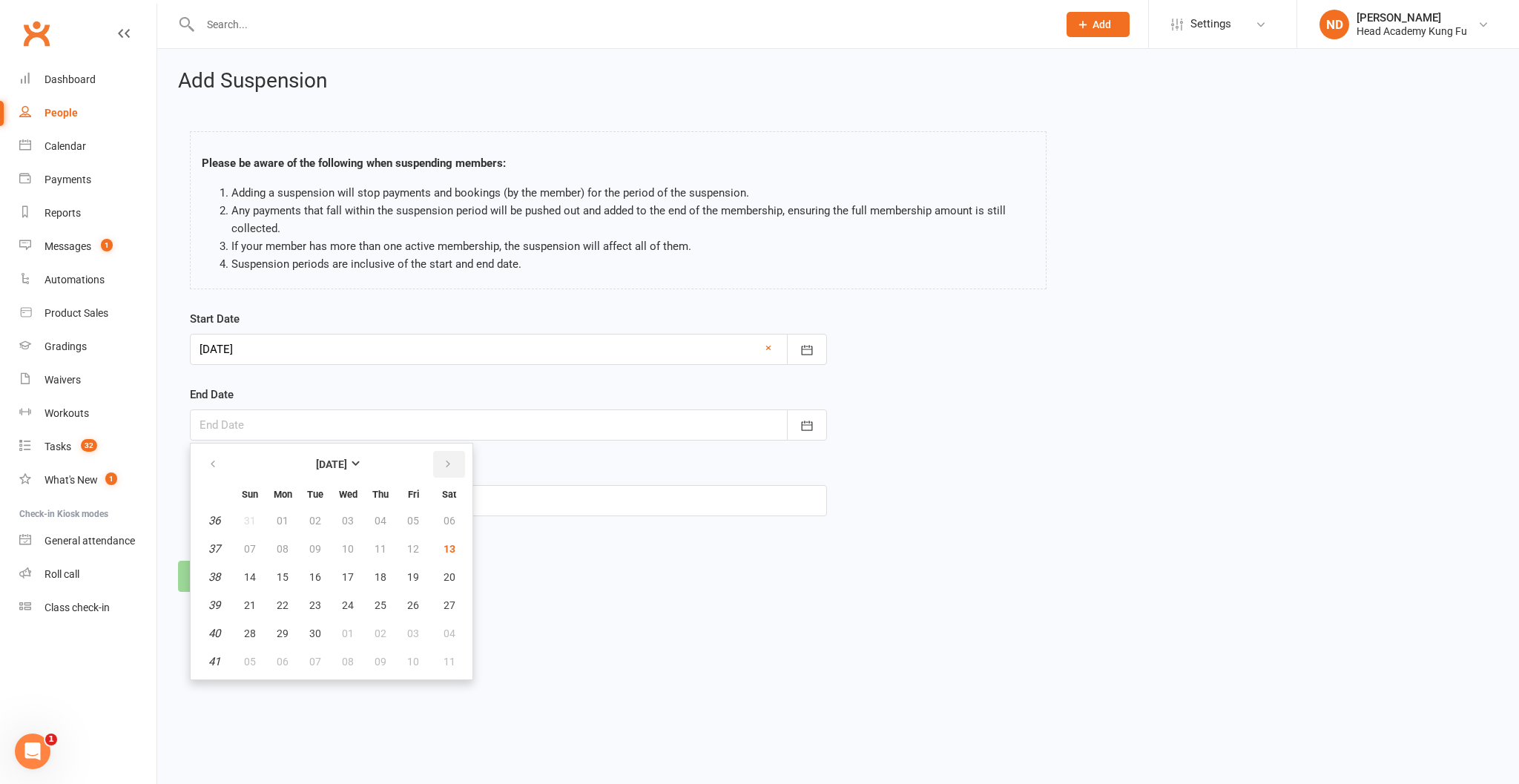
click at [454, 469] on button "button" at bounding box center [449, 464] width 32 height 27
click at [292, 580] on button "13" at bounding box center [283, 577] width 32 height 27
type input "13 Oct 2025"
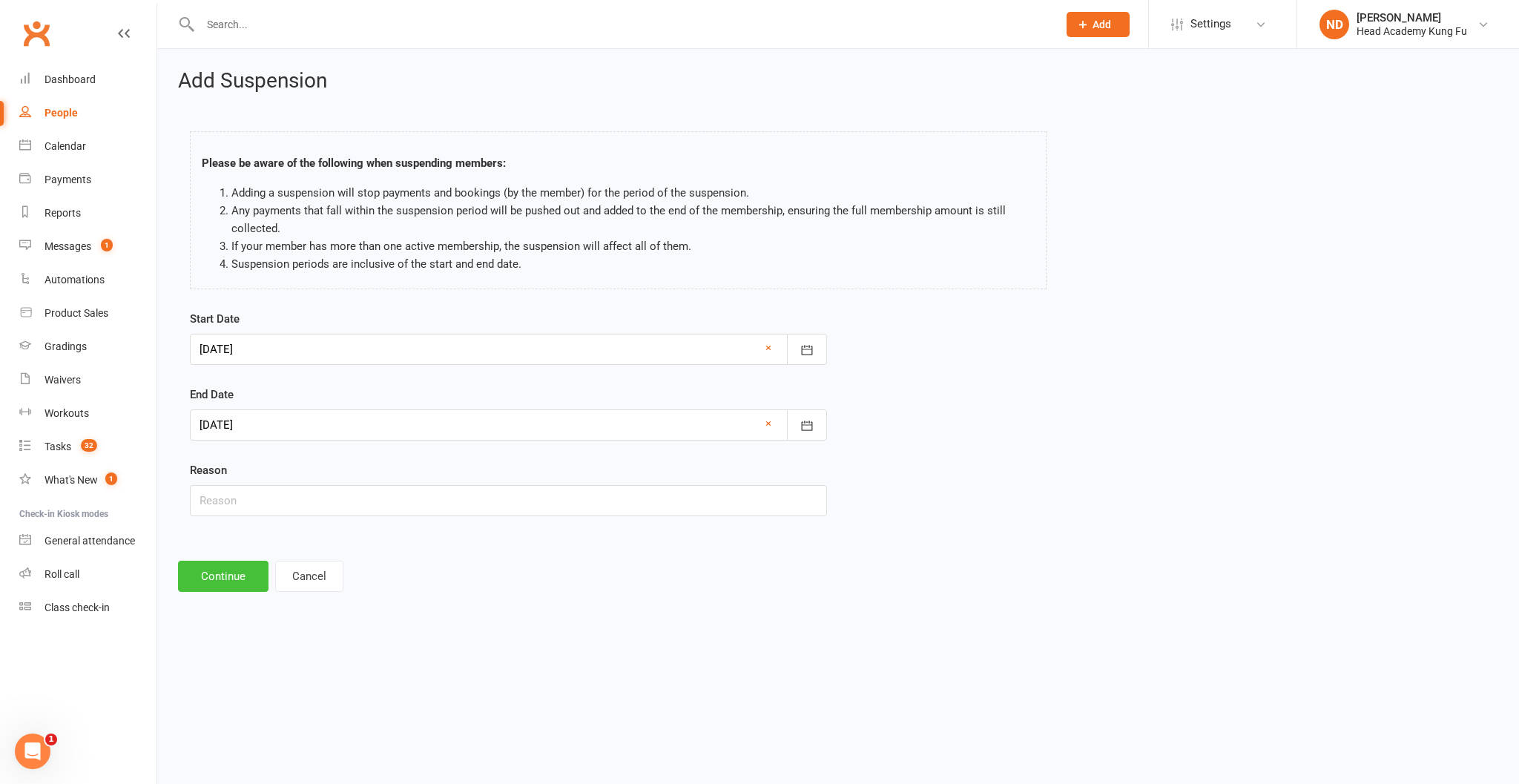
click at [206, 584] on button "Continue" at bounding box center [223, 576] width 91 height 32
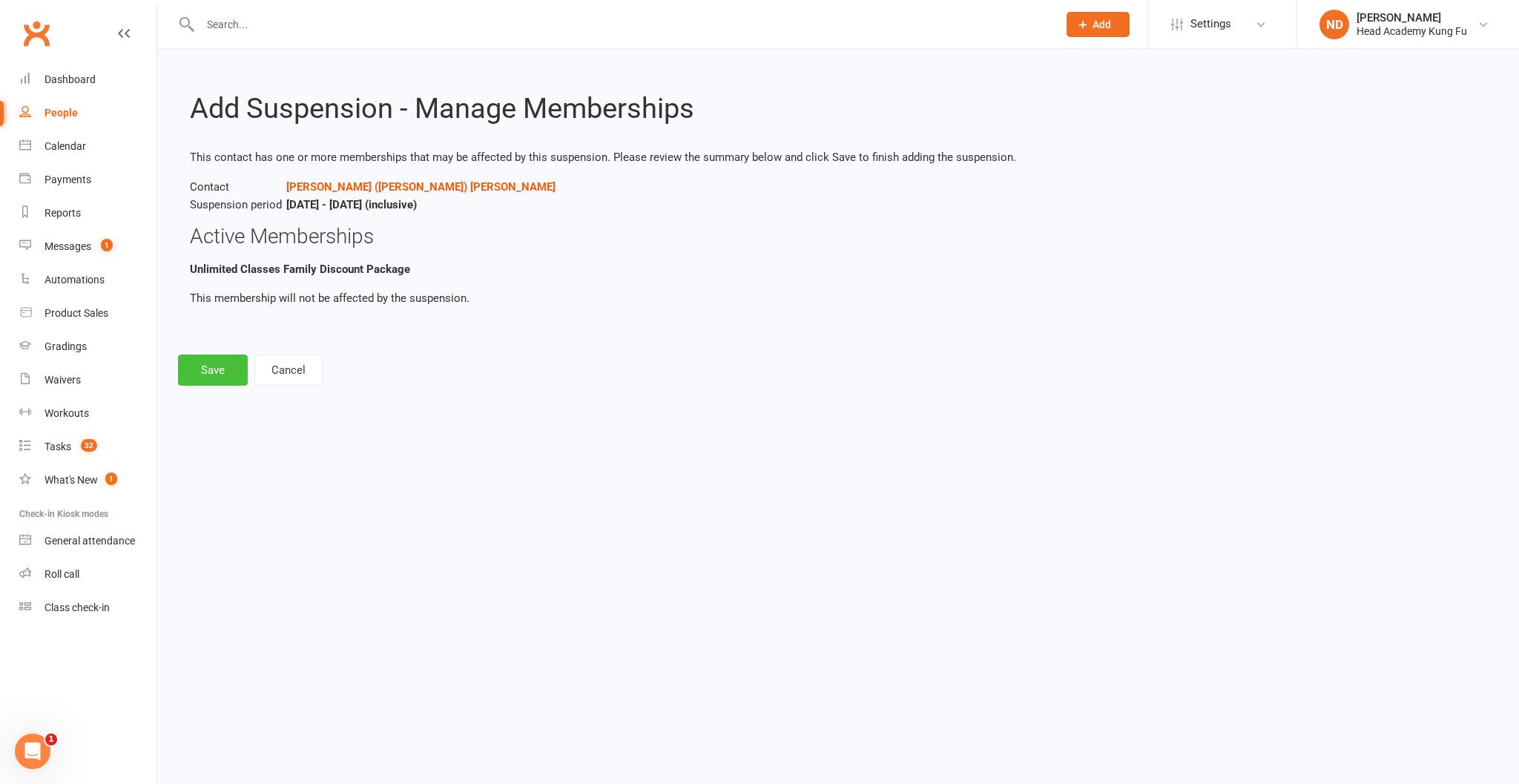
click at [194, 383] on button "Save" at bounding box center [212, 370] width 70 height 32
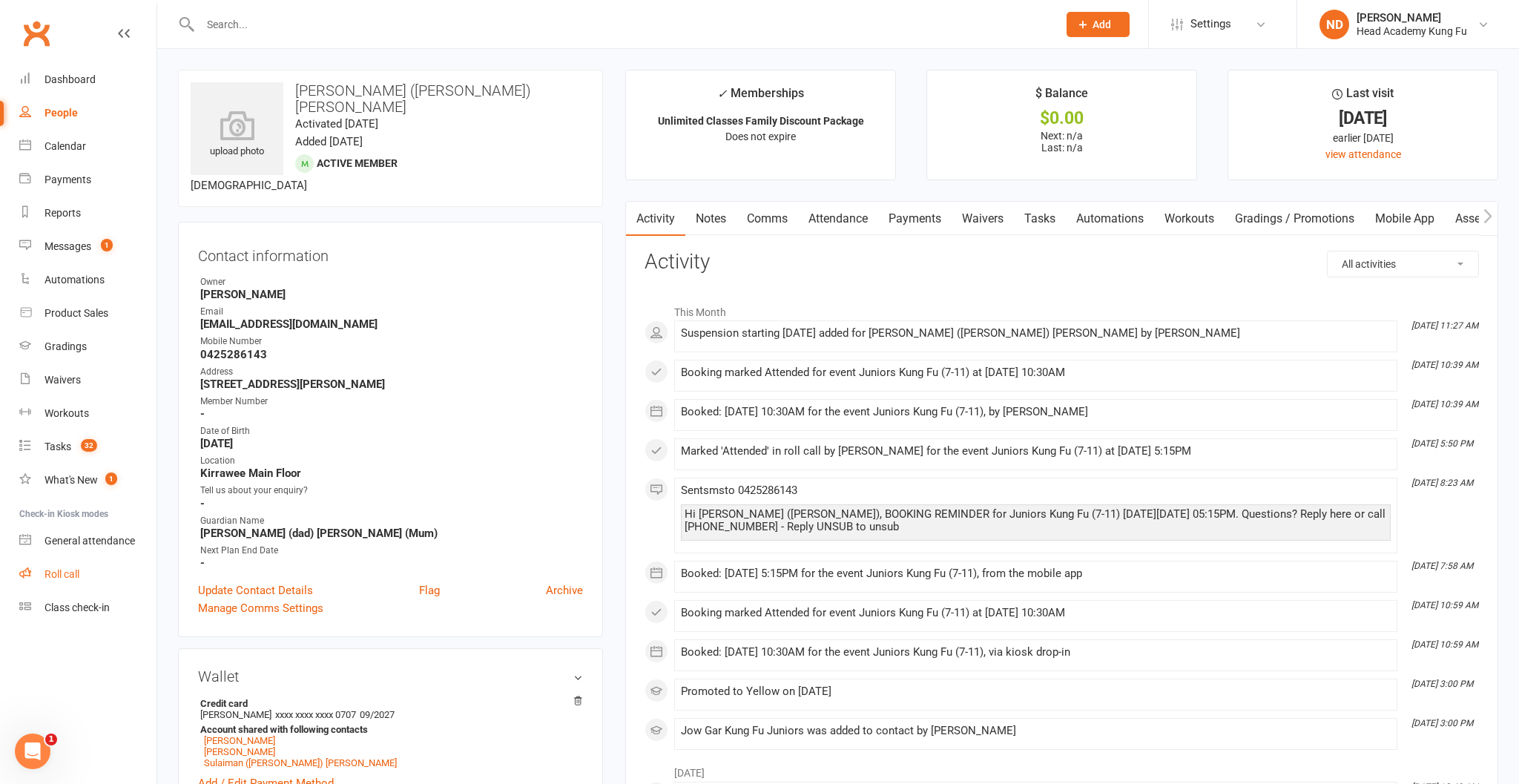
click at [64, 576] on div "Roll call" at bounding box center [62, 574] width 35 height 12
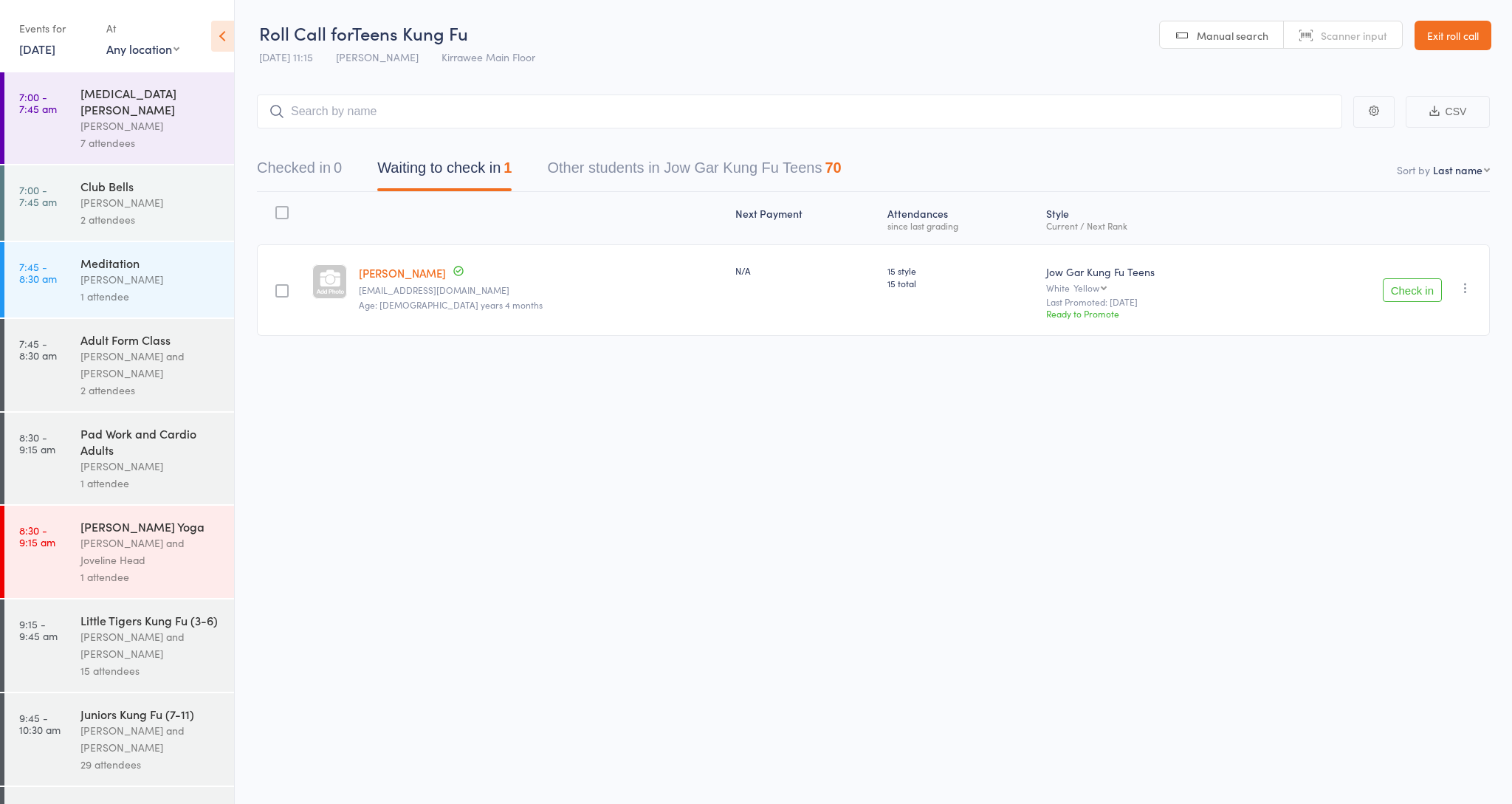
click at [37, 61] on div "Events for [DATE] [DATE] [DATE] Sun Mon Tue Wed Thu Fri Sat 36 31 01 02 03 04 0…" at bounding box center [117, 37] width 234 height 75
click at [36, 57] on div "Events for [DATE] [DATE] [DATE] Sun Mon Tue Wed Thu Fri Sat 36 31 01 02 03 04 0…" at bounding box center [55, 38] width 72 height 43
click at [37, 49] on link "[DATE]" at bounding box center [37, 49] width 36 height 16
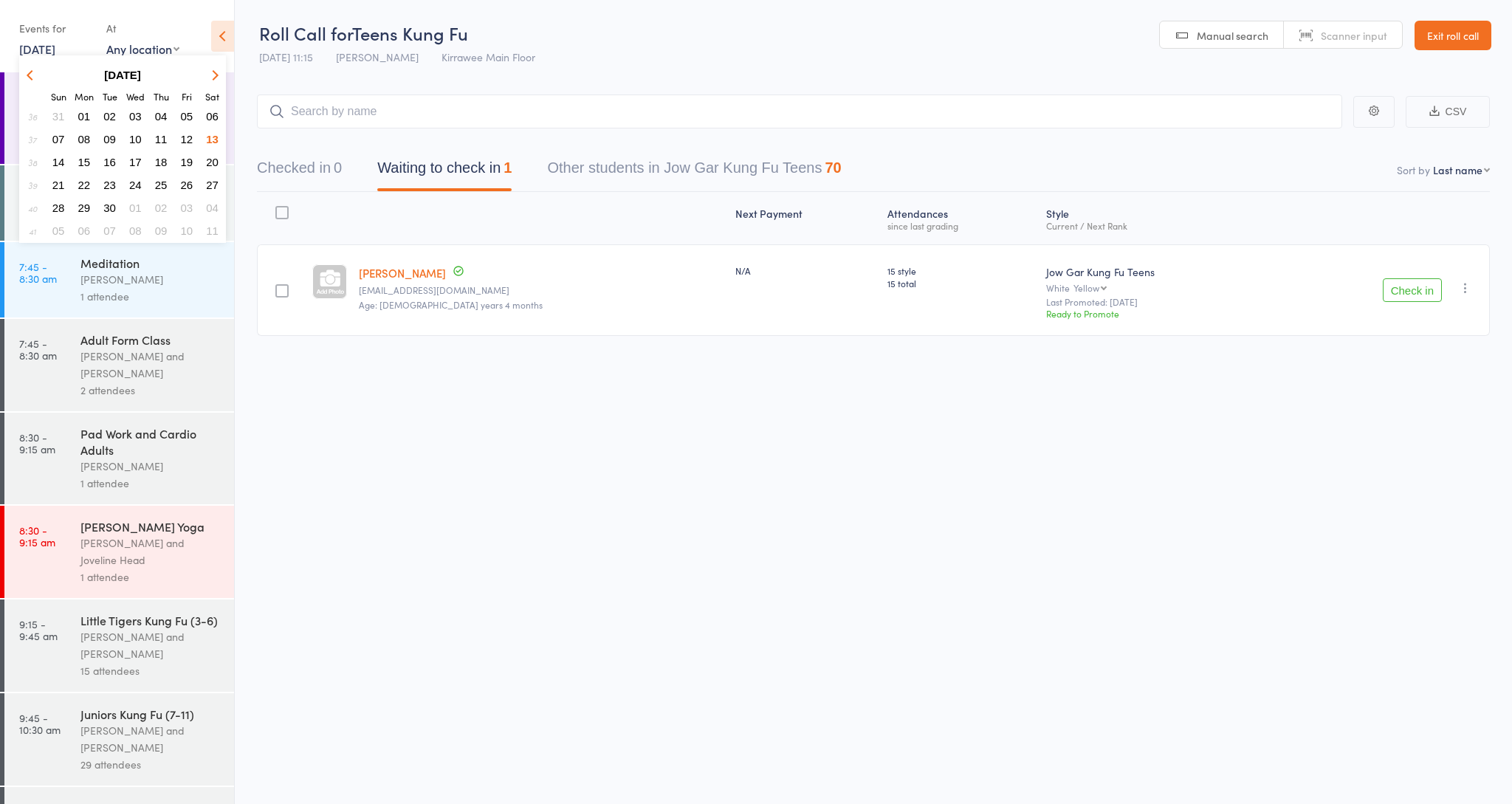
click at [208, 114] on span "06" at bounding box center [212, 116] width 13 height 13
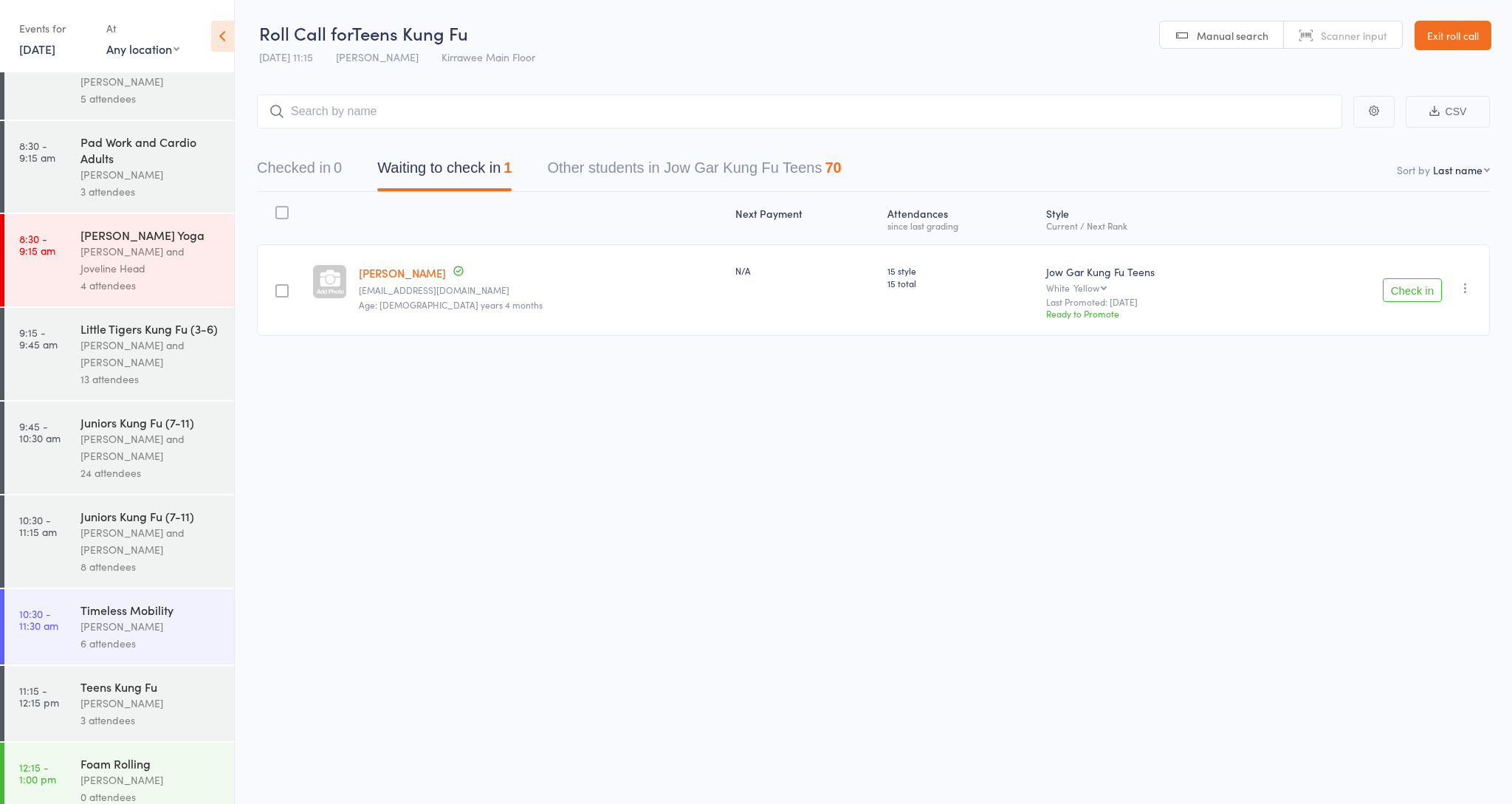
scroll to position [291, 0]
click at [97, 679] on div "Teens Kung Fu" at bounding box center [151, 687] width 141 height 16
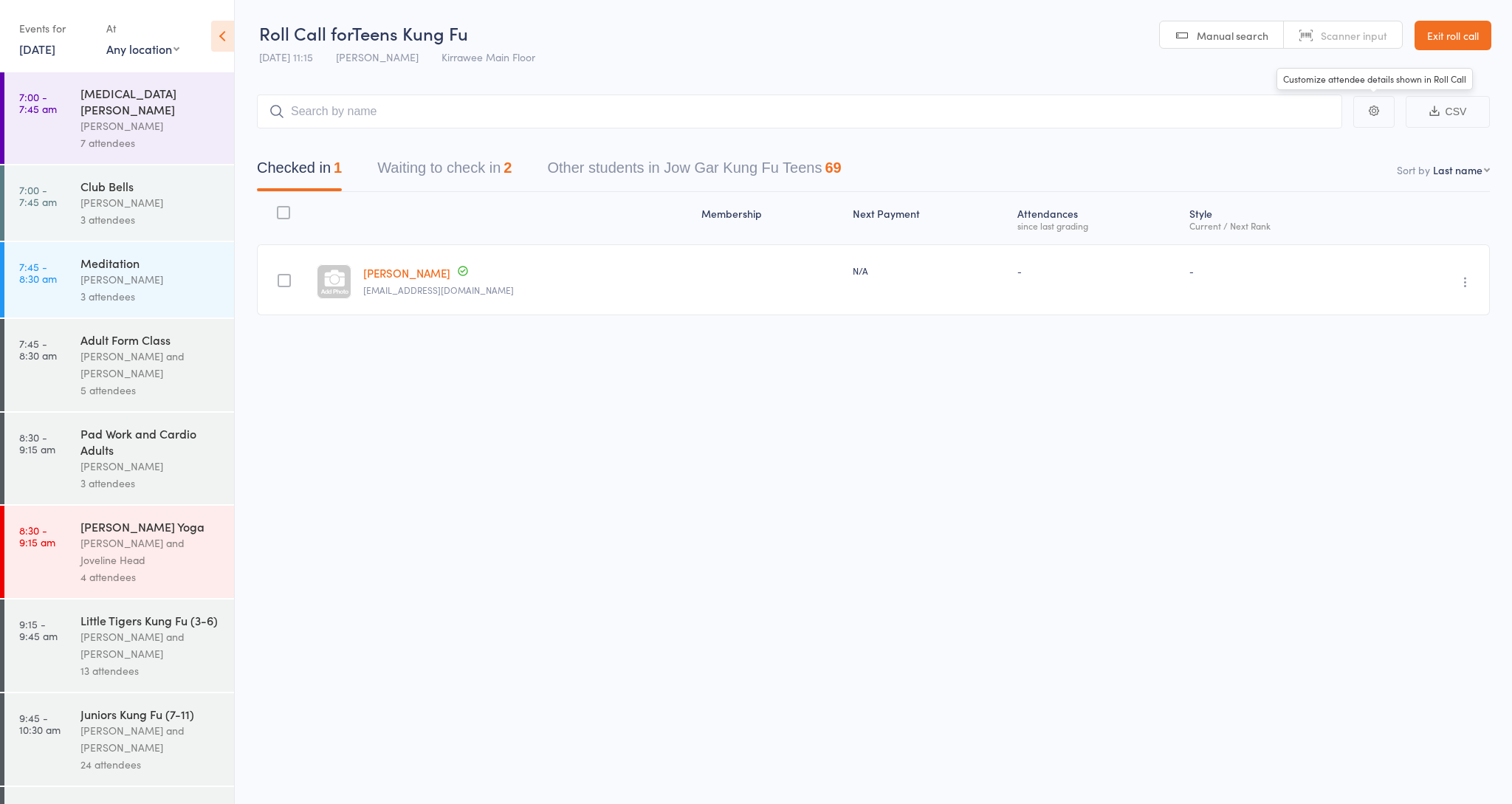
click at [1449, 28] on link "Exit roll call" at bounding box center [1453, 36] width 77 height 30
